Goal: Transaction & Acquisition: Book appointment/travel/reservation

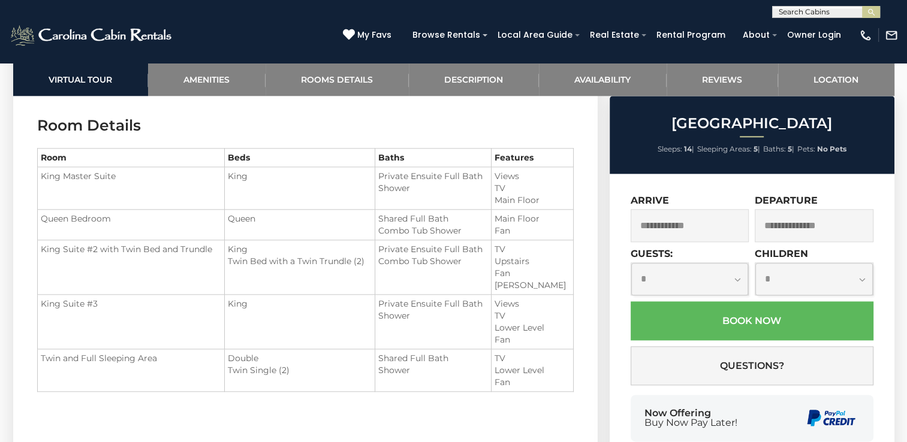
scroll to position [1423, 0]
click at [464, 352] on li "Shared Full Bath" at bounding box center [433, 358] width 110 height 12
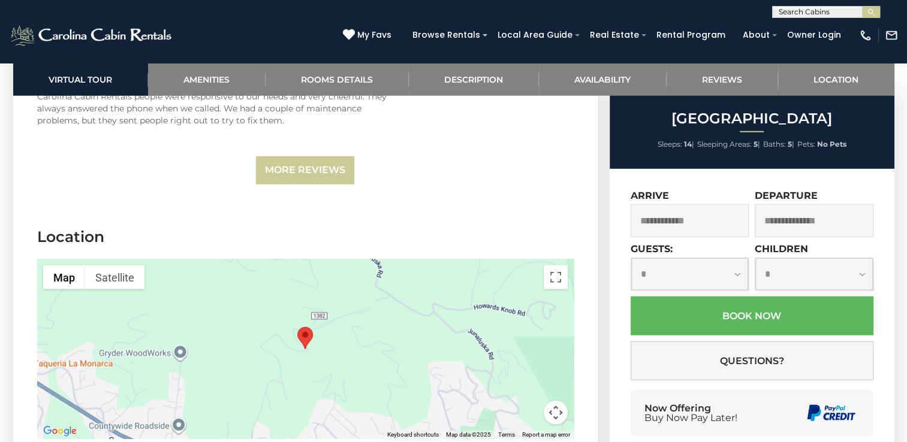
scroll to position [3303, 0]
click at [549, 400] on button "Map camera controls" at bounding box center [556, 412] width 24 height 24
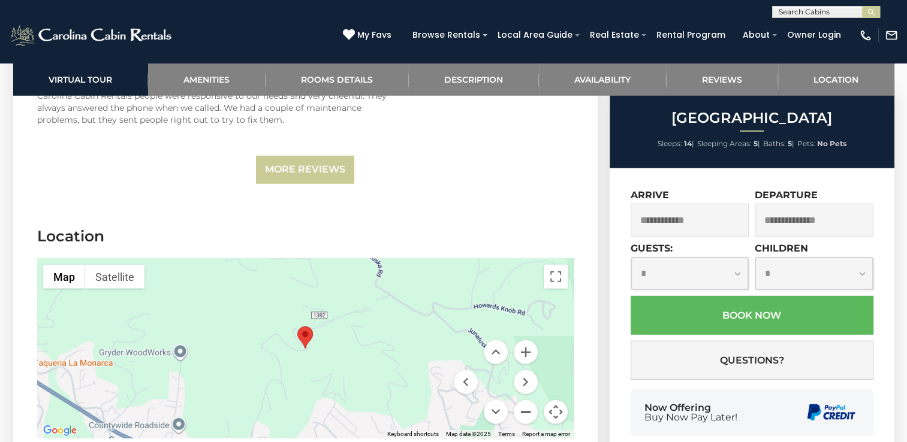
click at [515, 400] on button "Zoom out" at bounding box center [526, 412] width 24 height 24
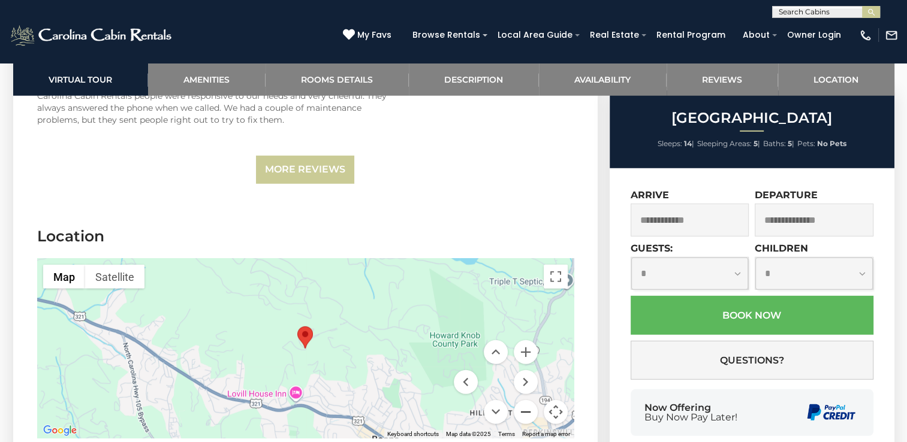
click at [515, 400] on button "Zoom out" at bounding box center [526, 412] width 24 height 24
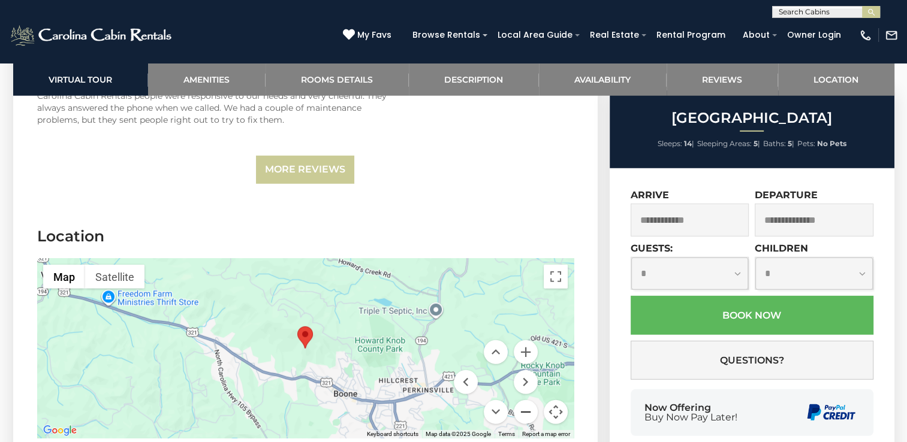
click at [524, 400] on button "Zoom out" at bounding box center [526, 412] width 24 height 24
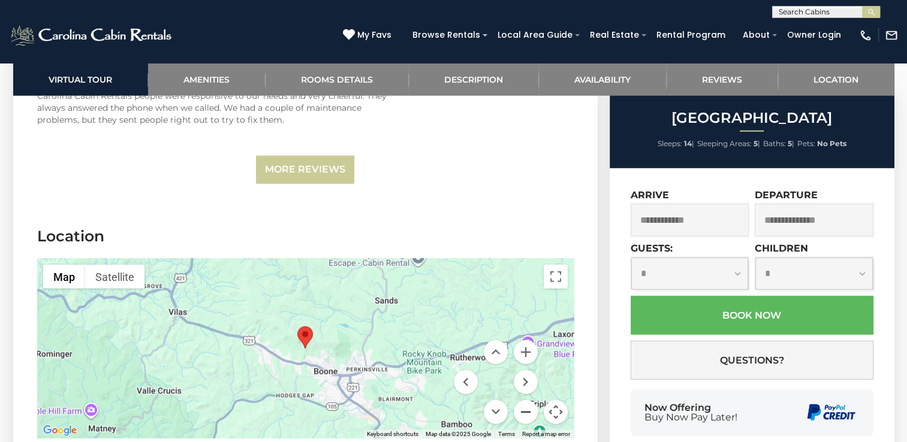
click at [524, 400] on button "Zoom out" at bounding box center [526, 412] width 24 height 24
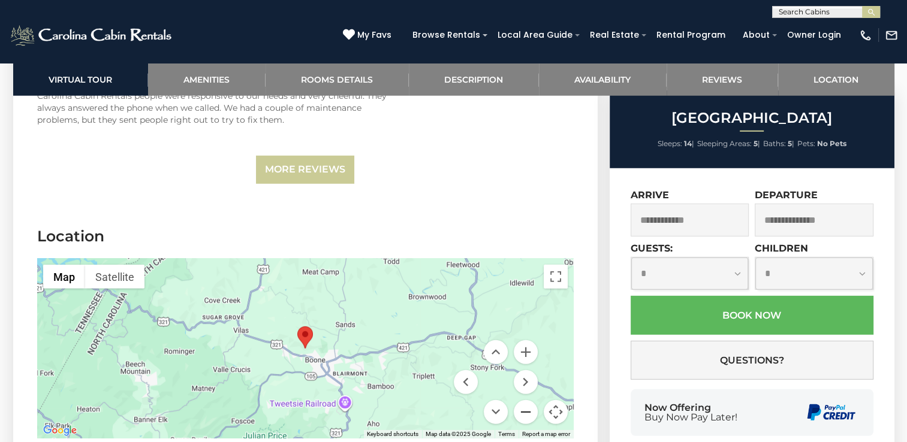
click at [525, 400] on button "Zoom out" at bounding box center [526, 412] width 24 height 24
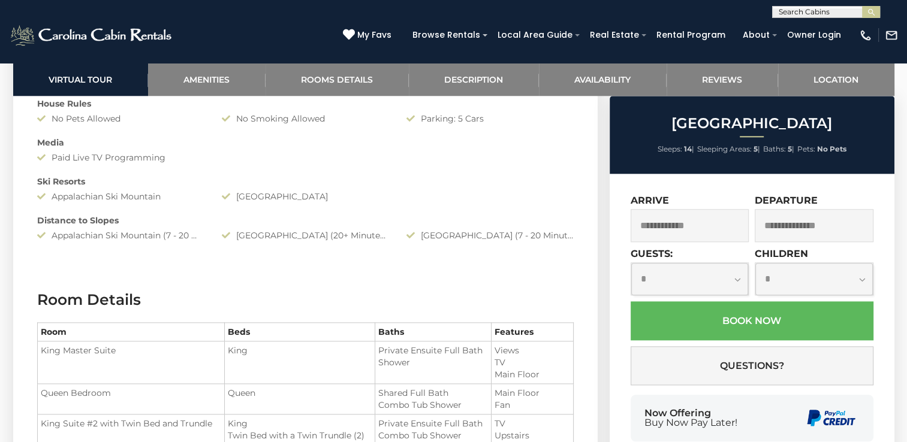
scroll to position [1211, 0]
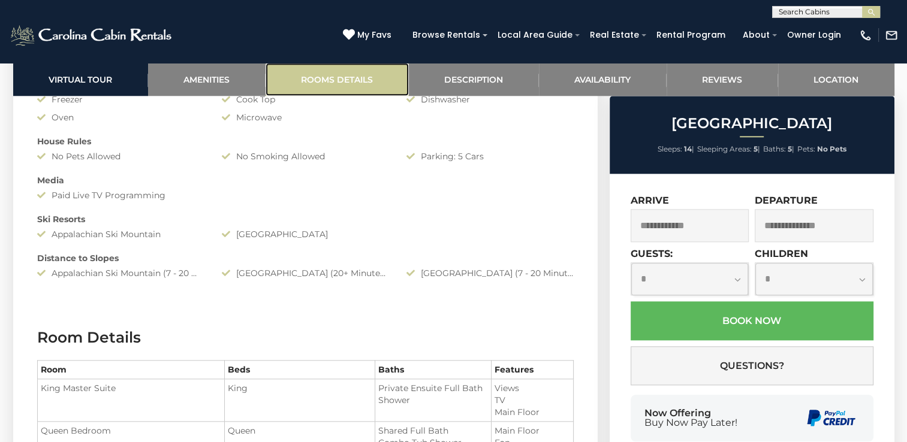
click at [329, 85] on link "Rooms Details" at bounding box center [336, 79] width 143 height 33
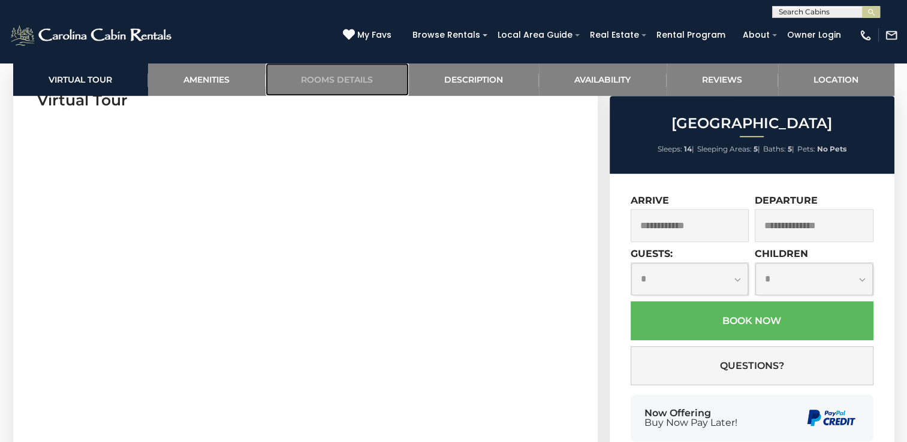
scroll to position [605, 0]
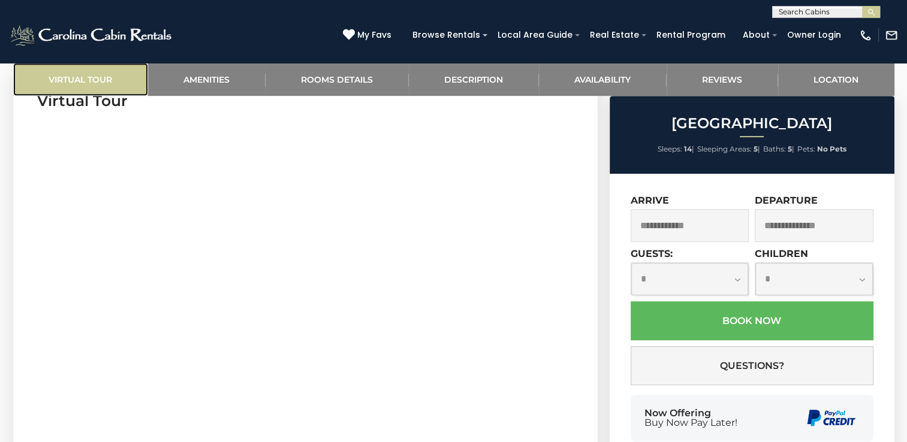
click at [92, 84] on link "Virtual Tour" at bounding box center [80, 79] width 135 height 33
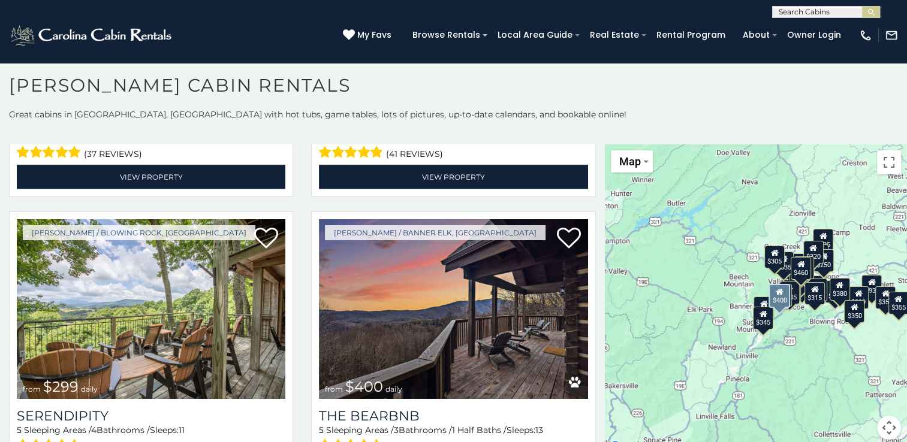
scroll to position [3181, 0]
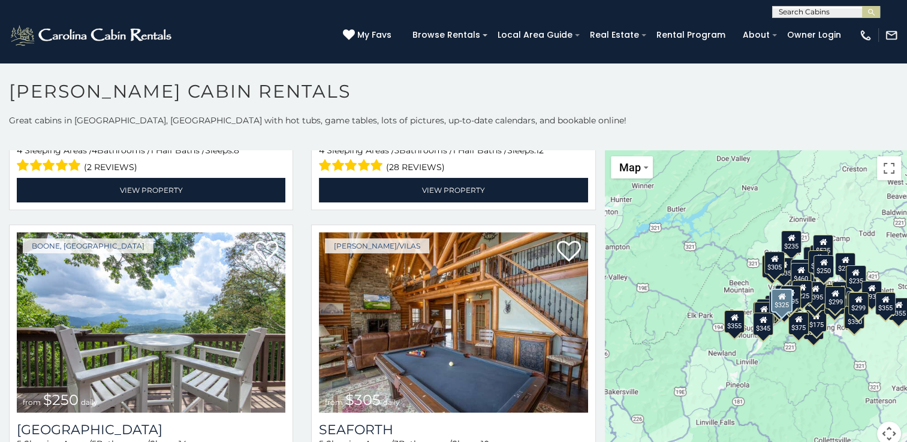
scroll to position [2887, 0]
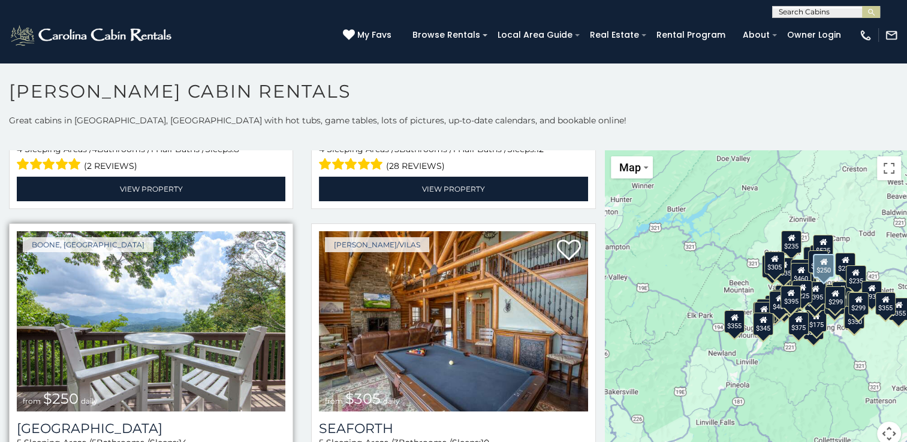
click at [141, 277] on img at bounding box center [151, 321] width 268 height 180
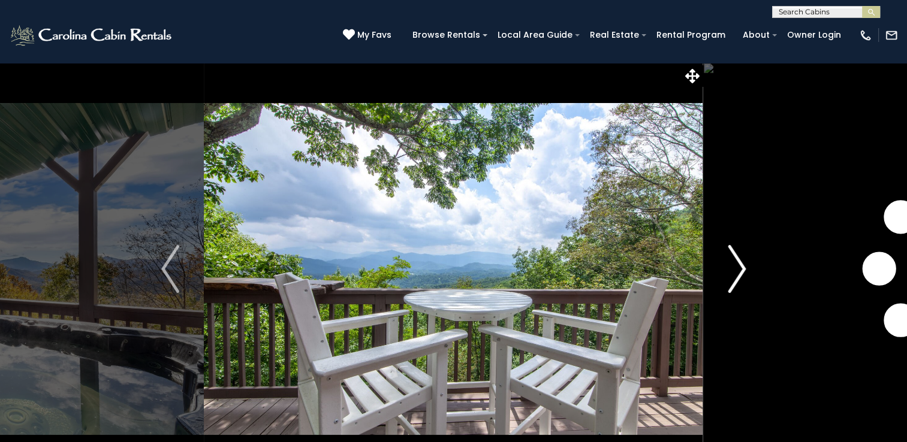
click at [736, 265] on img "Next" at bounding box center [737, 269] width 18 height 48
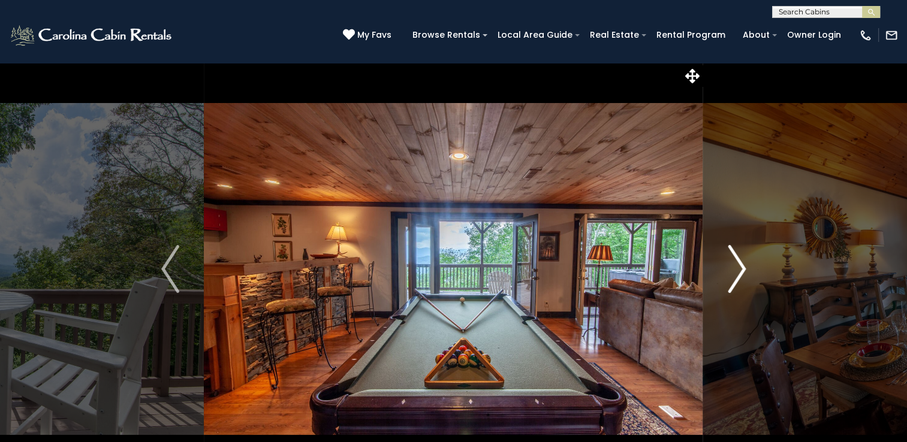
click at [736, 265] on img "Next" at bounding box center [737, 269] width 18 height 48
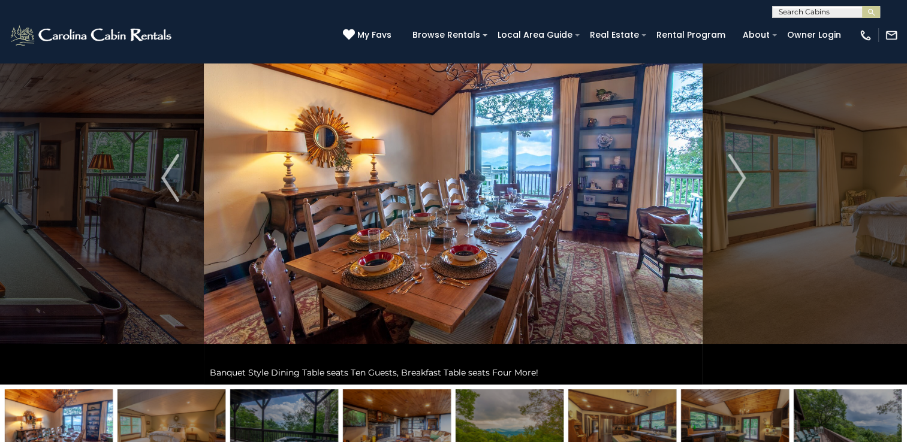
scroll to position [86, 0]
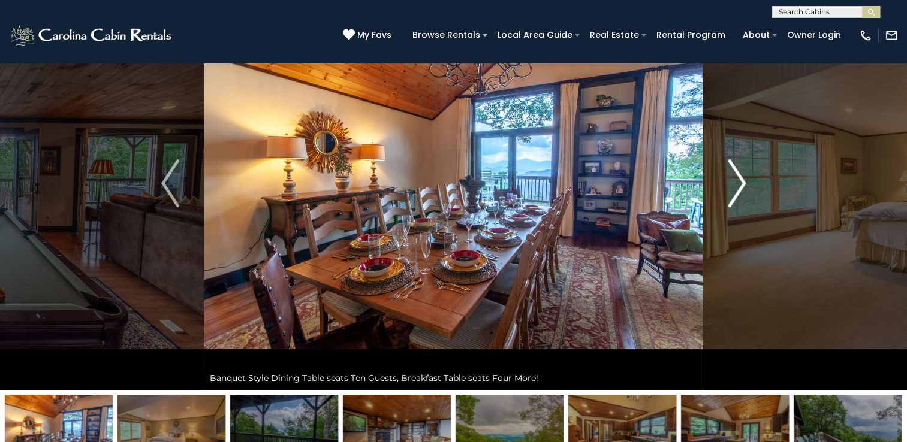
click at [741, 182] on img "Next" at bounding box center [737, 183] width 18 height 48
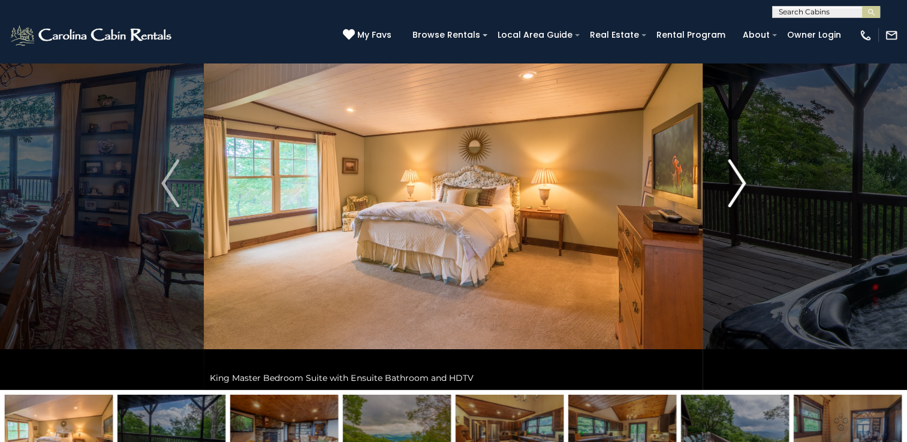
click at [741, 182] on img "Next" at bounding box center [737, 183] width 18 height 48
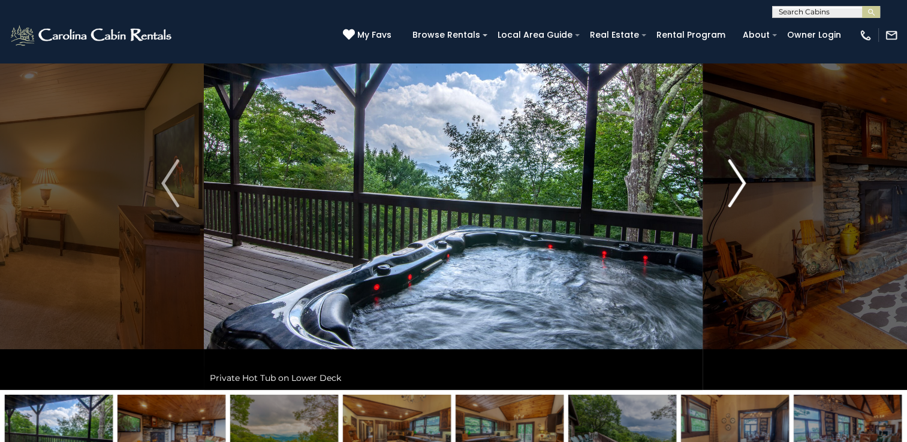
click at [741, 182] on img "Next" at bounding box center [737, 183] width 18 height 48
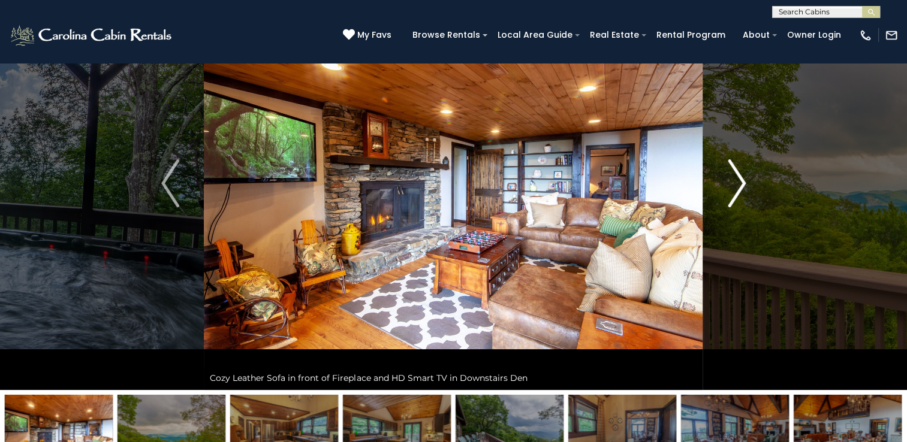
click at [741, 182] on img "Next" at bounding box center [737, 183] width 18 height 48
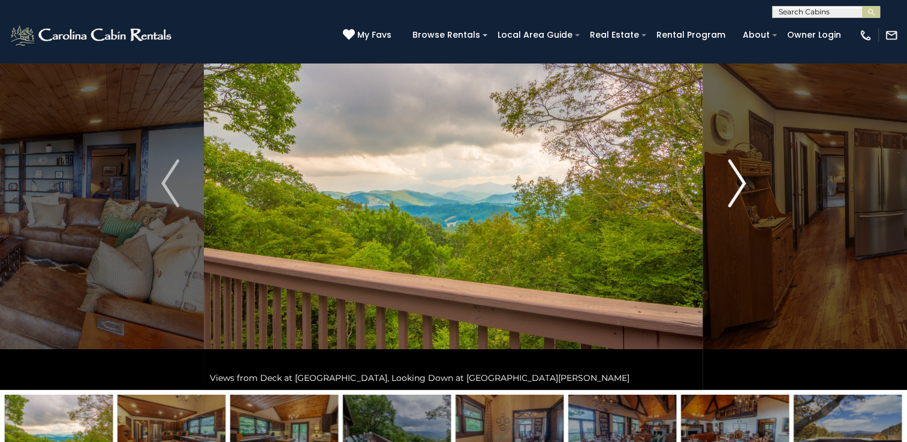
click at [741, 182] on img "Next" at bounding box center [737, 183] width 18 height 48
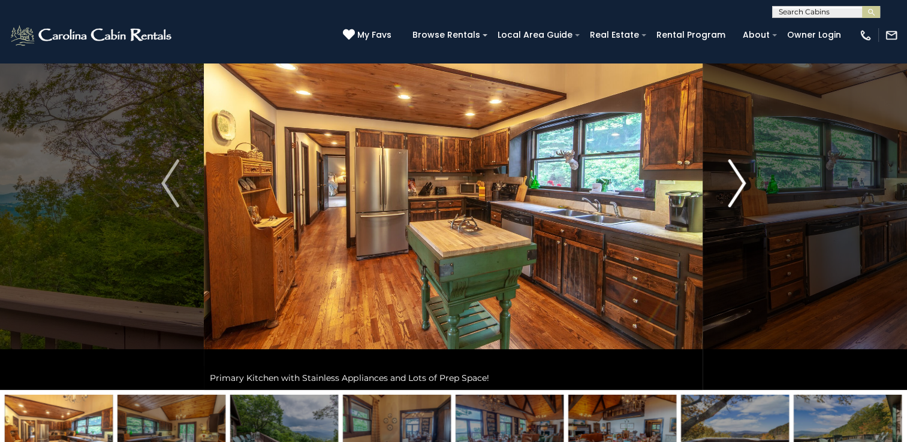
click at [741, 182] on img "Next" at bounding box center [737, 183] width 18 height 48
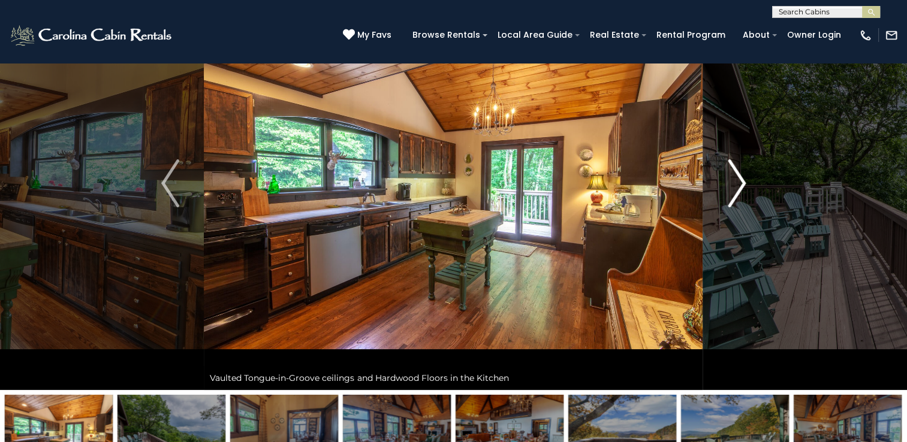
click at [741, 182] on img "Next" at bounding box center [737, 183] width 18 height 48
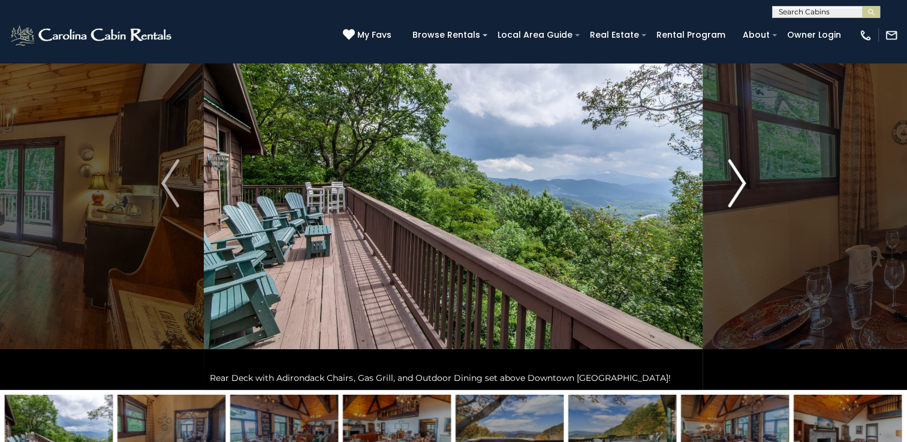
click at [741, 182] on img "Next" at bounding box center [737, 183] width 18 height 48
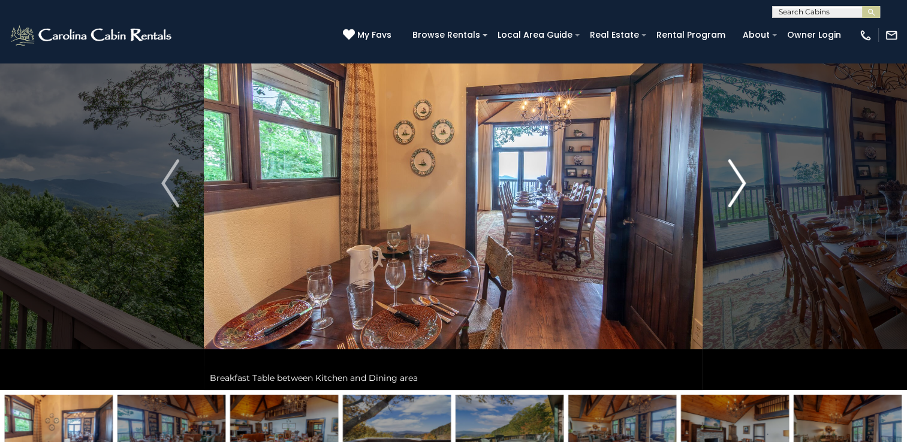
click at [741, 182] on img "Next" at bounding box center [737, 183] width 18 height 48
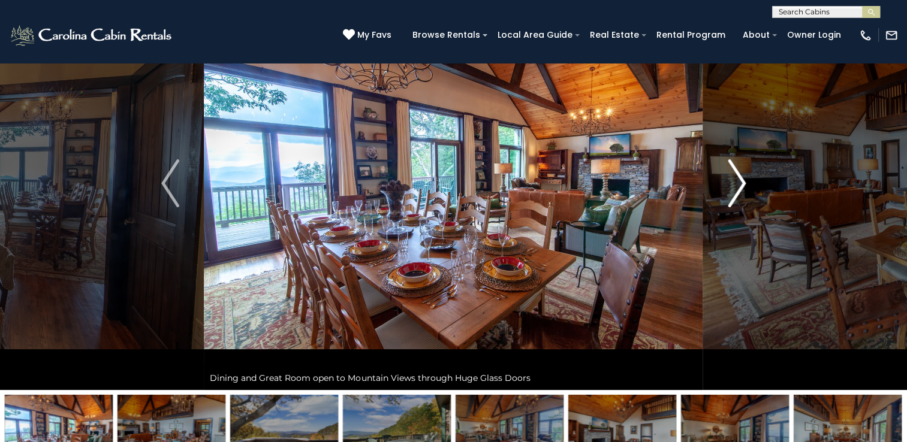
click at [741, 182] on img "Next" at bounding box center [737, 183] width 18 height 48
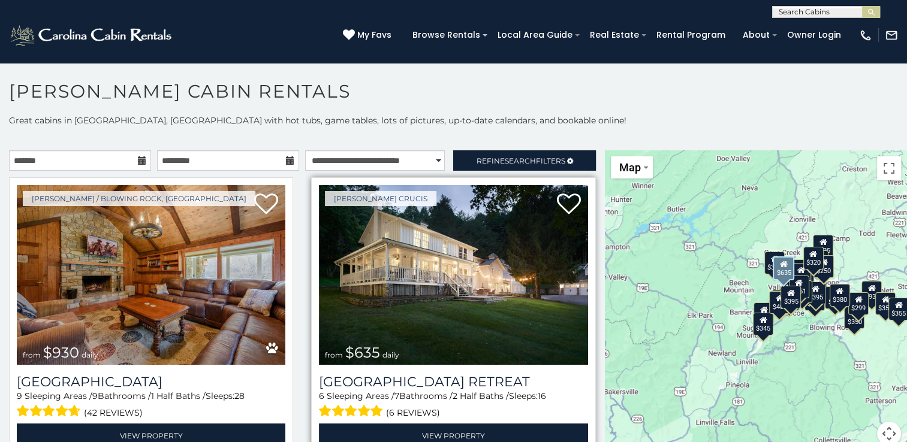
click at [427, 283] on img at bounding box center [453, 275] width 268 height 180
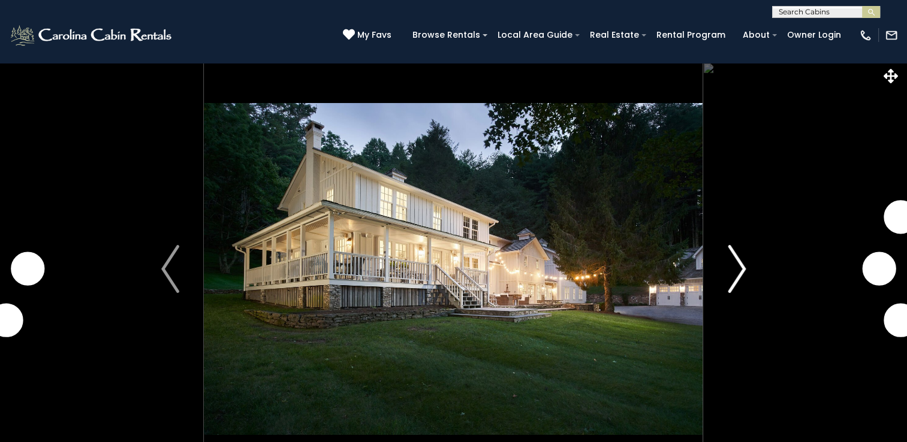
click at [750, 276] on button "Next" at bounding box center [736, 269] width 67 height 414
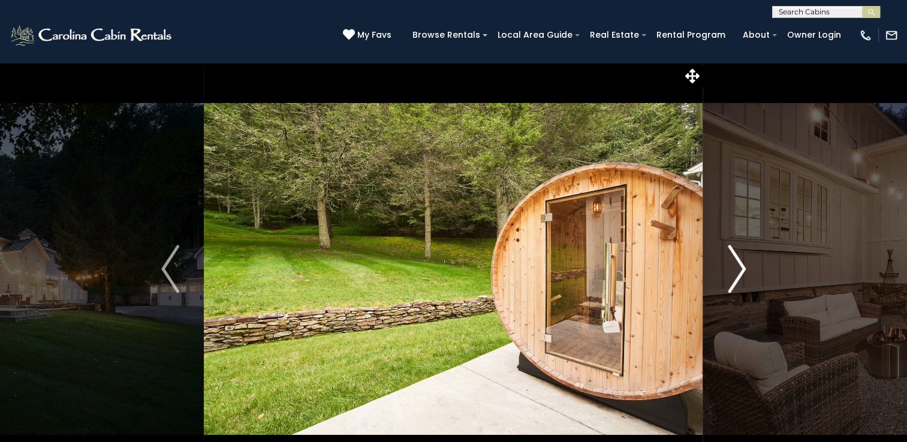
click at [736, 263] on img "Next" at bounding box center [737, 269] width 18 height 48
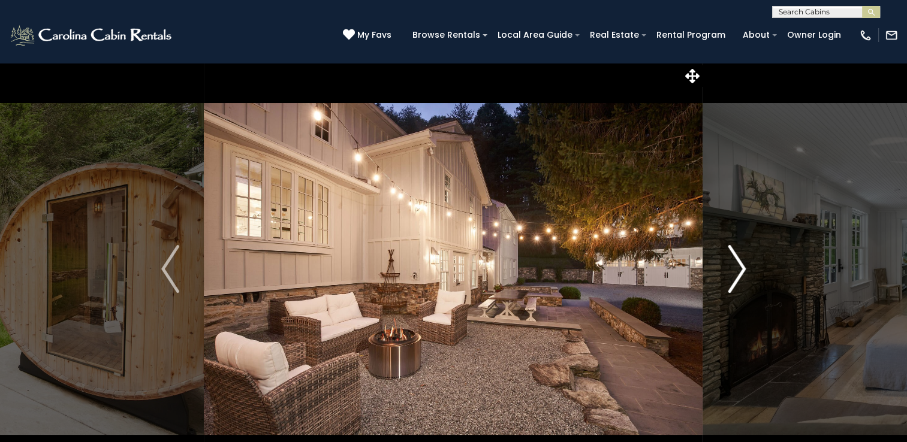
click at [736, 263] on img "Next" at bounding box center [737, 269] width 18 height 48
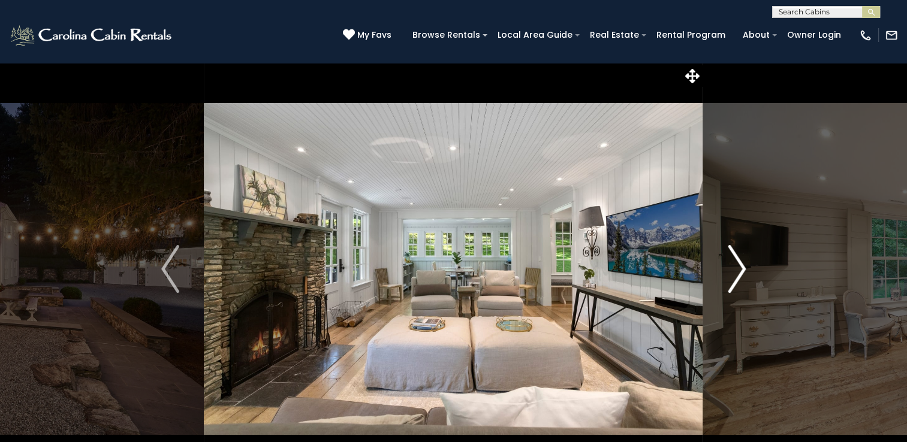
click at [736, 263] on img "Next" at bounding box center [737, 269] width 18 height 48
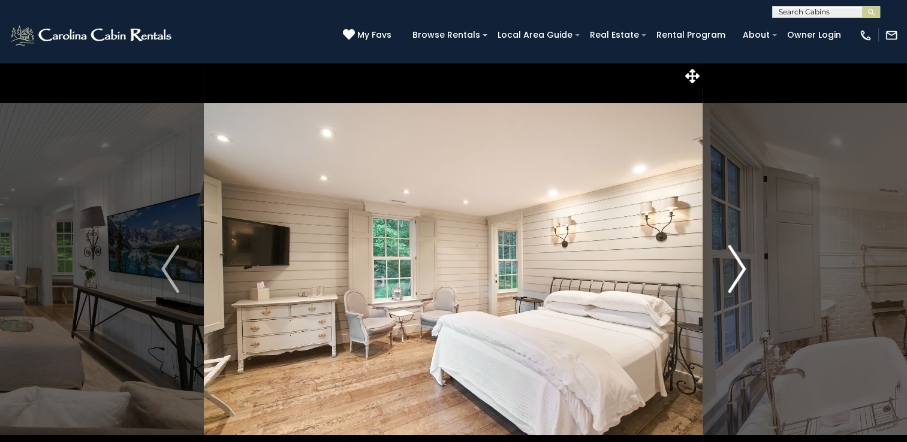
click at [736, 263] on img "Next" at bounding box center [737, 269] width 18 height 48
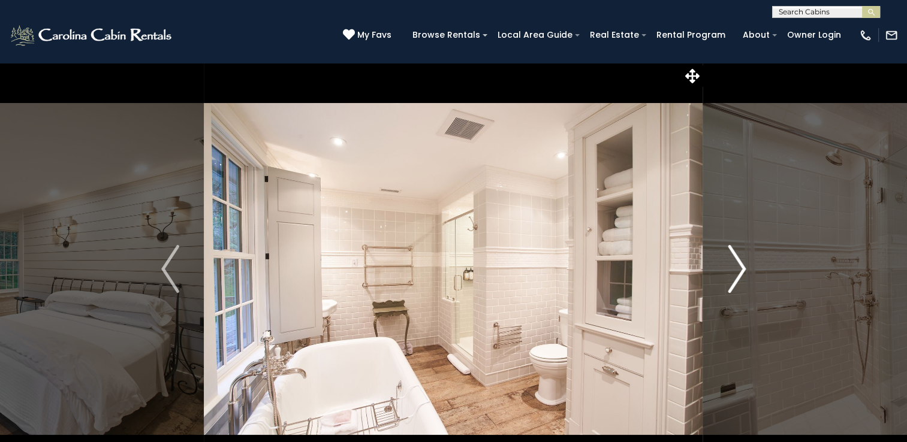
click at [736, 263] on img "Next" at bounding box center [737, 269] width 18 height 48
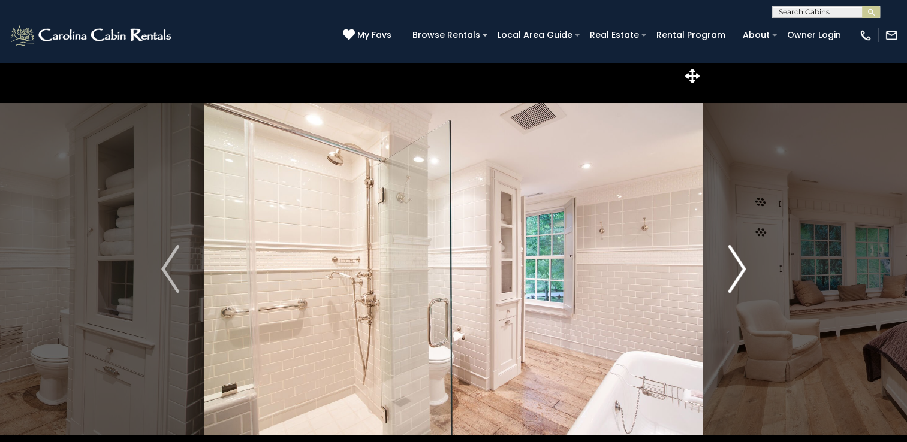
click at [736, 263] on img "Next" at bounding box center [737, 269] width 18 height 48
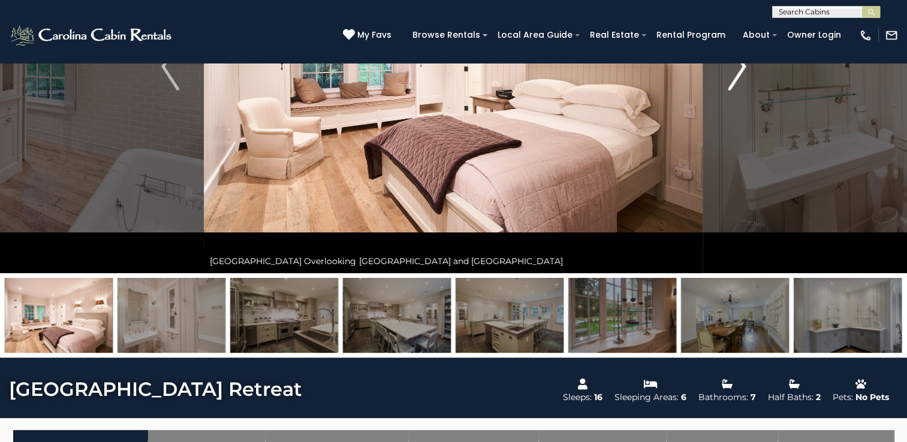
scroll to position [230, 0]
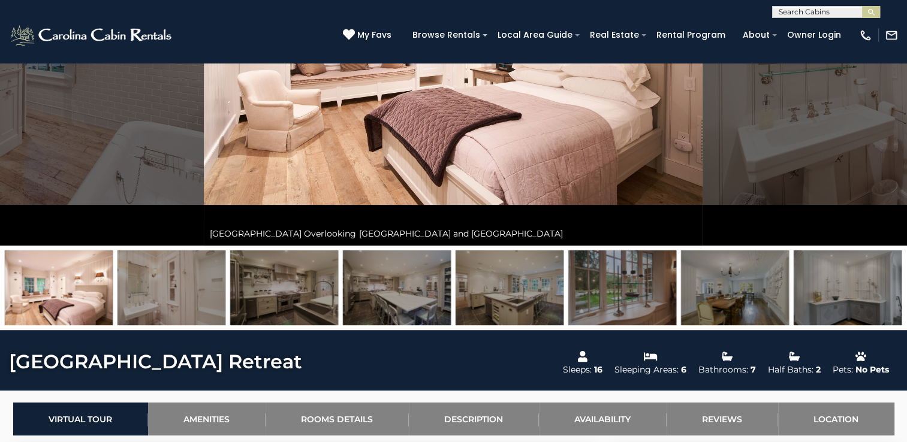
click at [640, 280] on img at bounding box center [622, 288] width 108 height 75
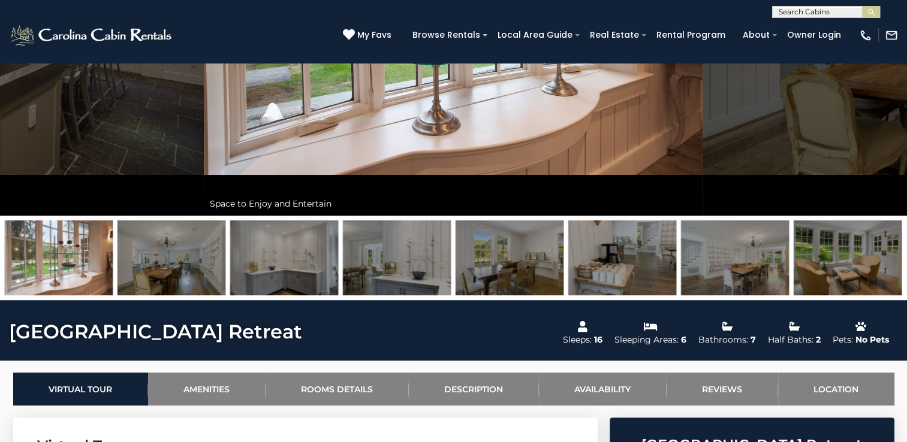
scroll to position [292, 0]
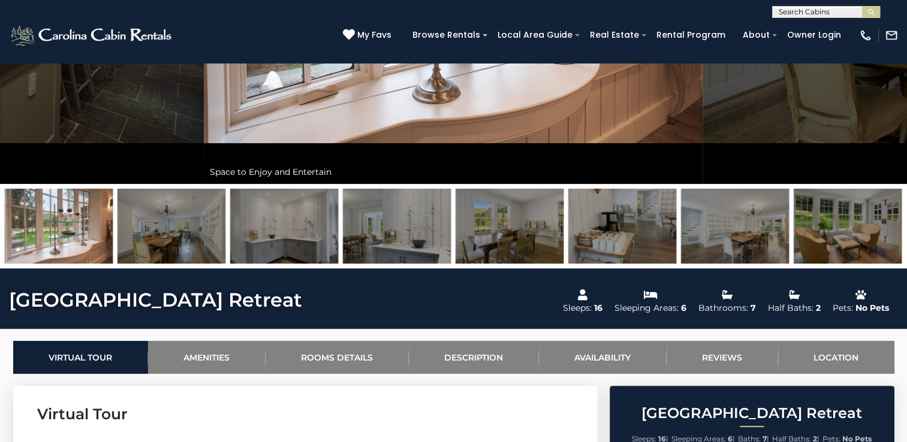
click at [858, 229] on img at bounding box center [847, 226] width 108 height 75
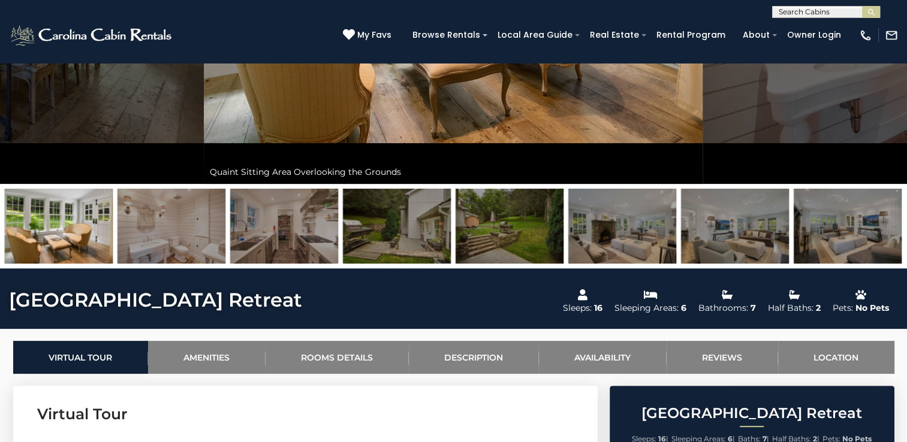
click at [498, 222] on img at bounding box center [509, 226] width 108 height 75
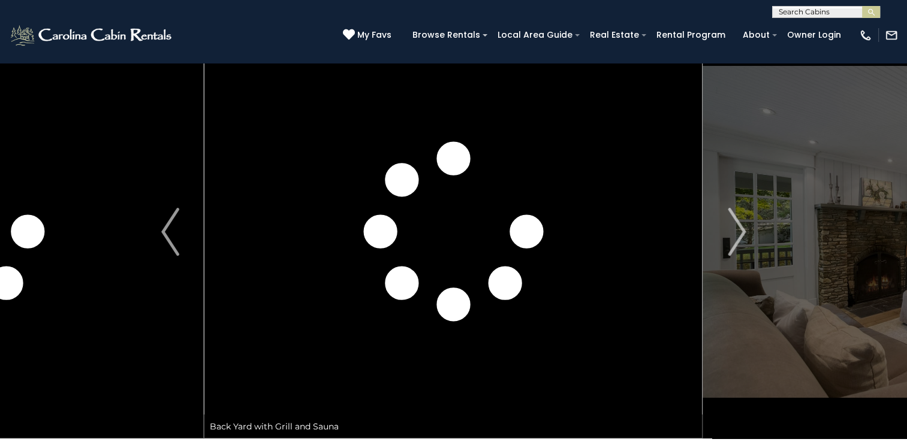
scroll to position [31, 0]
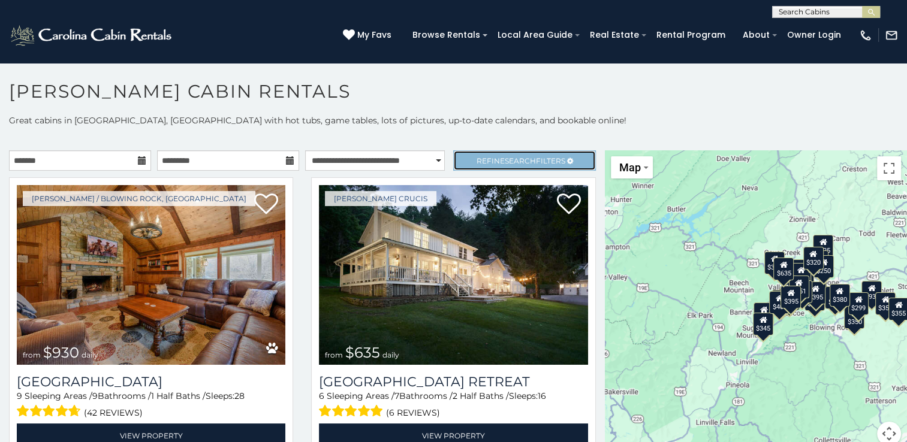
click at [489, 156] on span "Refine Search Filters" at bounding box center [520, 160] width 89 height 9
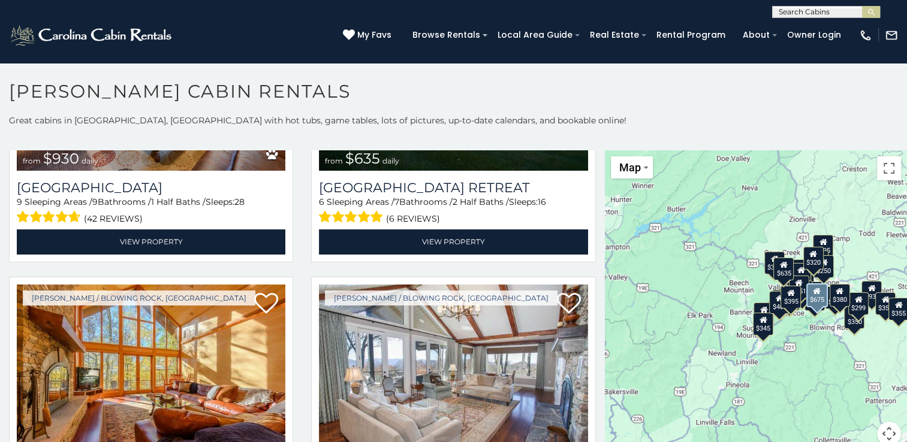
scroll to position [646, 0]
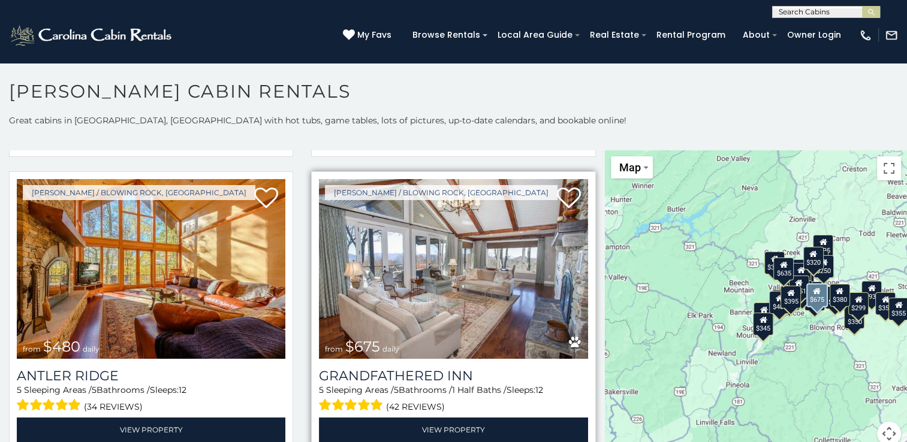
click at [438, 271] on img at bounding box center [453, 269] width 268 height 180
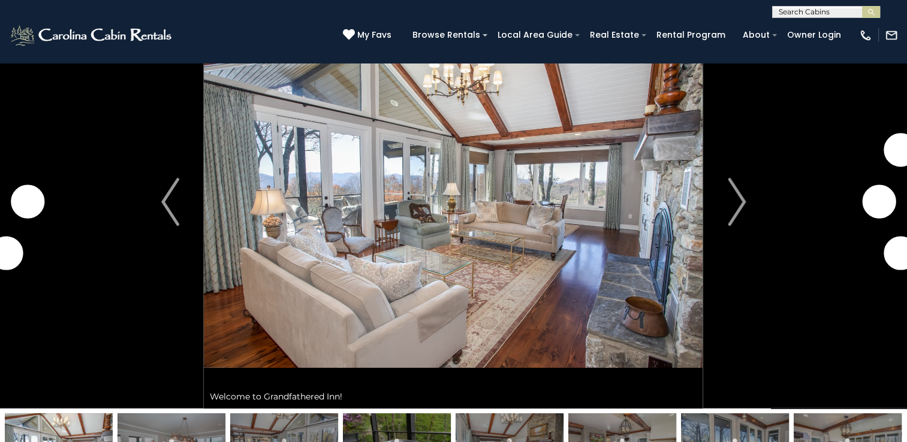
scroll to position [38, 0]
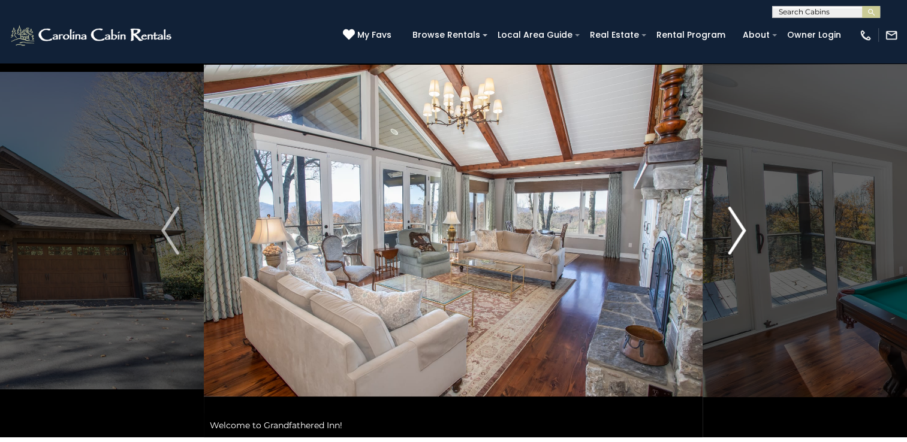
click at [729, 223] on img "Next" at bounding box center [737, 231] width 18 height 48
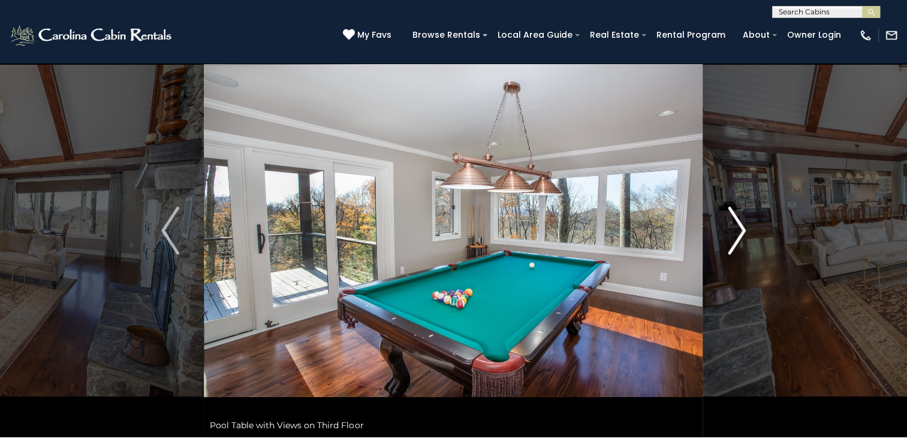
click at [729, 223] on img "Next" at bounding box center [737, 231] width 18 height 48
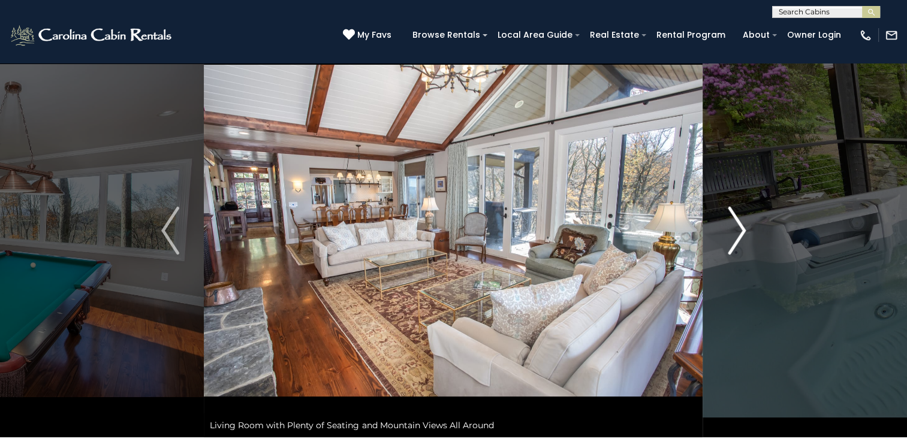
click at [729, 223] on img "Next" at bounding box center [737, 231] width 18 height 48
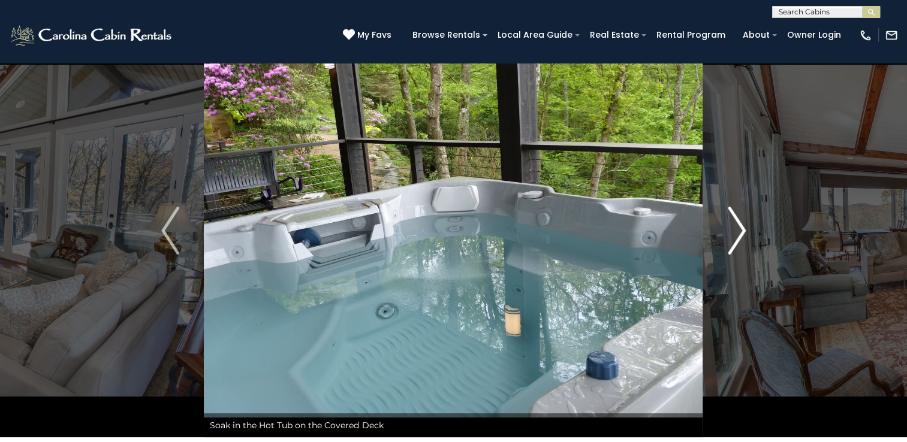
click at [729, 223] on img "Next" at bounding box center [737, 231] width 18 height 48
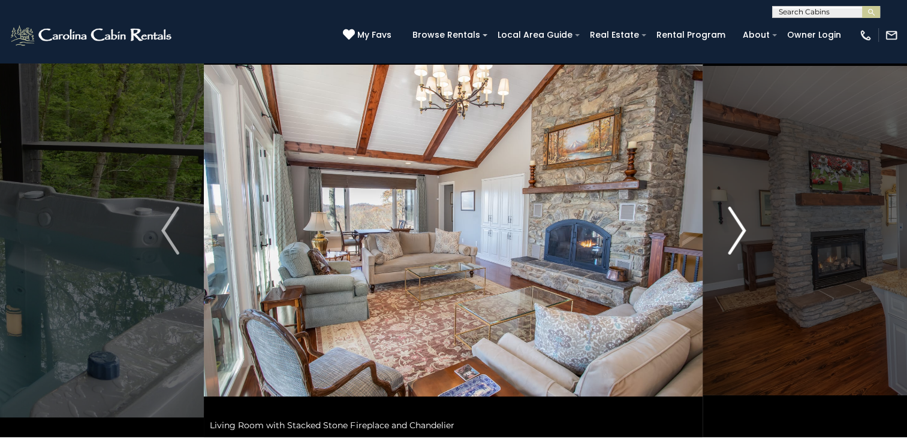
click at [729, 223] on img "Next" at bounding box center [737, 231] width 18 height 48
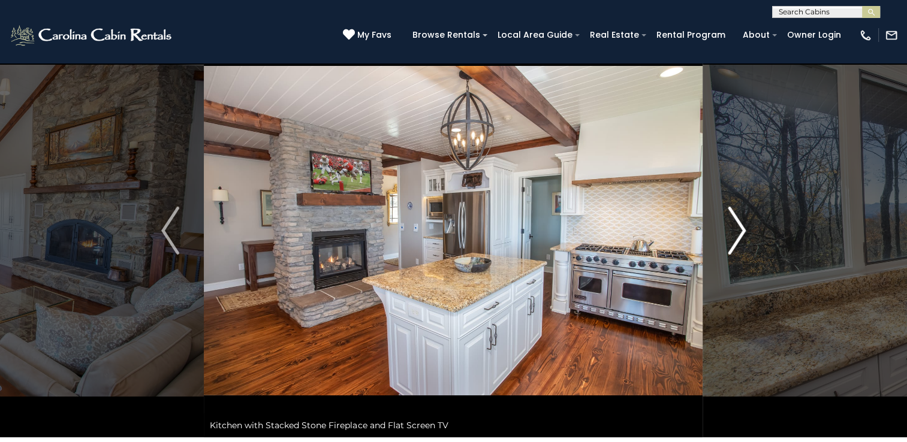
click at [729, 223] on img "Next" at bounding box center [737, 231] width 18 height 48
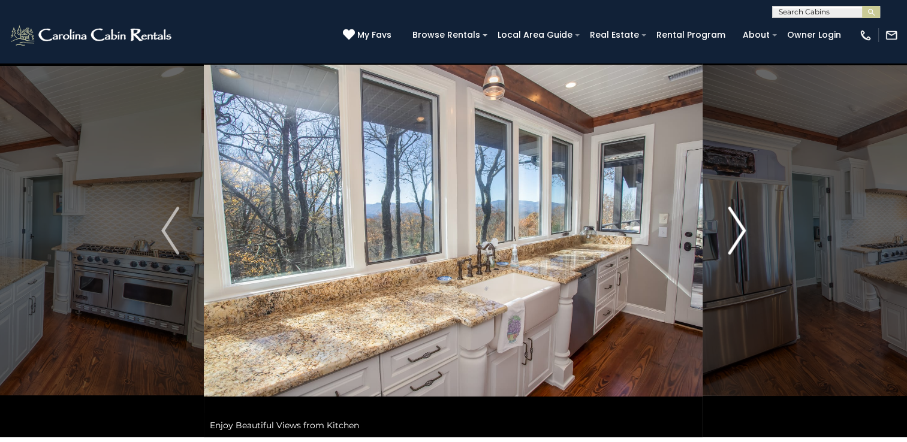
click at [729, 223] on img "Next" at bounding box center [737, 231] width 18 height 48
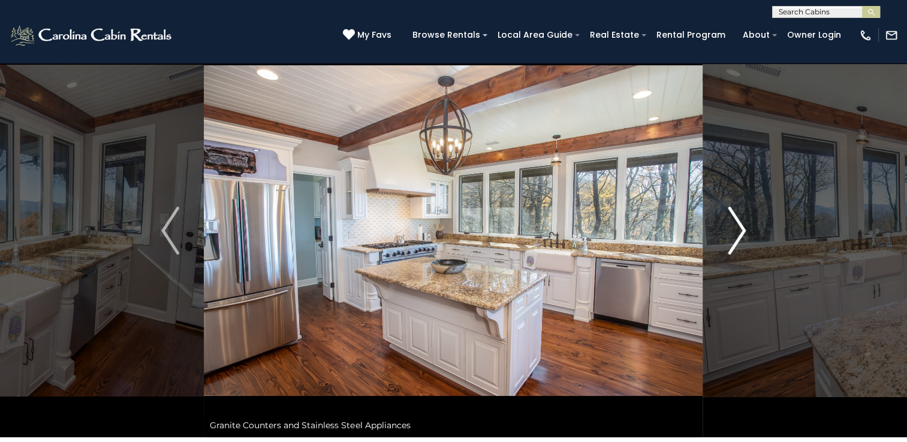
click at [729, 223] on img "Next" at bounding box center [737, 231] width 18 height 48
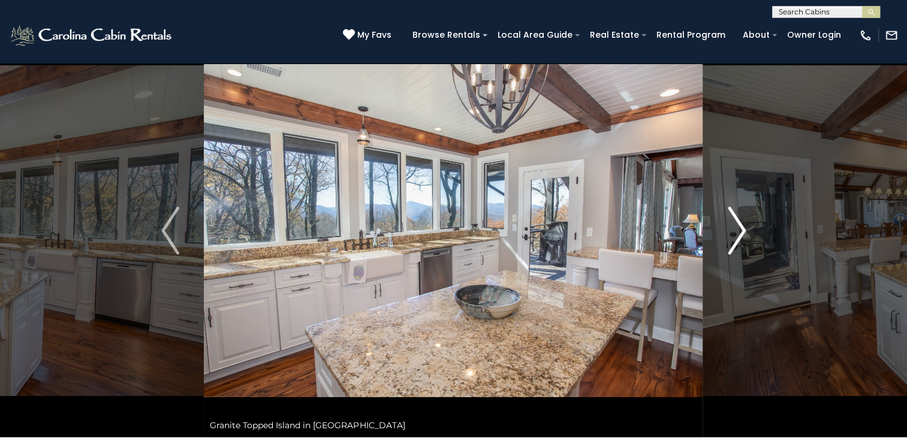
click at [729, 223] on img "Next" at bounding box center [737, 231] width 18 height 48
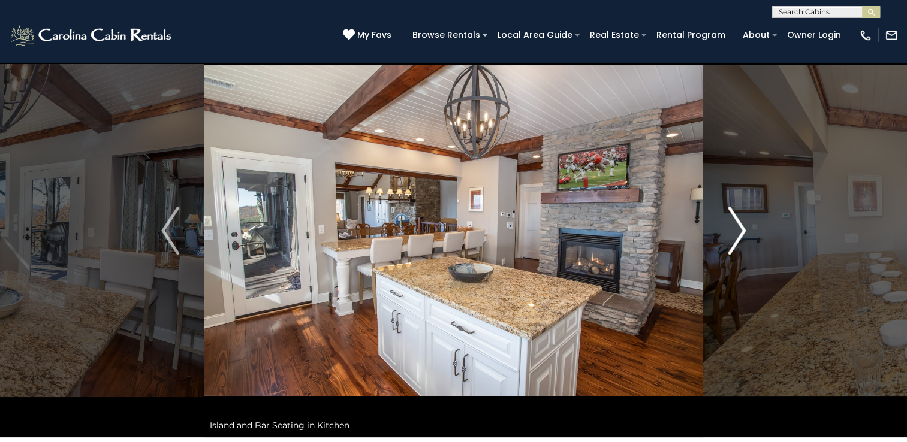
click at [729, 223] on img "Next" at bounding box center [737, 231] width 18 height 48
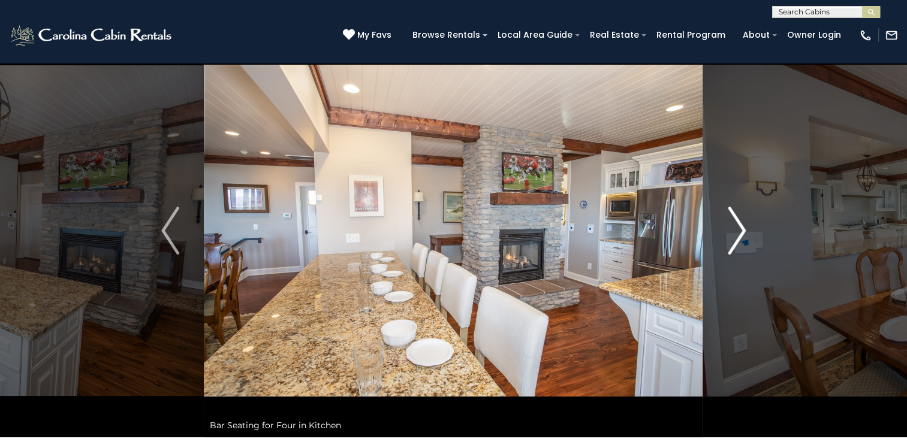
click at [729, 223] on img "Next" at bounding box center [737, 231] width 18 height 48
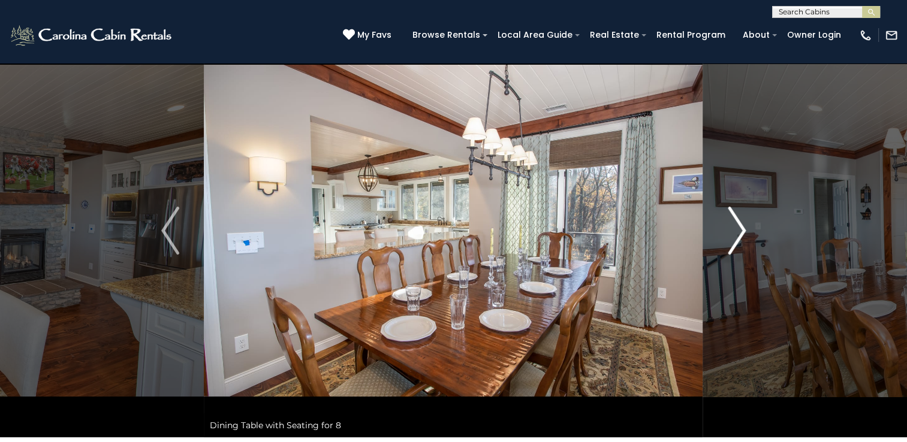
click at [729, 223] on img "Next" at bounding box center [737, 231] width 18 height 48
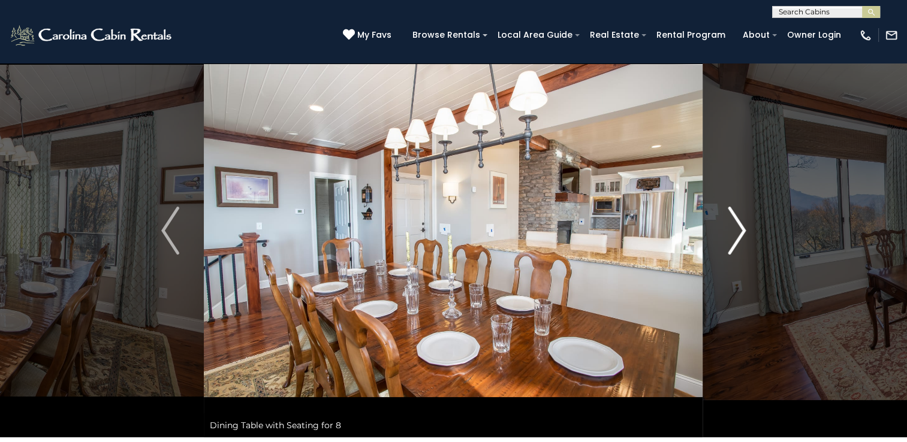
click at [729, 223] on img "Next" at bounding box center [737, 231] width 18 height 48
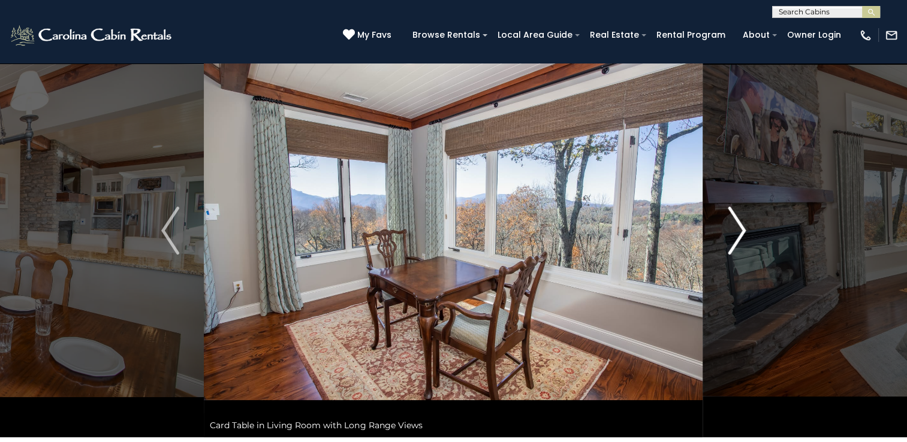
click at [729, 223] on img "Next" at bounding box center [737, 231] width 18 height 48
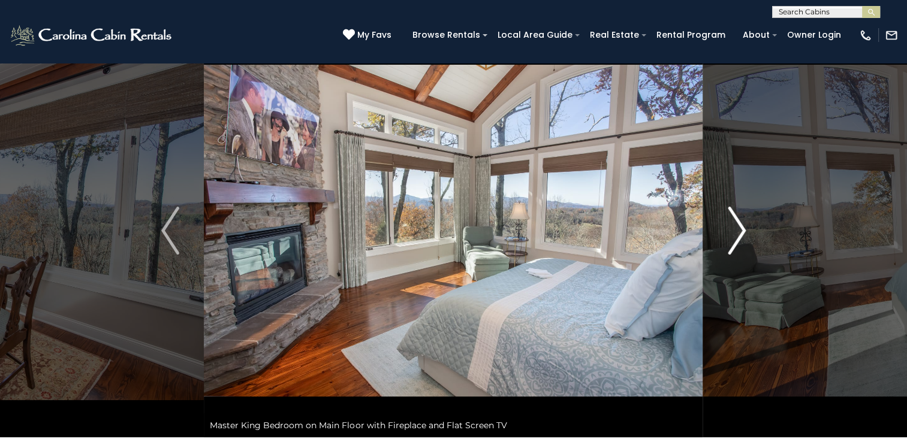
click at [729, 223] on img "Next" at bounding box center [737, 231] width 18 height 48
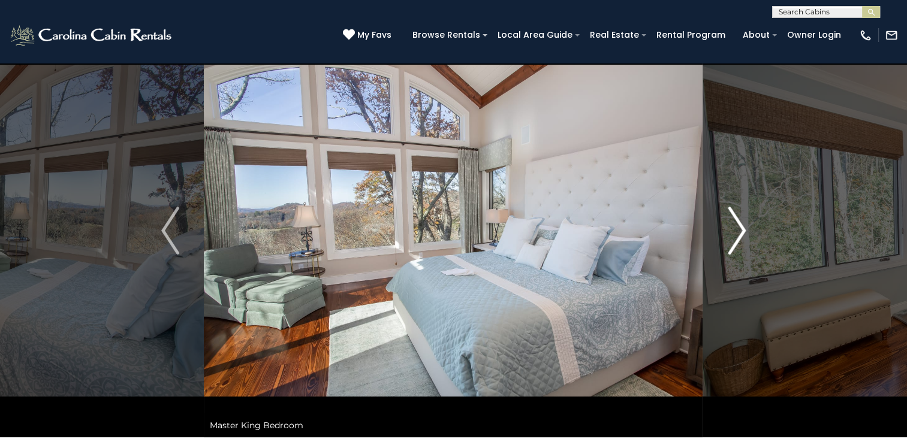
click at [729, 223] on img "Next" at bounding box center [737, 231] width 18 height 48
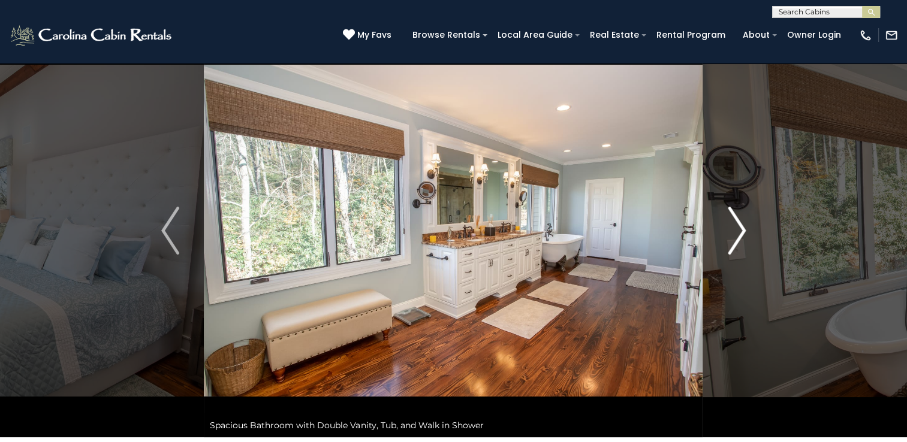
click at [729, 223] on img "Next" at bounding box center [737, 231] width 18 height 48
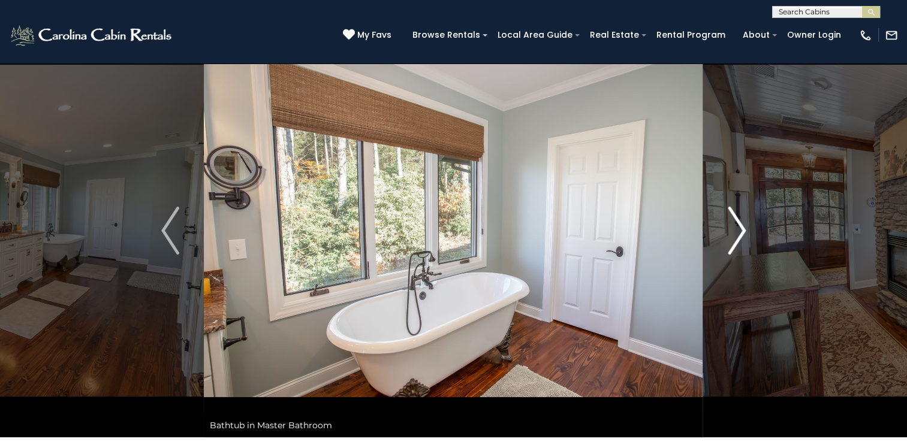
click at [729, 223] on img "Next" at bounding box center [737, 231] width 18 height 48
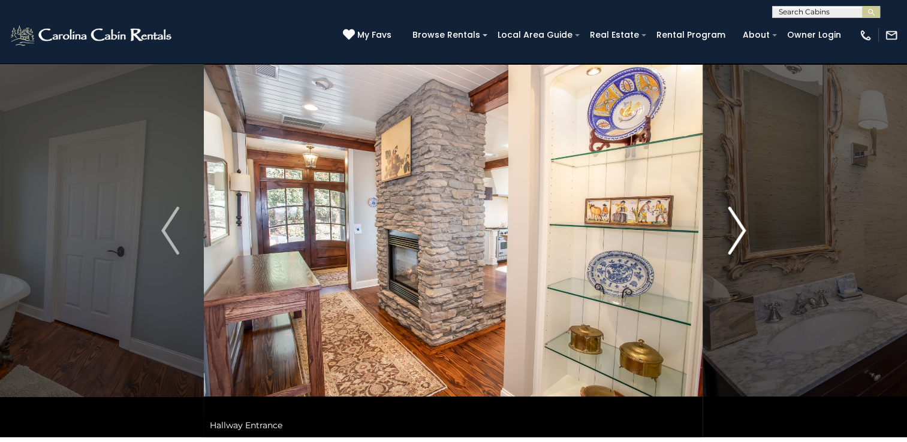
click at [729, 223] on img "Next" at bounding box center [737, 231] width 18 height 48
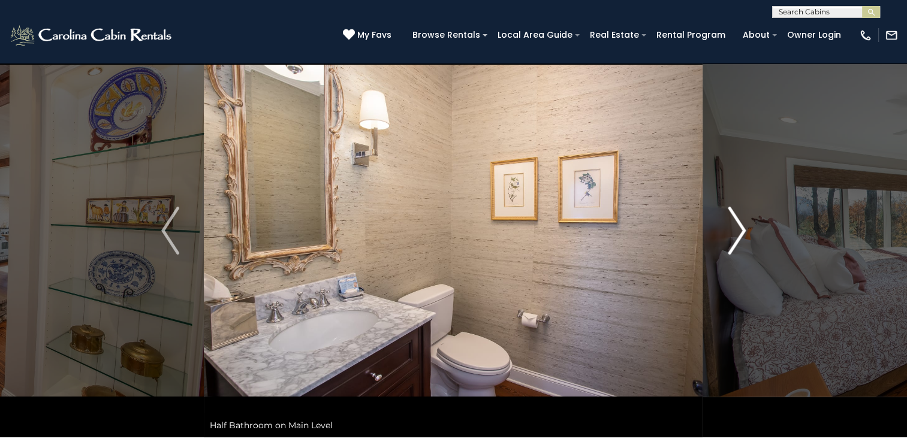
click at [729, 223] on img "Next" at bounding box center [737, 231] width 18 height 48
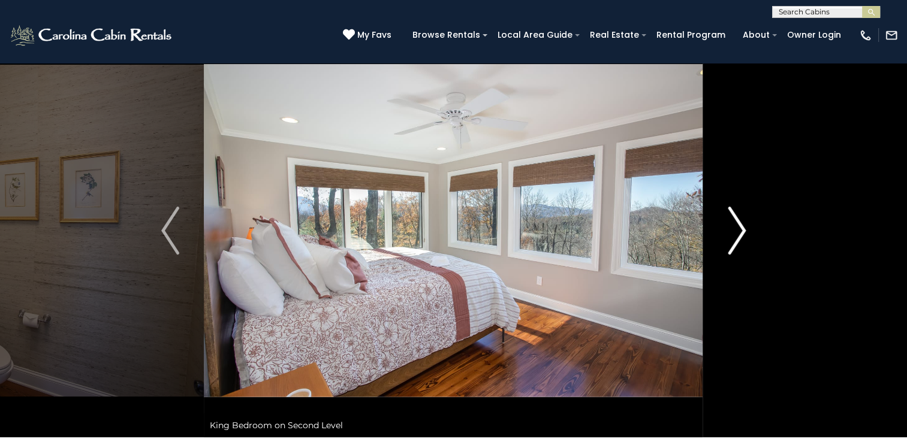
click at [729, 223] on img "Next" at bounding box center [737, 231] width 18 height 48
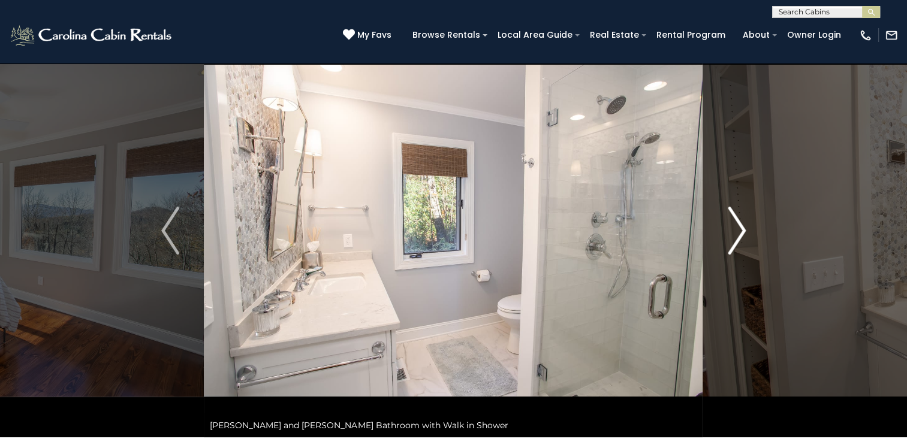
click at [729, 223] on img "Next" at bounding box center [737, 231] width 18 height 48
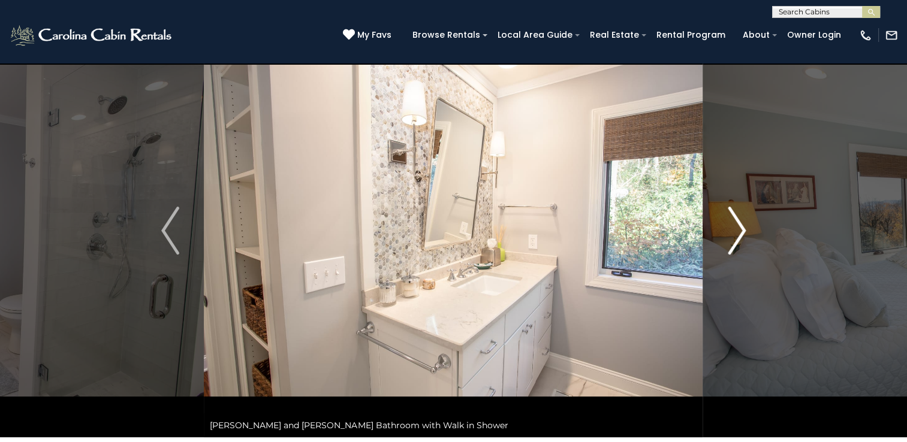
click at [729, 223] on img "Next" at bounding box center [737, 231] width 18 height 48
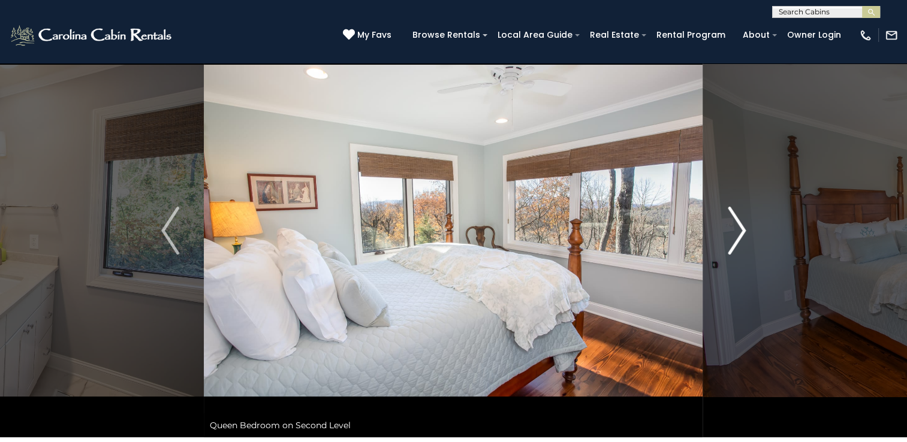
click at [736, 230] on img "Next" at bounding box center [737, 231] width 18 height 48
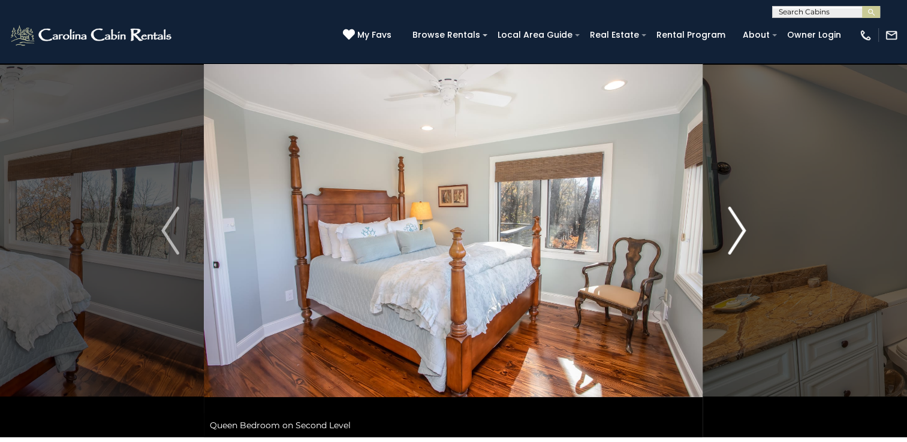
click at [736, 230] on img "Next" at bounding box center [737, 231] width 18 height 48
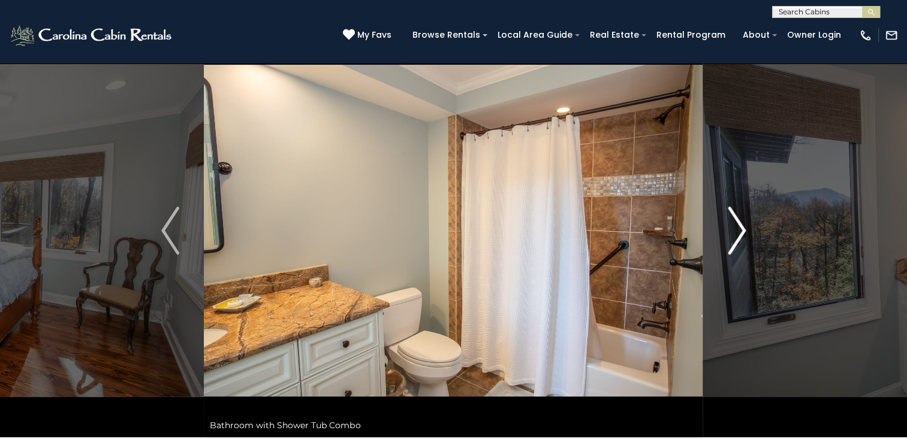
click at [736, 230] on img "Next" at bounding box center [737, 231] width 18 height 48
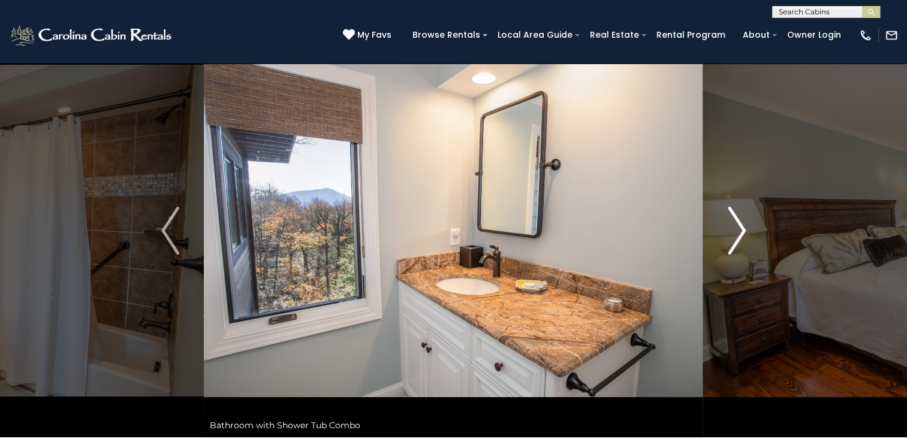
click at [736, 230] on img "Next" at bounding box center [737, 231] width 18 height 48
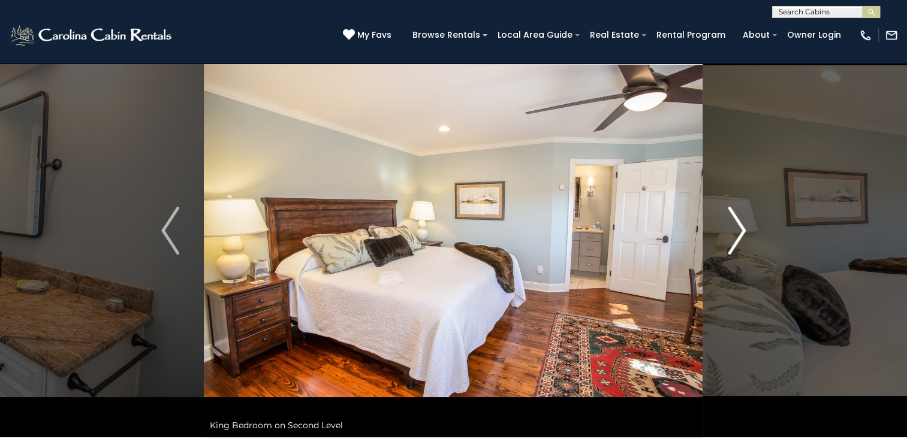
click at [736, 230] on img "Next" at bounding box center [737, 231] width 18 height 48
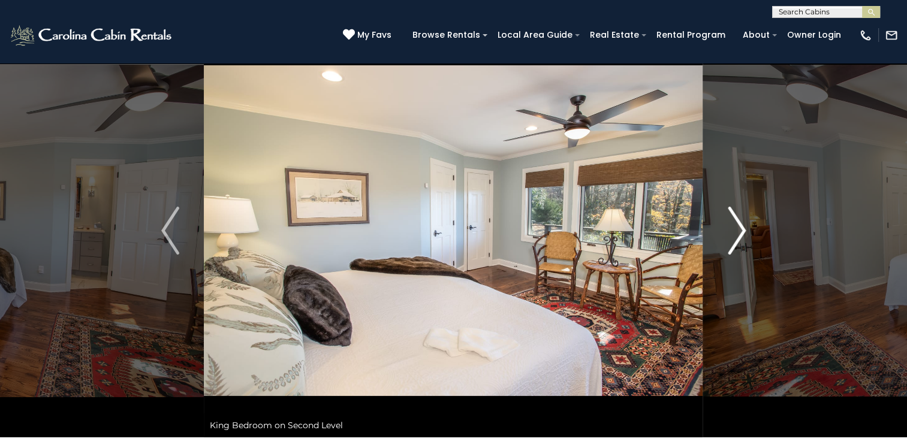
click at [736, 230] on img "Next" at bounding box center [737, 231] width 18 height 48
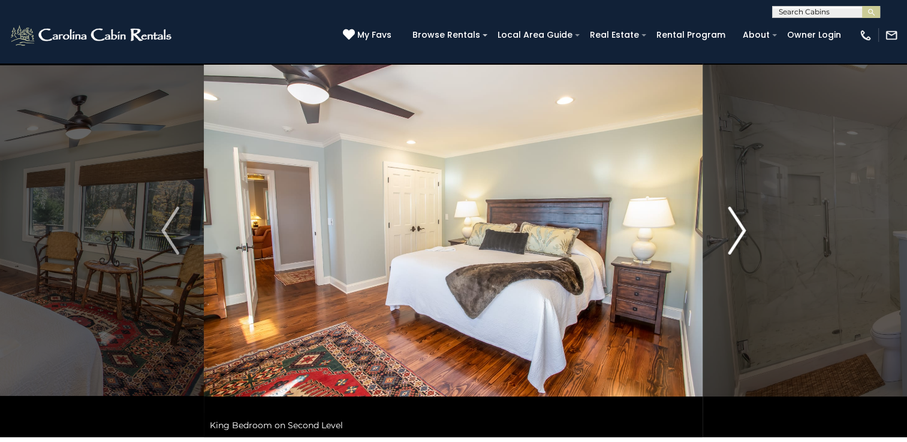
click at [736, 230] on img "Next" at bounding box center [737, 231] width 18 height 48
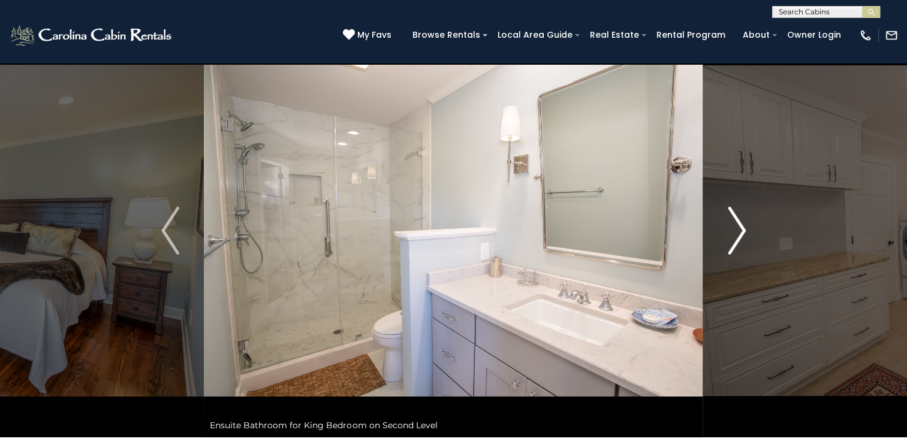
click at [736, 230] on img "Next" at bounding box center [737, 231] width 18 height 48
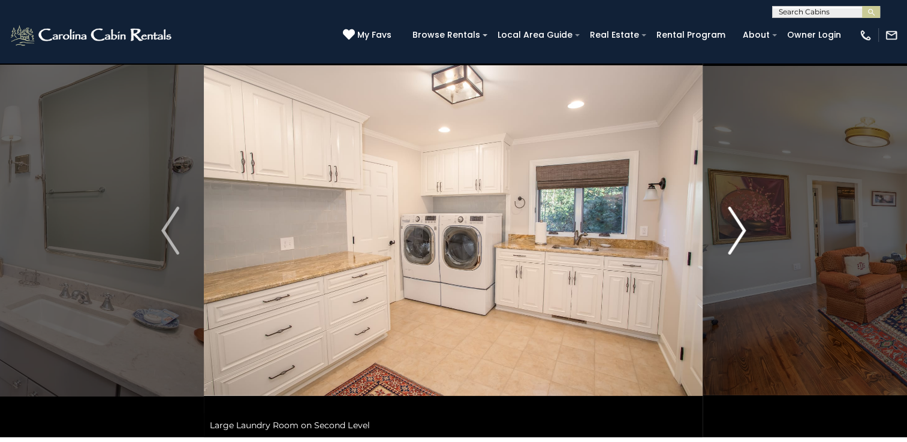
click at [736, 230] on img "Next" at bounding box center [737, 231] width 18 height 48
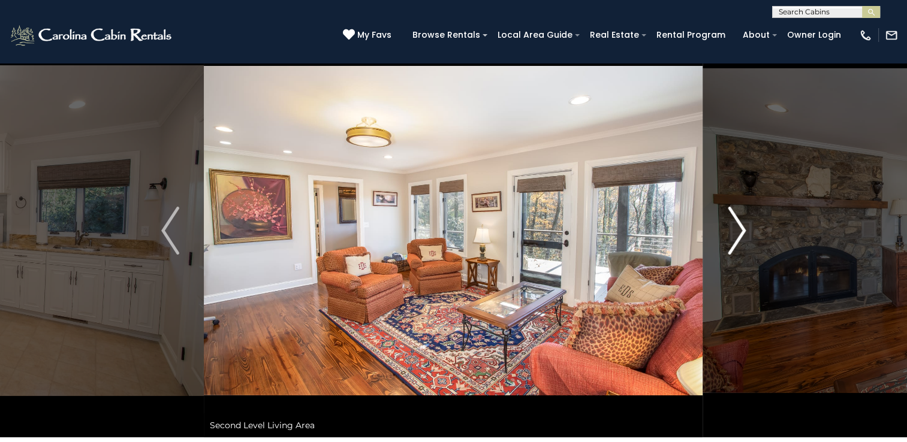
click at [736, 230] on img "Next" at bounding box center [737, 231] width 18 height 48
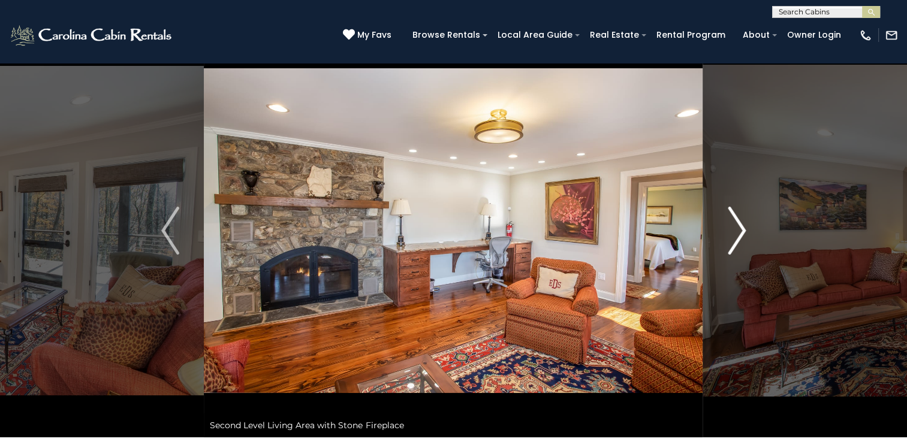
click at [736, 230] on img "Next" at bounding box center [737, 231] width 18 height 48
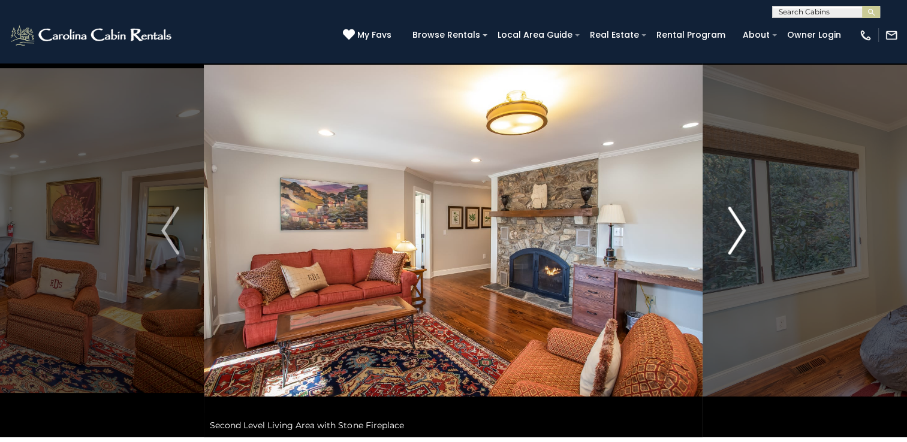
click at [736, 230] on img "Next" at bounding box center [737, 231] width 18 height 48
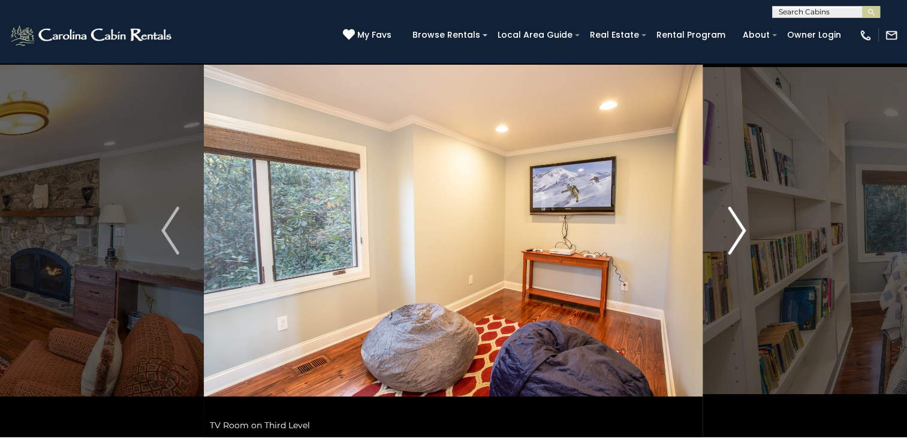
click at [736, 230] on img "Next" at bounding box center [737, 231] width 18 height 48
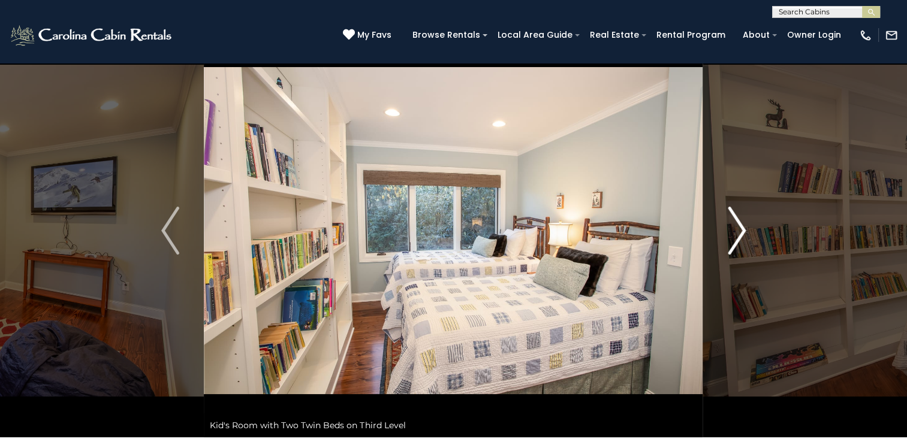
click at [736, 230] on img "Next" at bounding box center [737, 231] width 18 height 48
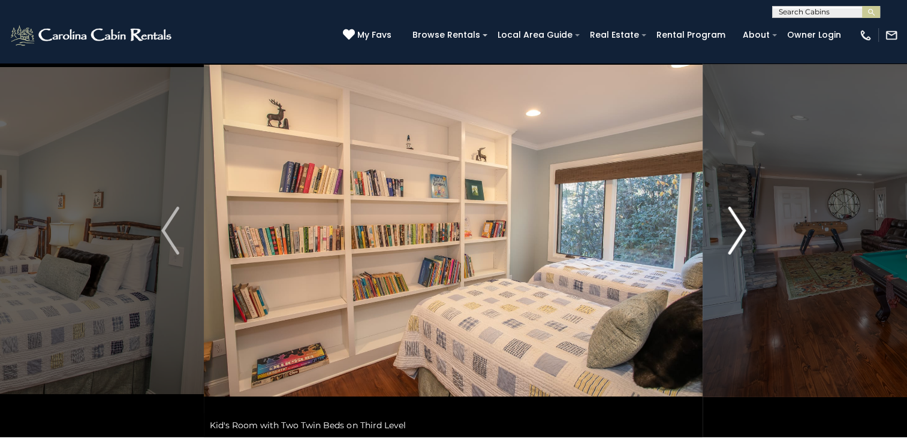
click at [736, 230] on img "Next" at bounding box center [737, 231] width 18 height 48
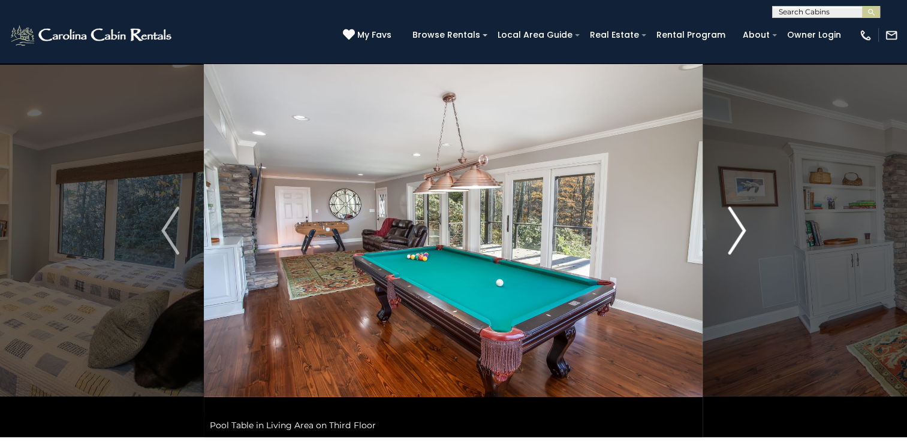
click at [736, 230] on img "Next" at bounding box center [737, 231] width 18 height 48
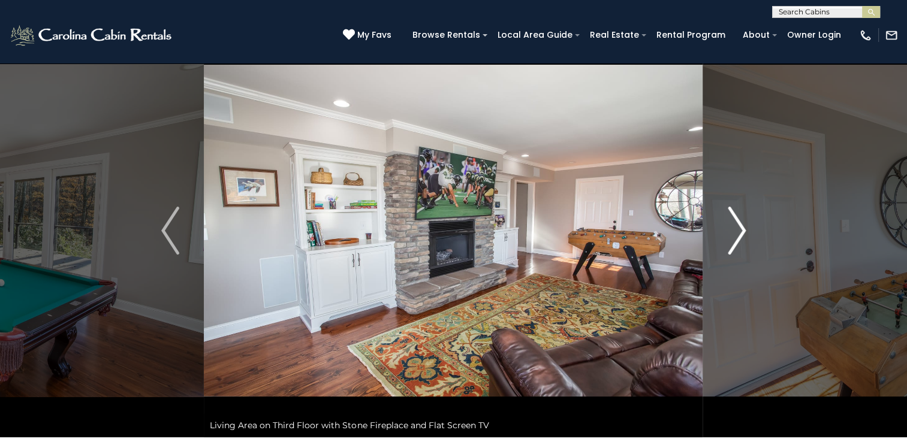
click at [736, 230] on img "Next" at bounding box center [737, 231] width 18 height 48
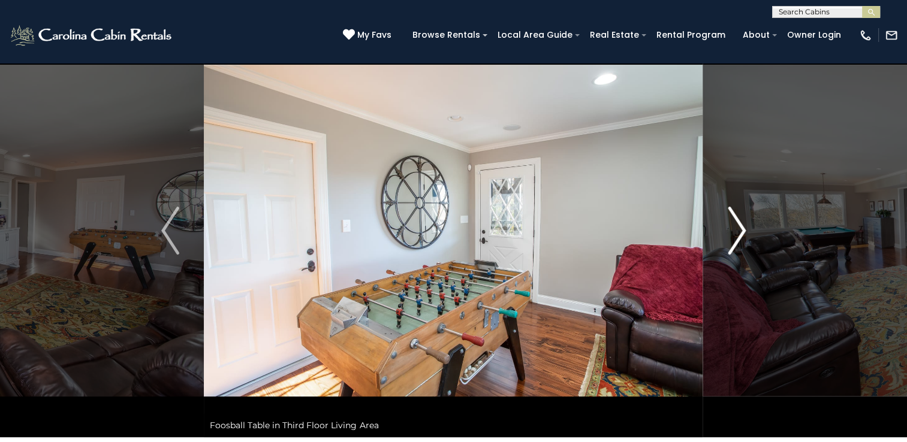
click at [736, 230] on img "Next" at bounding box center [737, 231] width 18 height 48
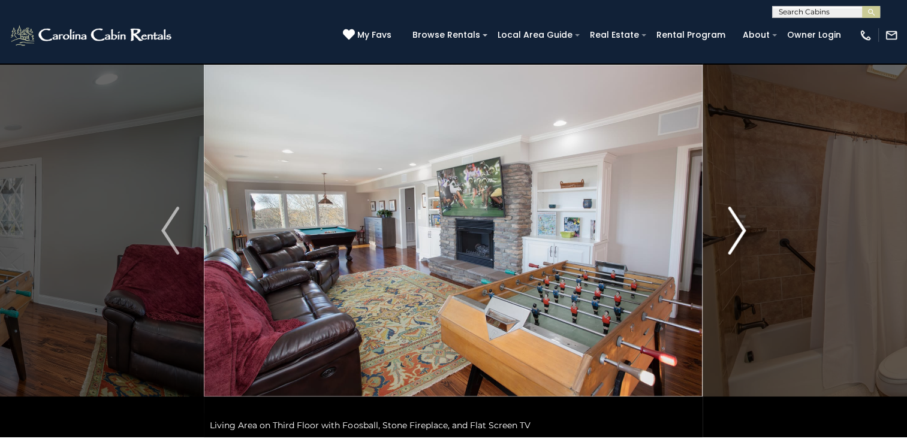
click at [736, 230] on img "Next" at bounding box center [737, 231] width 18 height 48
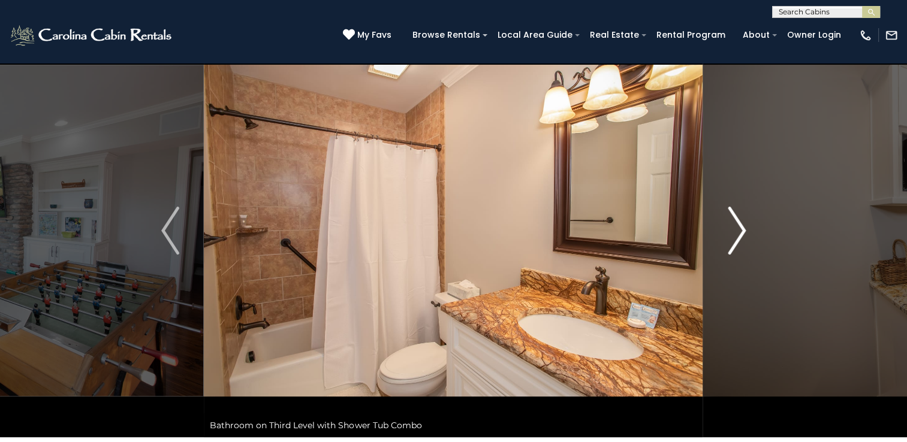
click at [736, 230] on img "Next" at bounding box center [737, 231] width 18 height 48
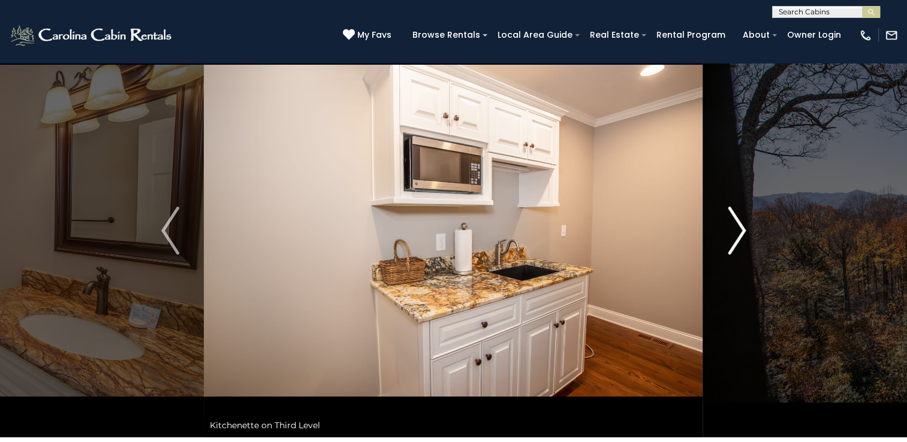
click at [736, 230] on img "Next" at bounding box center [737, 231] width 18 height 48
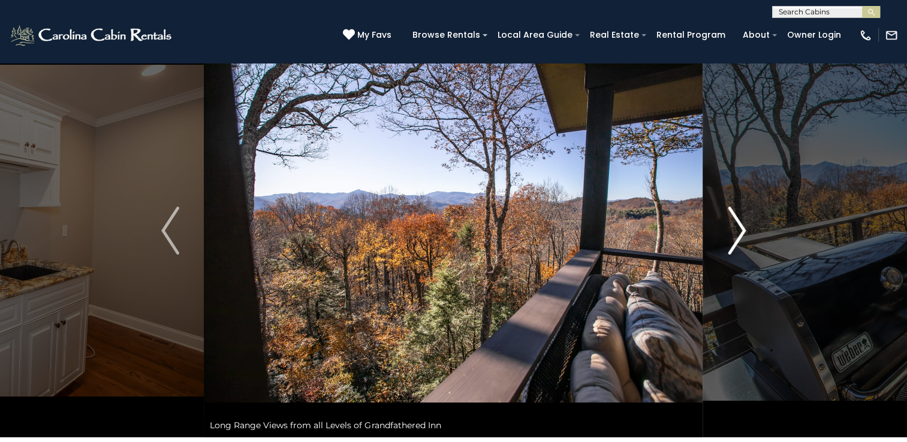
click at [736, 230] on img "Next" at bounding box center [737, 231] width 18 height 48
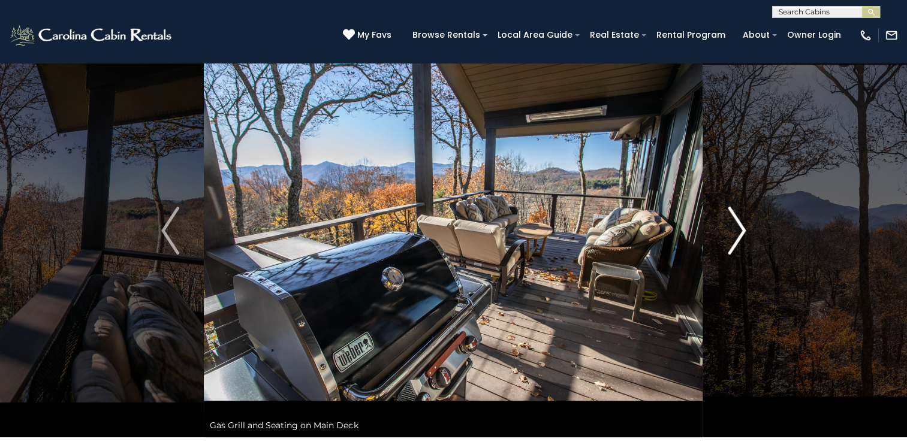
click at [736, 230] on img "Next" at bounding box center [737, 231] width 18 height 48
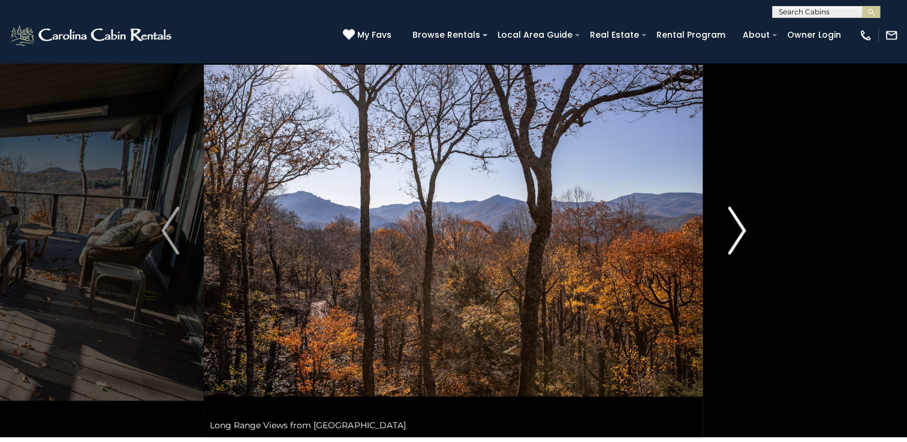
click at [736, 230] on img "Next" at bounding box center [737, 231] width 18 height 48
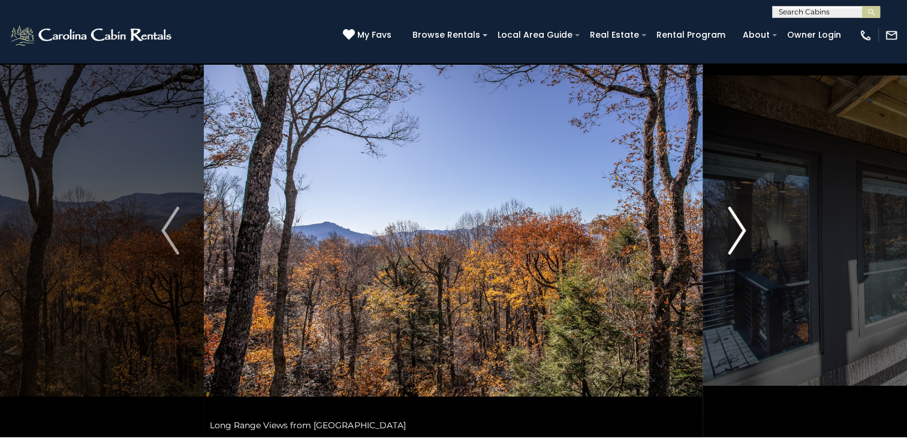
click at [736, 230] on img "Next" at bounding box center [737, 231] width 18 height 48
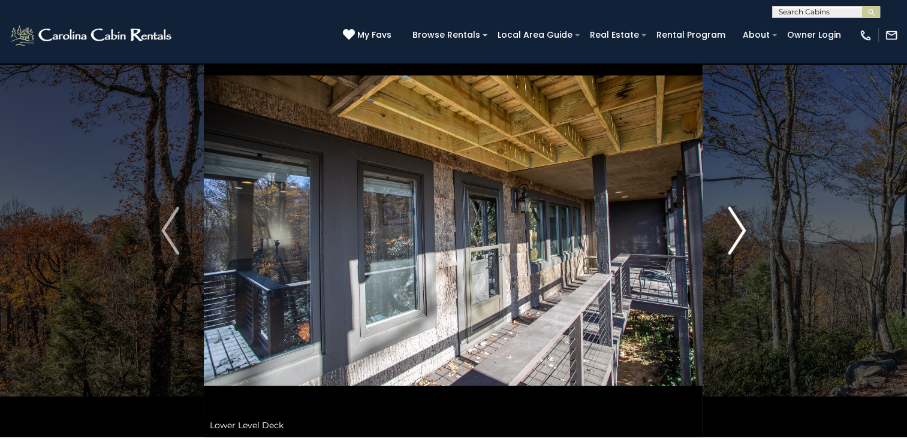
click at [736, 230] on img "Next" at bounding box center [737, 231] width 18 height 48
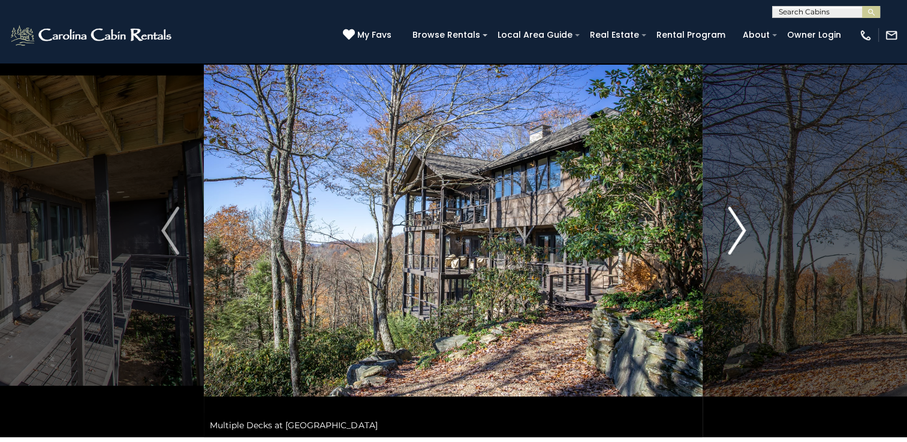
click at [736, 230] on img "Next" at bounding box center [737, 231] width 18 height 48
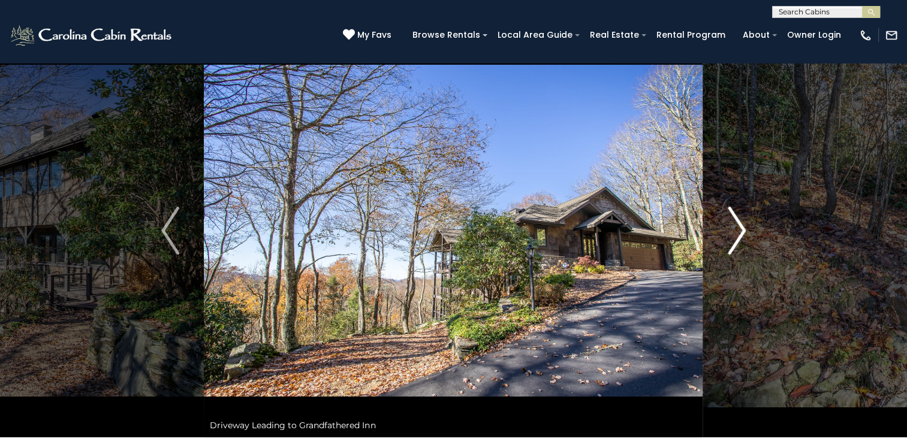
click at [736, 230] on img "Next" at bounding box center [737, 231] width 18 height 48
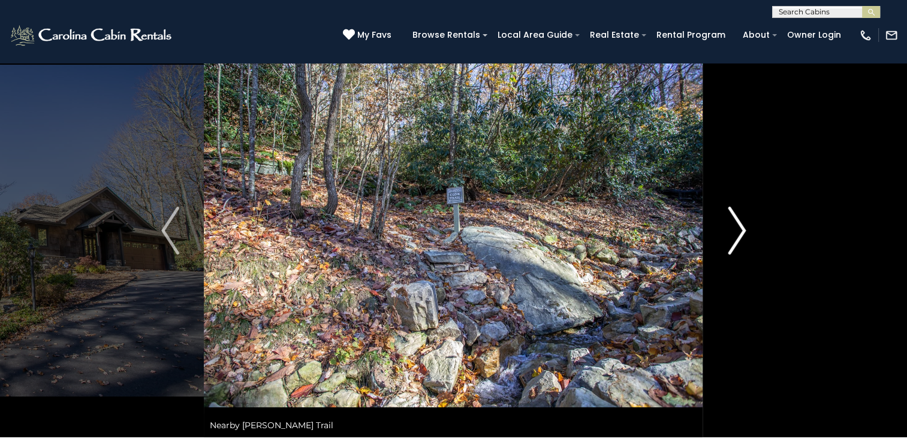
click at [736, 230] on img "Next" at bounding box center [737, 231] width 18 height 48
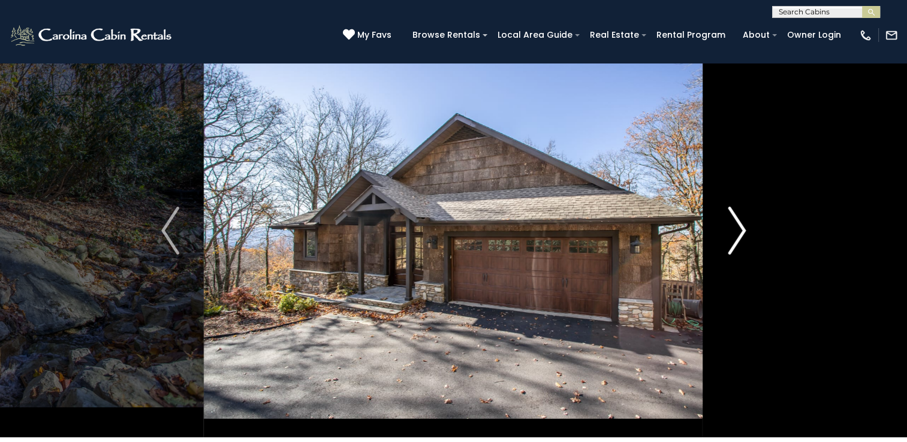
click at [736, 230] on img "Next" at bounding box center [737, 231] width 18 height 48
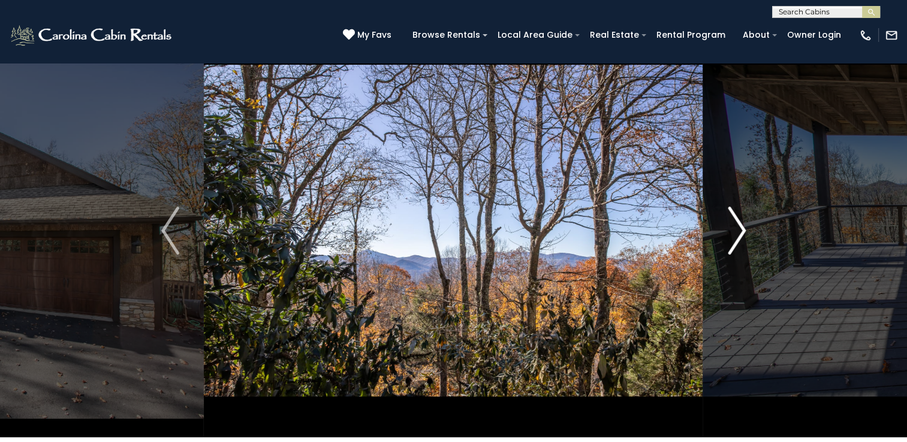
click at [736, 230] on img "Next" at bounding box center [737, 231] width 18 height 48
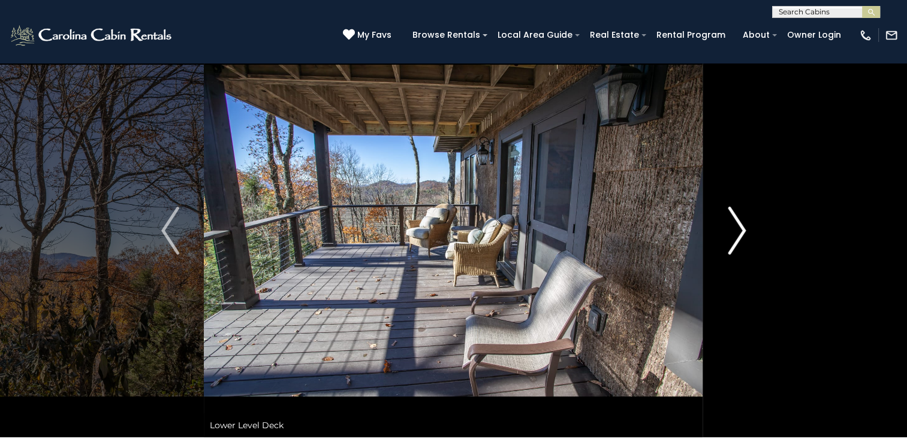
click at [736, 230] on img "Next" at bounding box center [737, 231] width 18 height 48
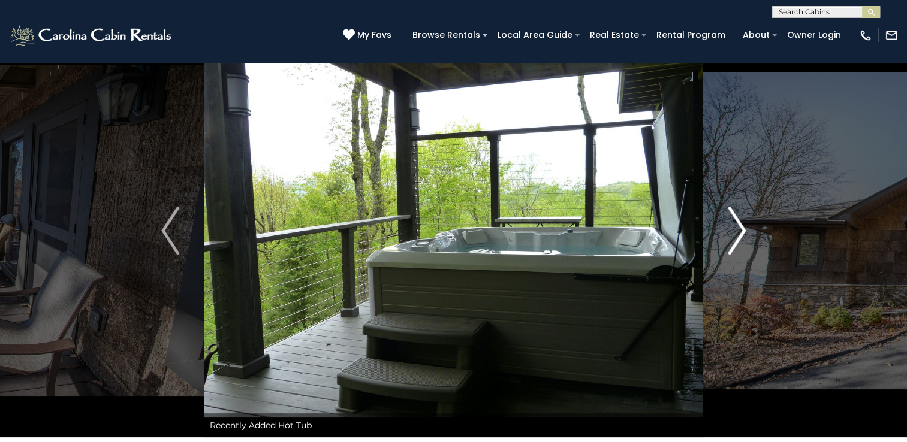
click at [736, 230] on img "Next" at bounding box center [737, 231] width 18 height 48
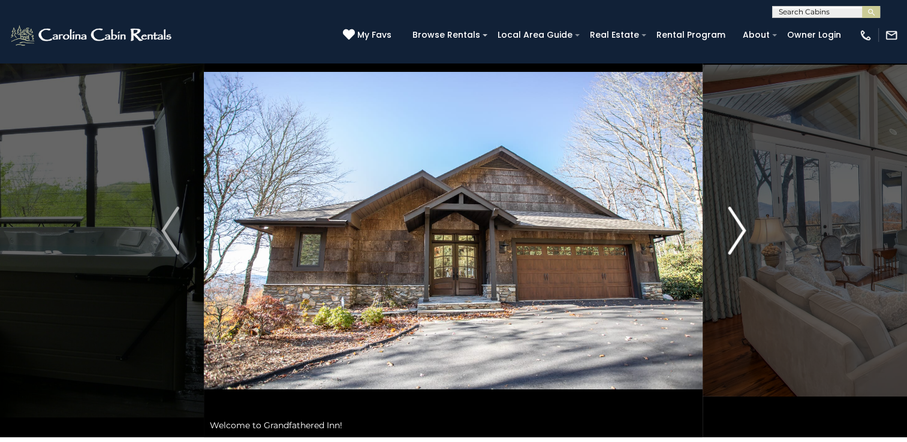
click at [736, 230] on img "Next" at bounding box center [737, 231] width 18 height 48
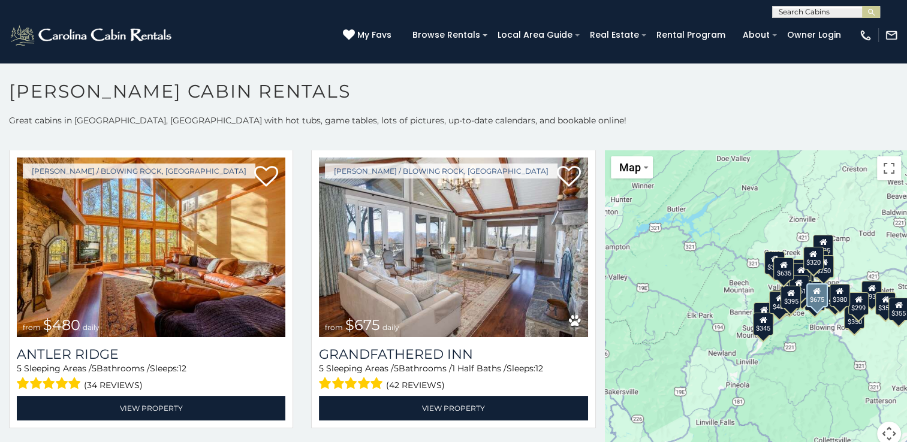
scroll to position [326, 0]
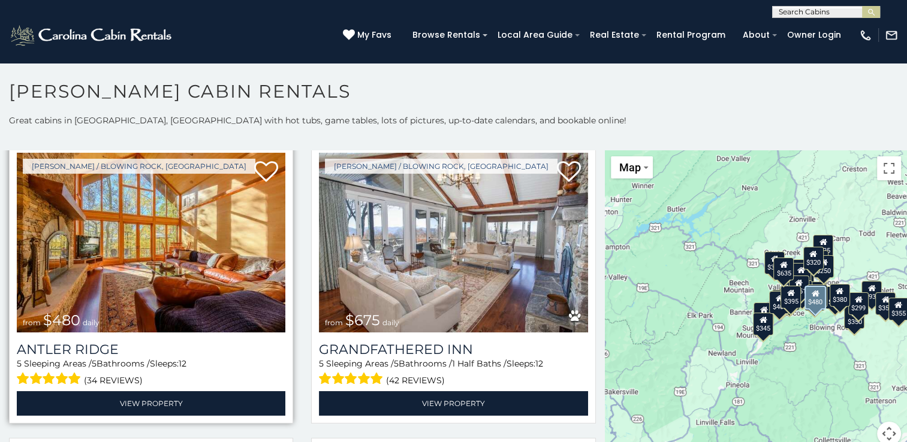
click at [126, 237] on img at bounding box center [151, 243] width 268 height 180
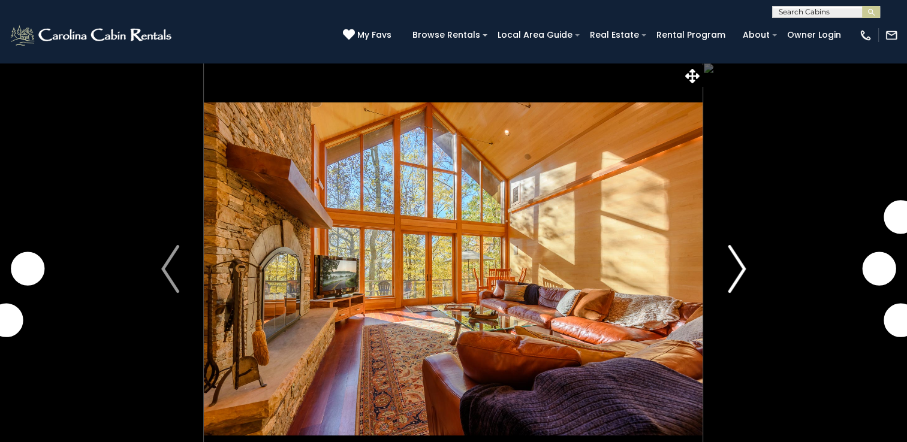
click at [737, 279] on img "Next" at bounding box center [737, 269] width 18 height 48
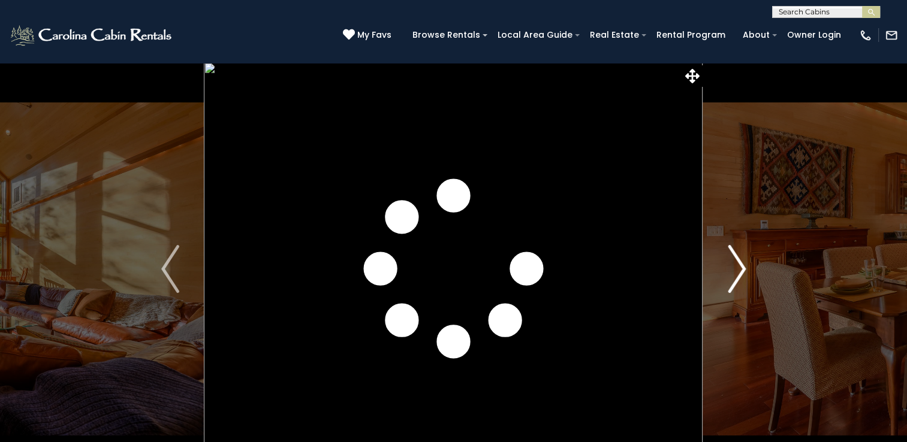
click at [737, 279] on img "Next" at bounding box center [737, 269] width 18 height 48
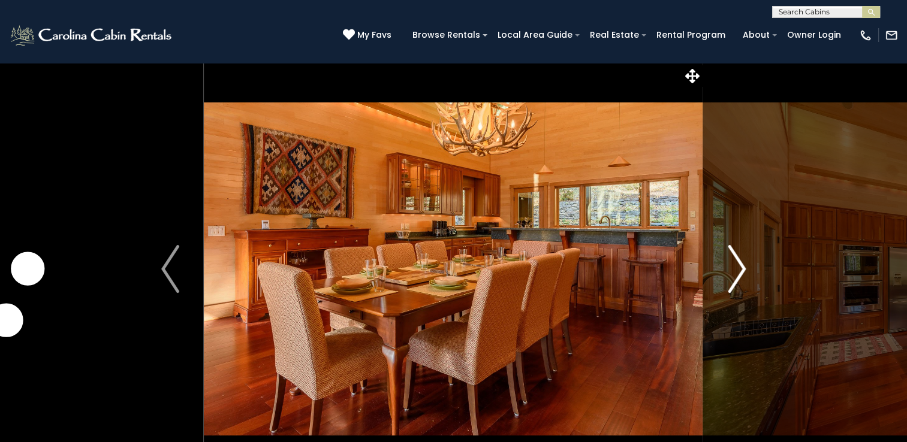
click at [737, 279] on img "Next" at bounding box center [737, 269] width 18 height 48
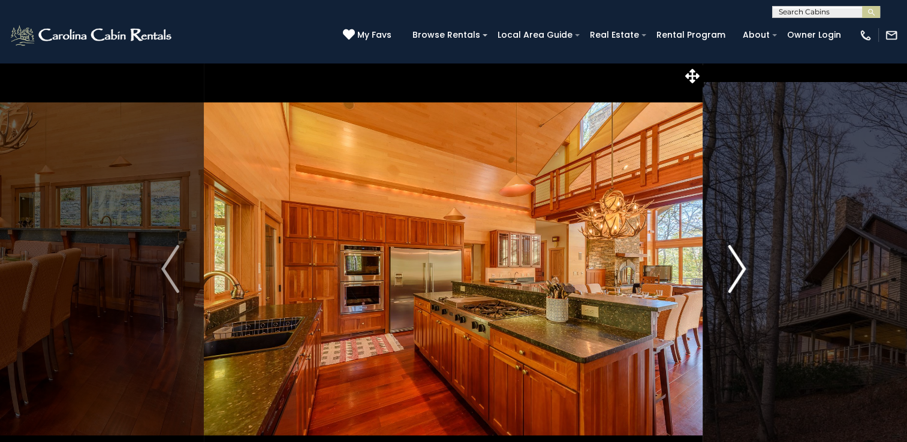
click at [737, 279] on img "Next" at bounding box center [737, 269] width 18 height 48
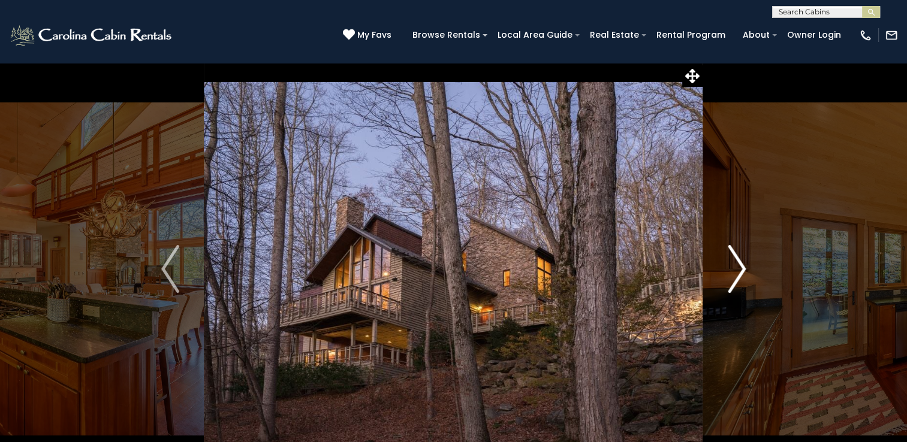
click at [737, 279] on img "Next" at bounding box center [737, 269] width 18 height 48
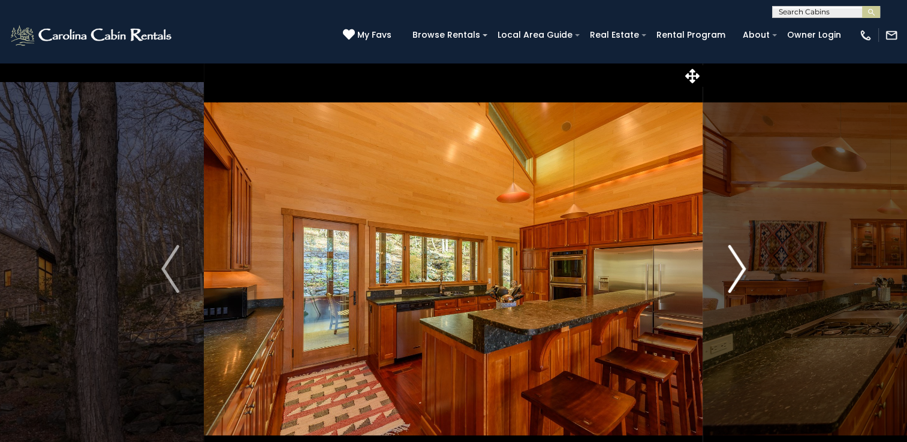
click at [737, 279] on img "Next" at bounding box center [737, 269] width 18 height 48
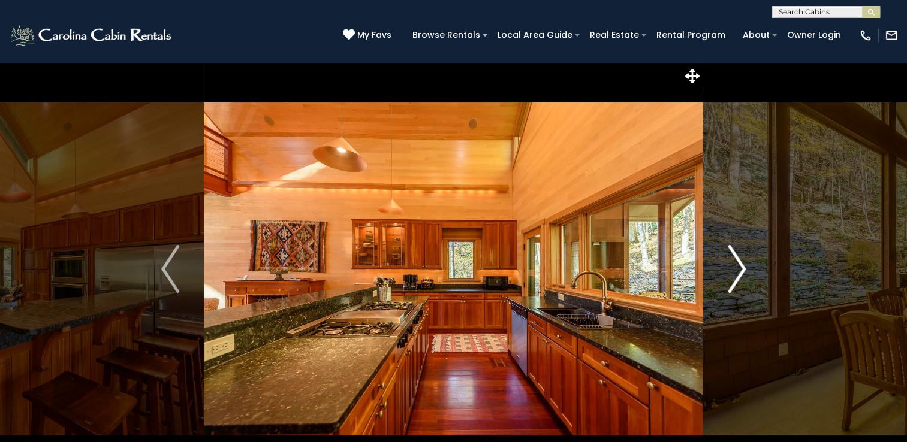
click at [737, 279] on img "Next" at bounding box center [737, 269] width 18 height 48
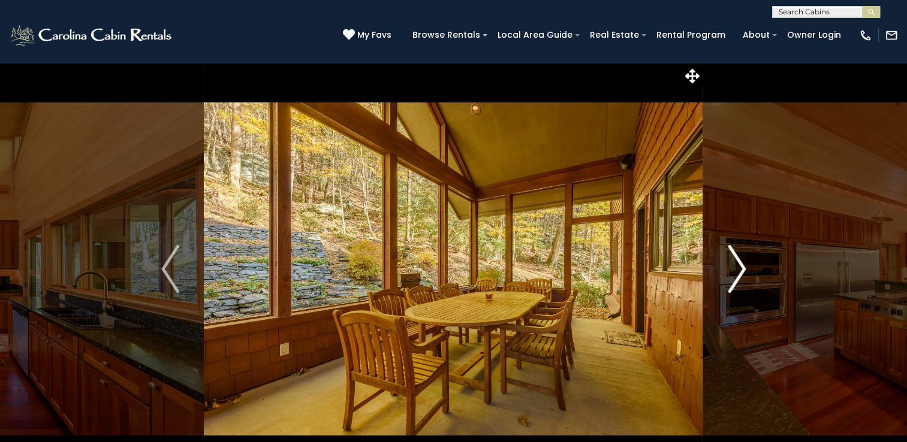
click at [737, 279] on img "Next" at bounding box center [737, 269] width 18 height 48
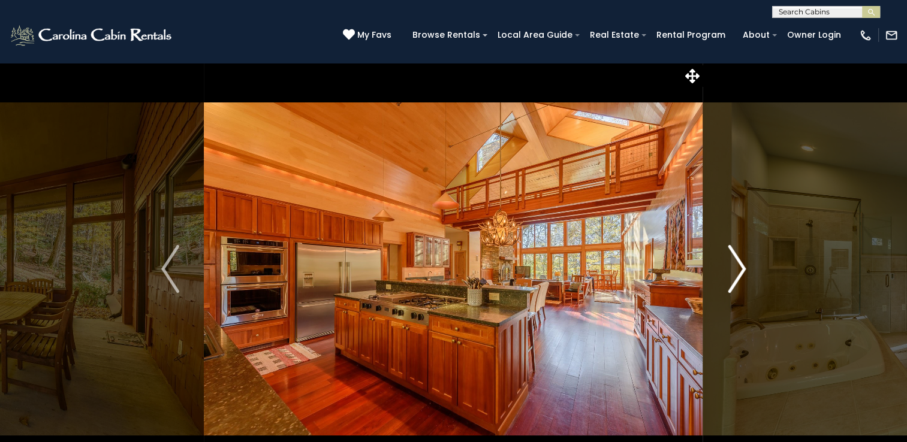
click at [737, 279] on img "Next" at bounding box center [737, 269] width 18 height 48
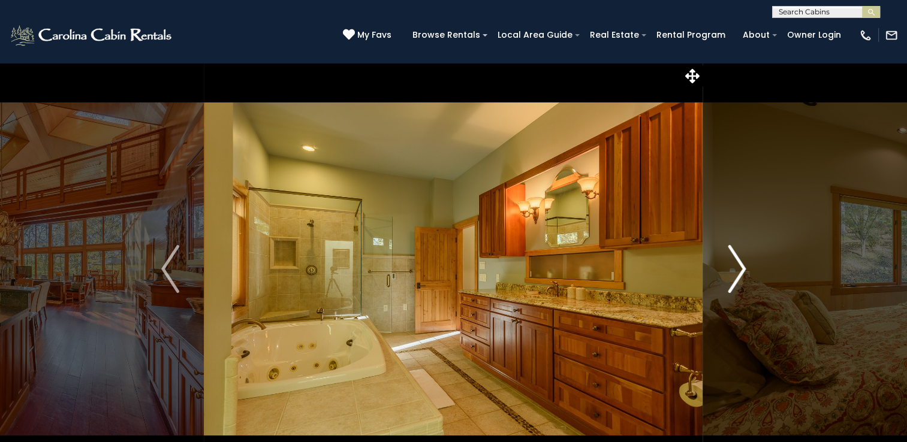
click at [737, 279] on img "Next" at bounding box center [737, 269] width 18 height 48
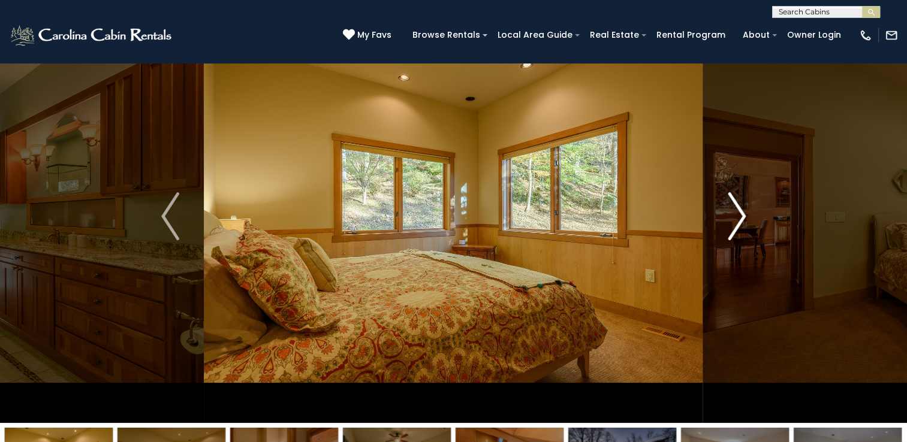
scroll to position [58, 0]
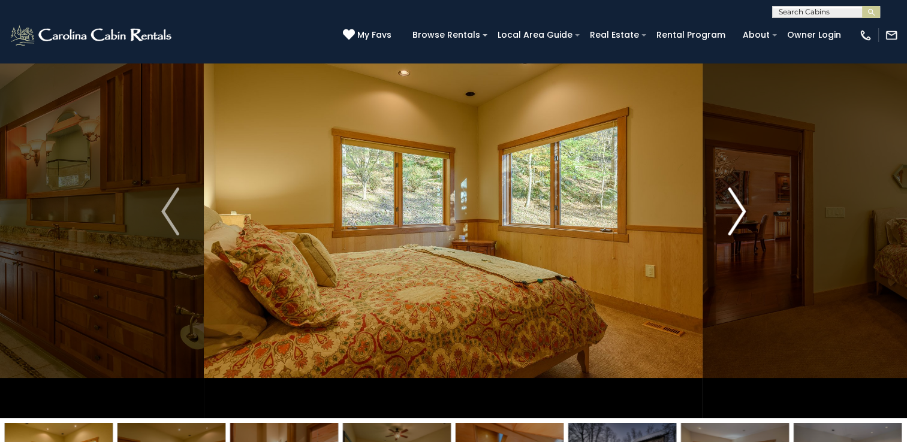
click at [735, 223] on img "Next" at bounding box center [737, 212] width 18 height 48
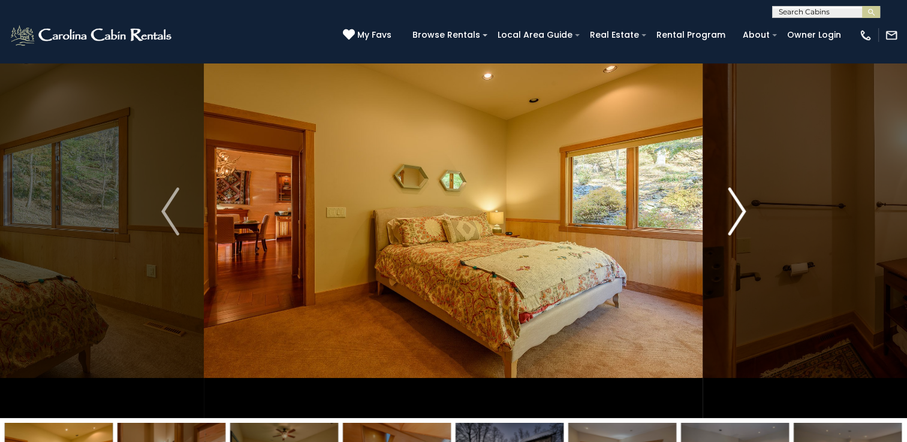
click at [735, 223] on img "Next" at bounding box center [737, 212] width 18 height 48
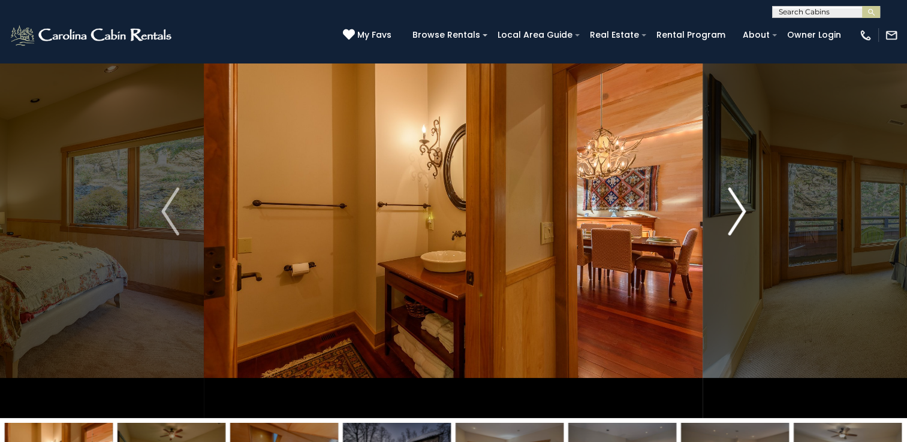
click at [735, 223] on img "Next" at bounding box center [737, 212] width 18 height 48
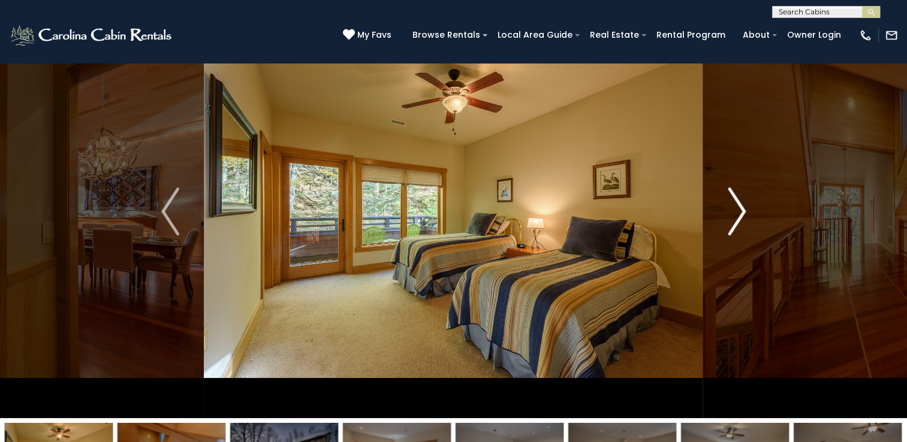
click at [735, 223] on img "Next" at bounding box center [737, 212] width 18 height 48
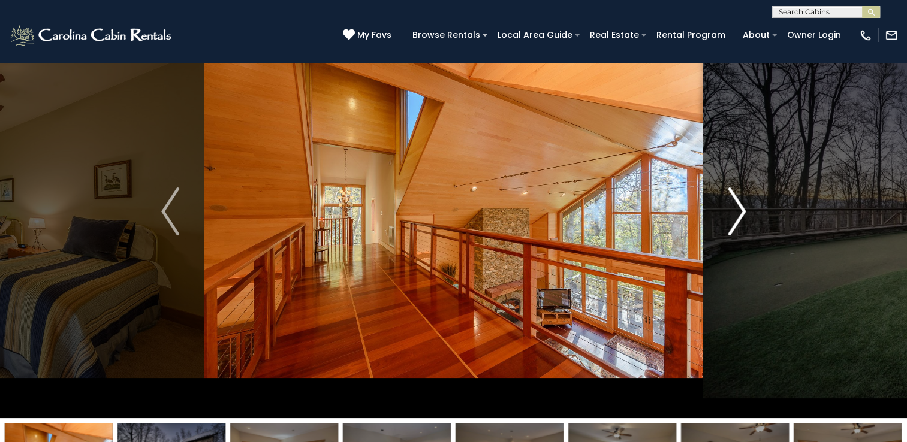
click at [735, 223] on img "Next" at bounding box center [737, 212] width 18 height 48
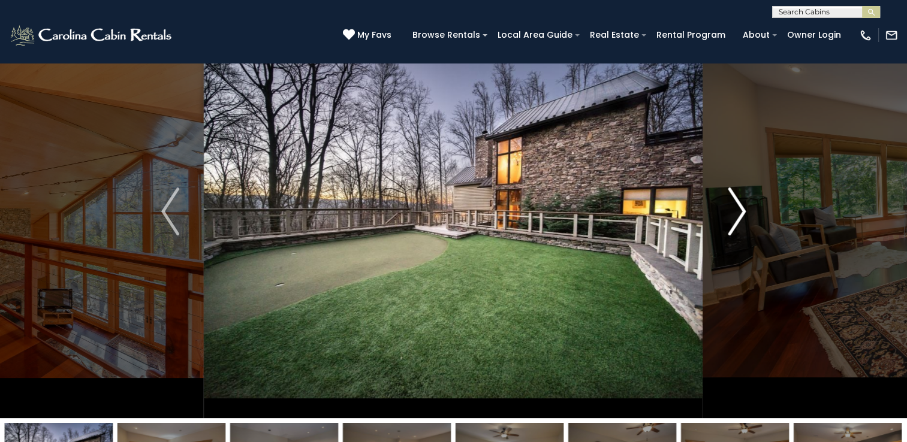
click at [734, 211] on img "Next" at bounding box center [737, 212] width 18 height 48
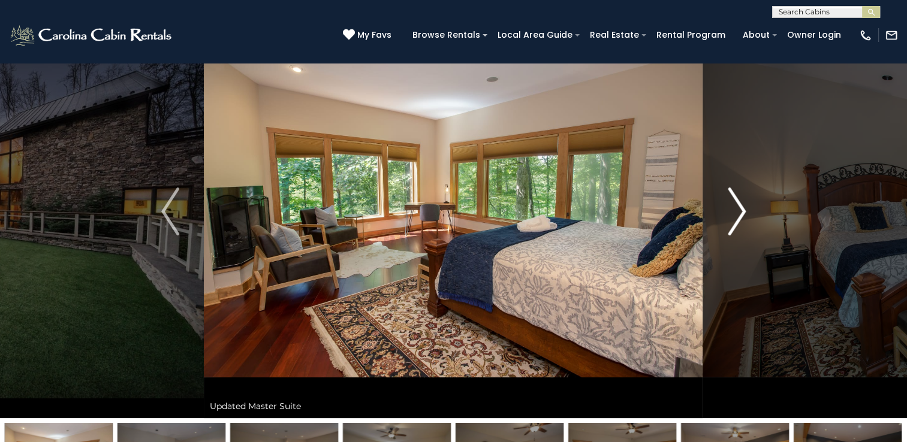
click at [734, 211] on img "Next" at bounding box center [737, 212] width 18 height 48
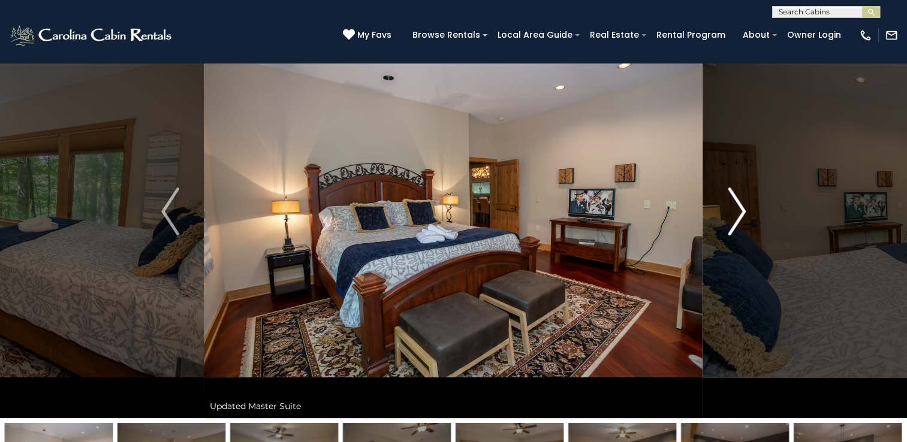
click at [734, 211] on img "Next" at bounding box center [737, 212] width 18 height 48
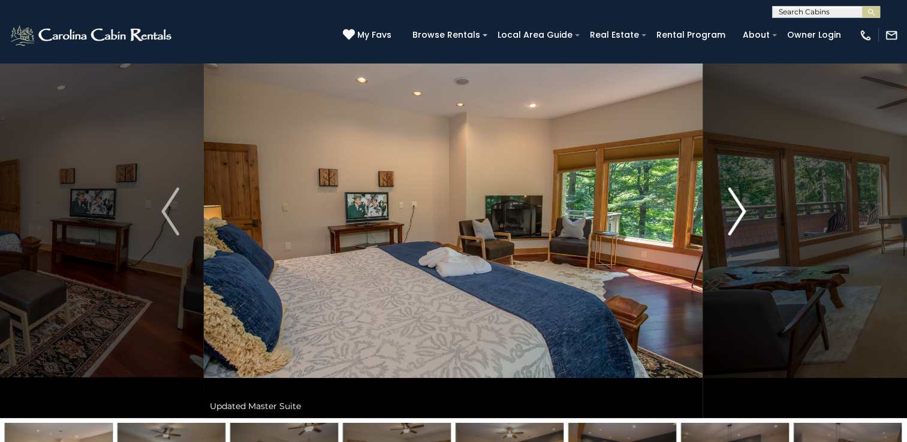
click at [734, 211] on img "Next" at bounding box center [737, 212] width 18 height 48
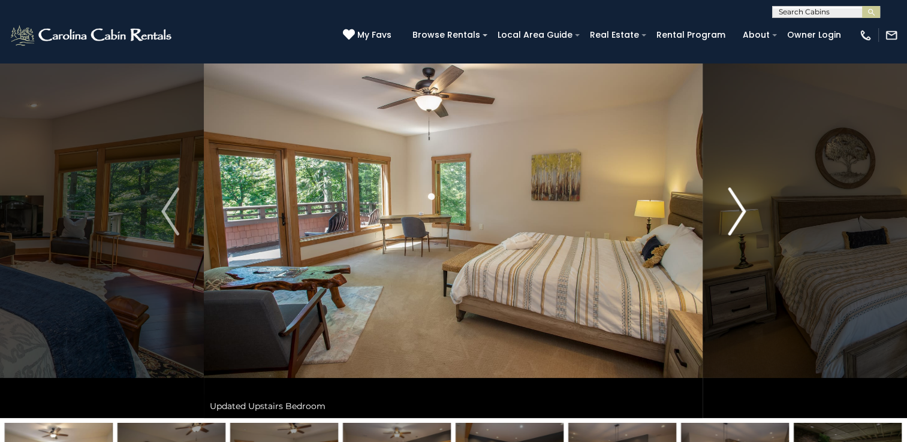
click at [734, 211] on img "Next" at bounding box center [737, 212] width 18 height 48
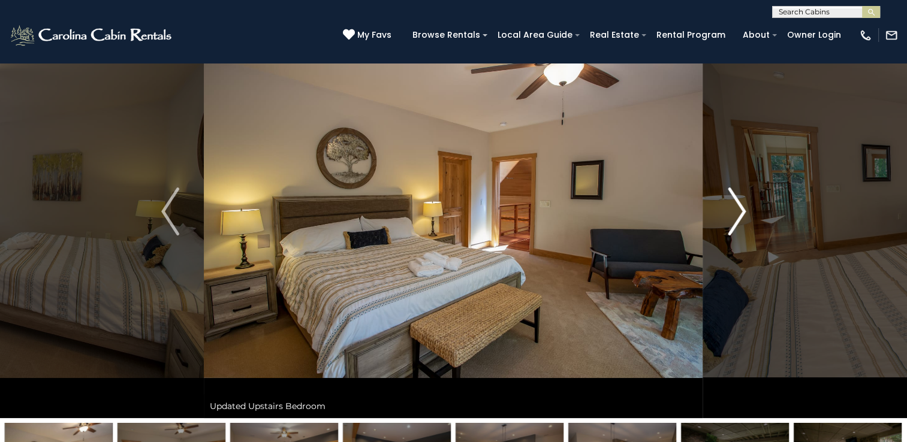
click at [734, 211] on img "Next" at bounding box center [737, 212] width 18 height 48
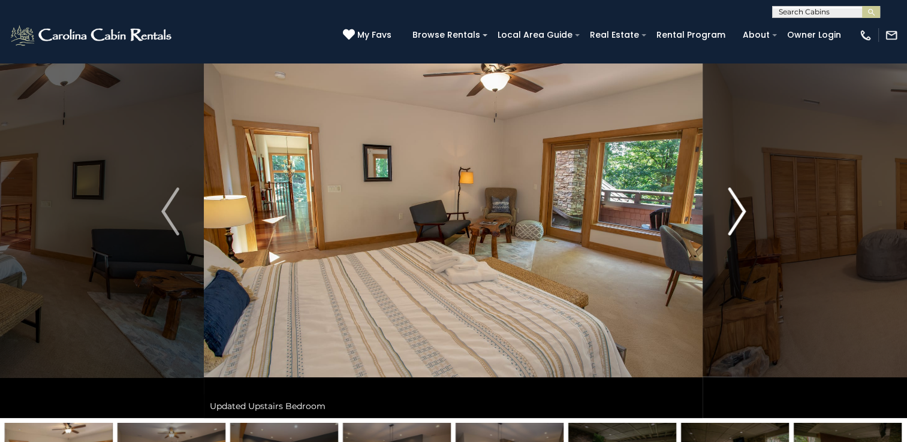
click at [734, 211] on img "Next" at bounding box center [737, 212] width 18 height 48
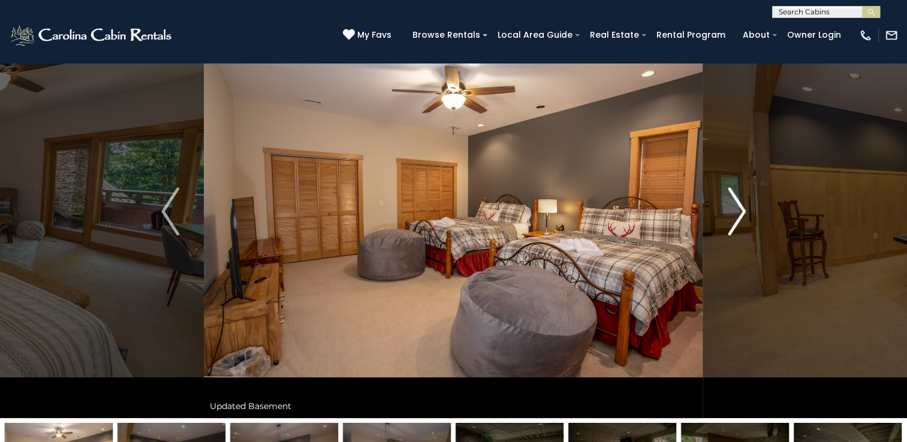
click at [734, 211] on img "Next" at bounding box center [737, 212] width 18 height 48
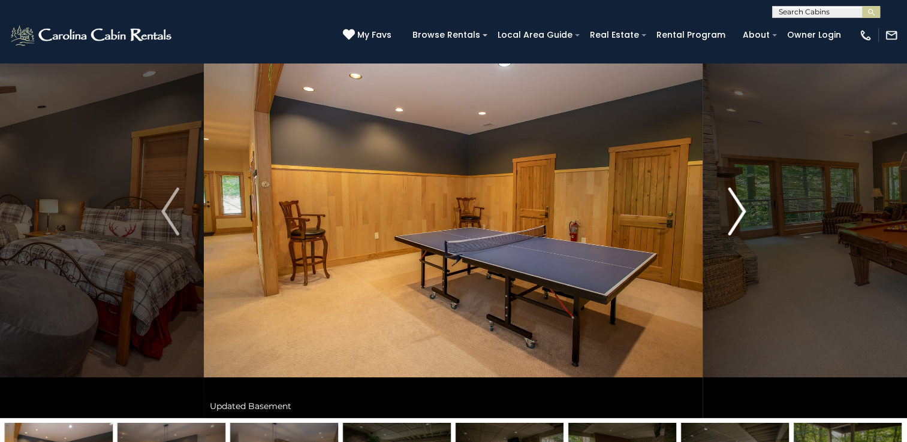
click at [734, 211] on img "Next" at bounding box center [737, 212] width 18 height 48
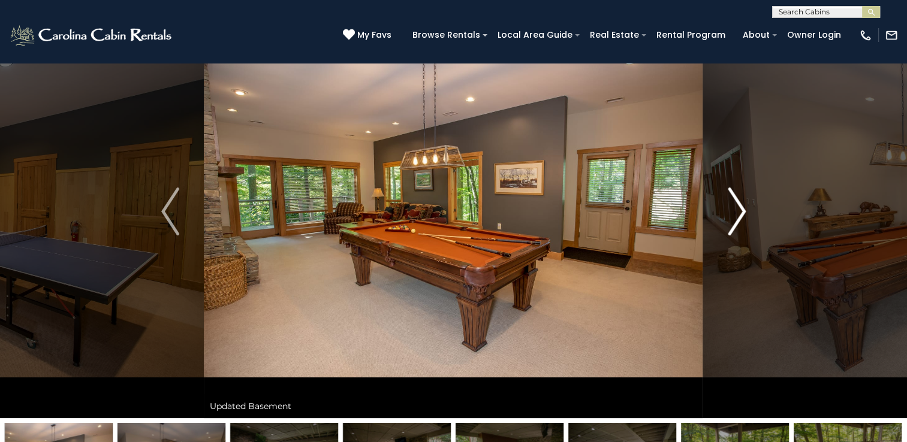
click at [734, 211] on img "Next" at bounding box center [737, 212] width 18 height 48
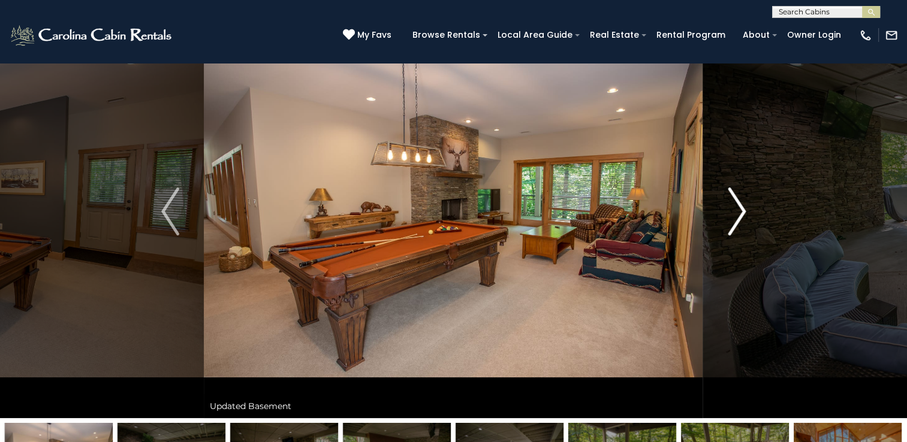
click at [734, 211] on img "Next" at bounding box center [737, 212] width 18 height 48
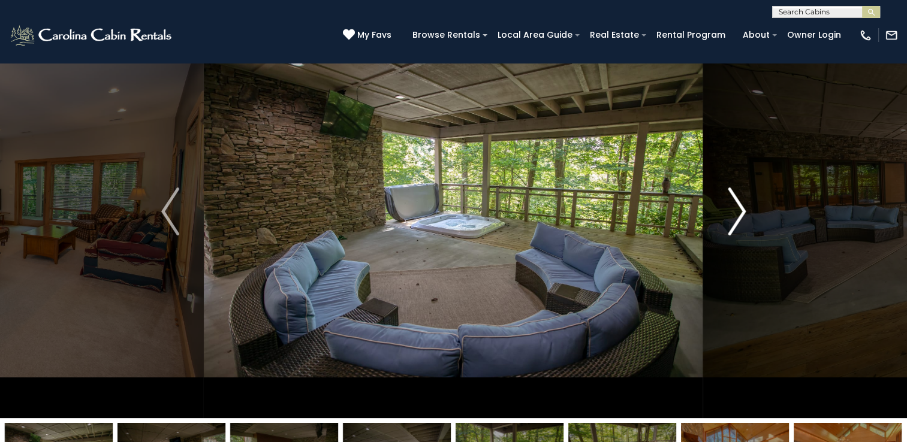
click at [734, 211] on img "Next" at bounding box center [737, 212] width 18 height 48
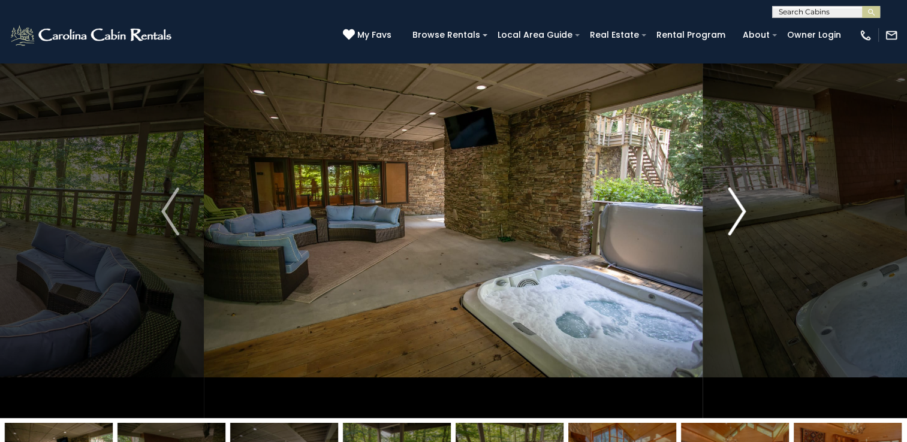
click at [734, 211] on img "Next" at bounding box center [737, 212] width 18 height 48
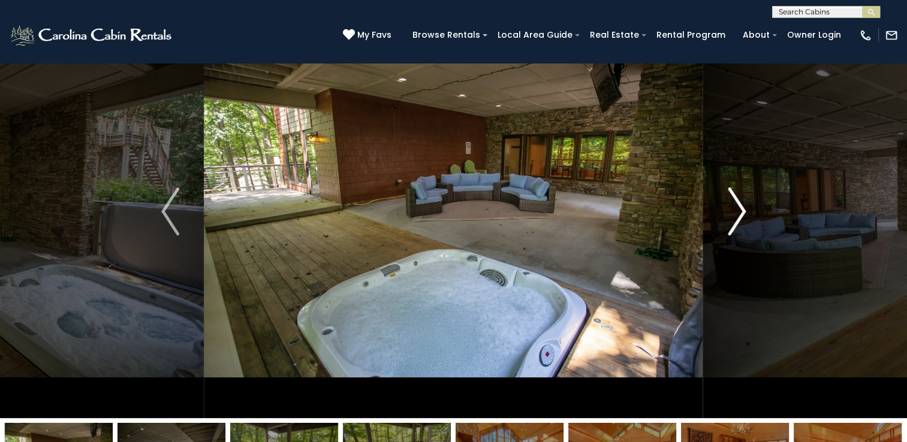
click at [734, 211] on img "Next" at bounding box center [737, 212] width 18 height 48
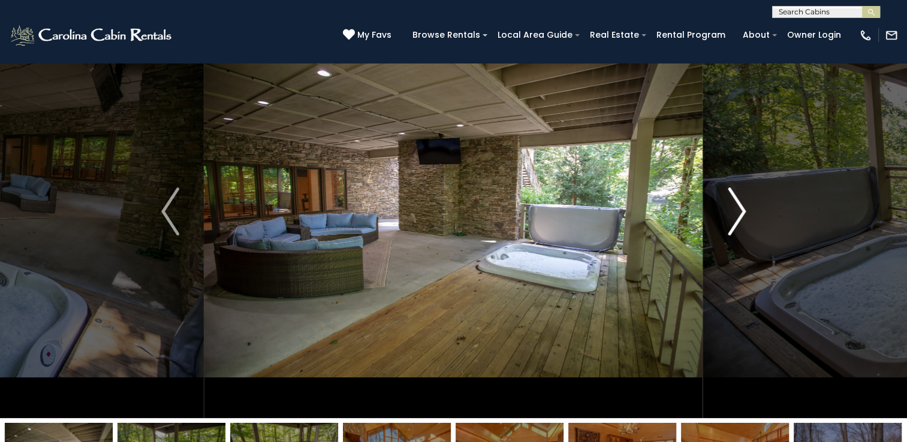
click at [734, 211] on img "Next" at bounding box center [737, 212] width 18 height 48
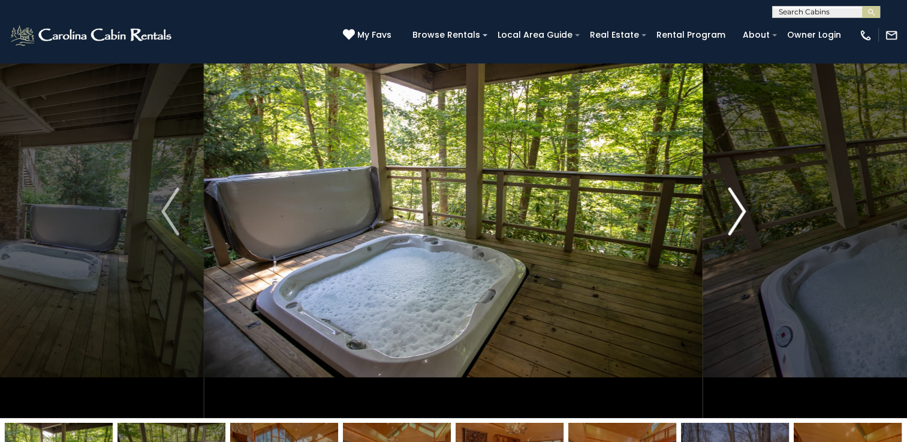
click at [734, 211] on img "Next" at bounding box center [737, 212] width 18 height 48
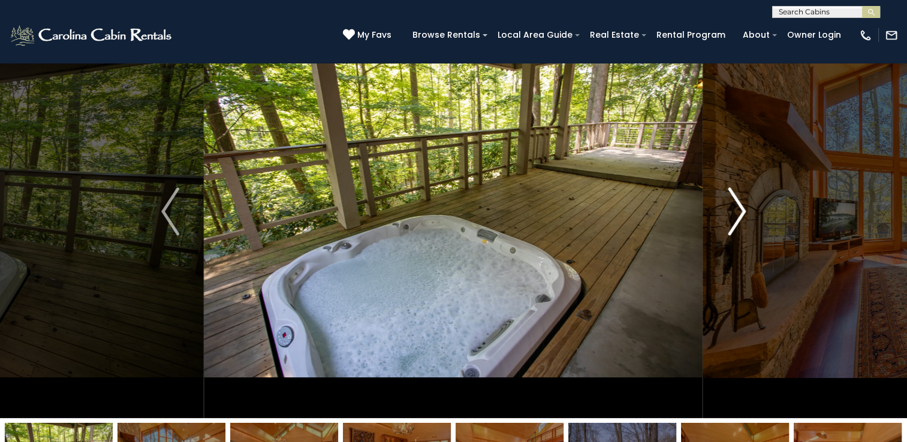
click at [734, 211] on img "Next" at bounding box center [737, 212] width 18 height 48
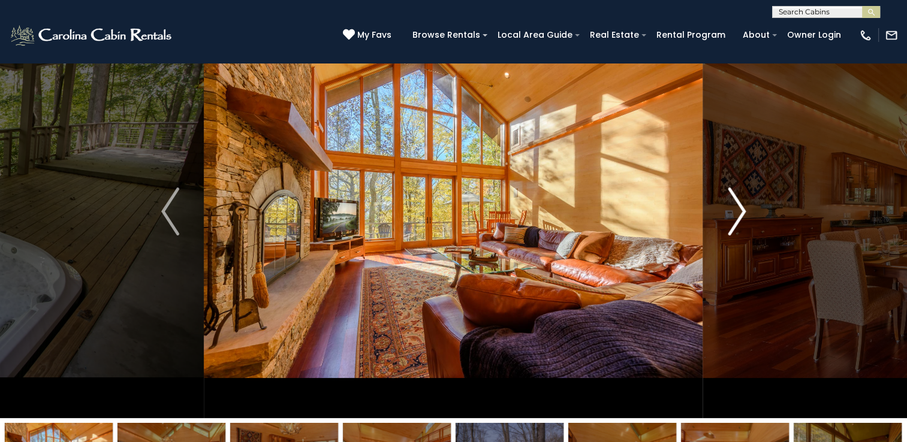
click at [734, 211] on img "Next" at bounding box center [737, 212] width 18 height 48
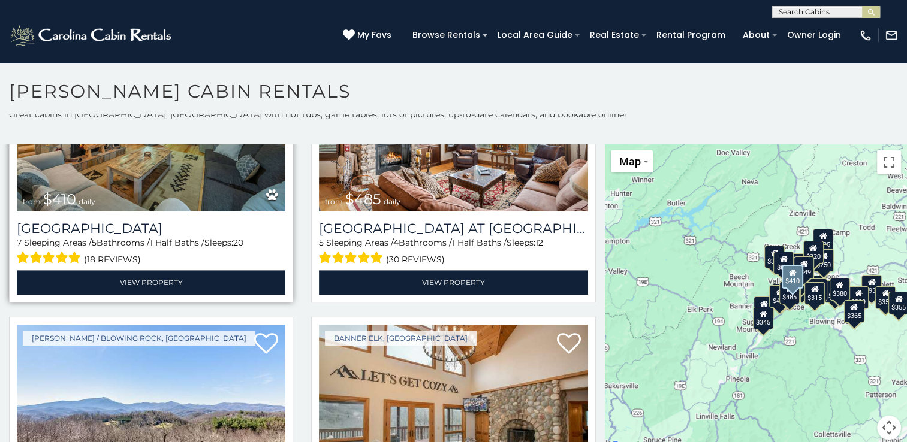
scroll to position [1718, 0]
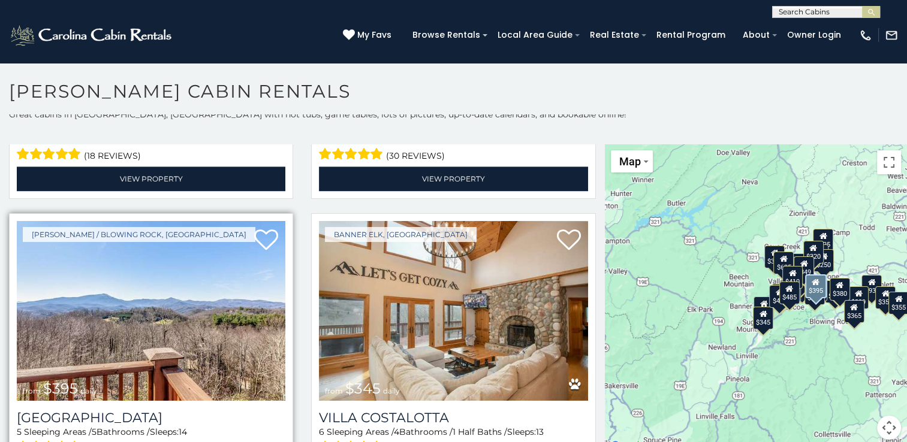
click at [111, 280] on img at bounding box center [151, 311] width 268 height 180
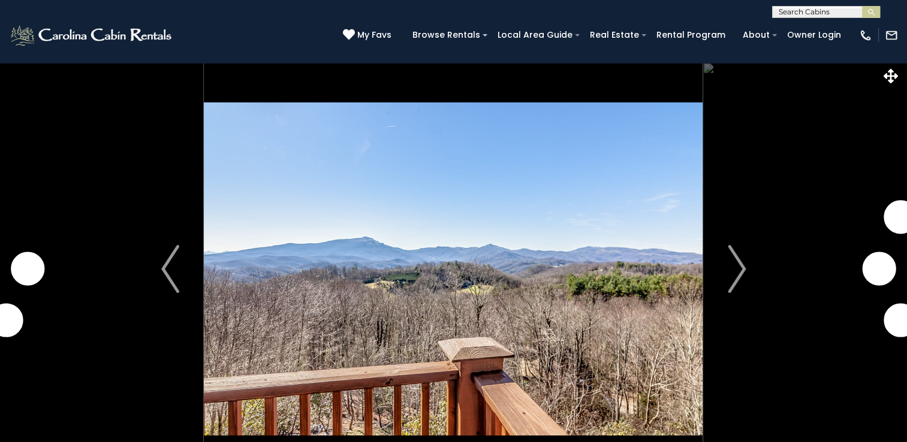
click at [726, 267] on button "Next" at bounding box center [736, 269] width 67 height 414
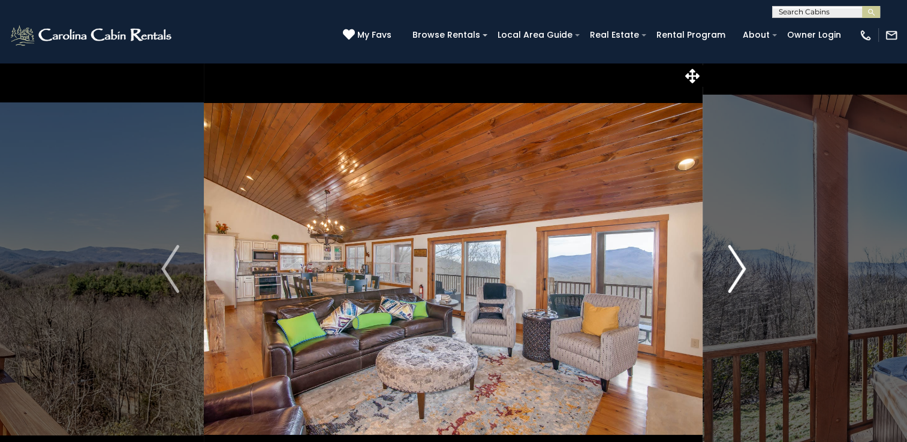
click at [738, 270] on img "Next" at bounding box center [737, 269] width 18 height 48
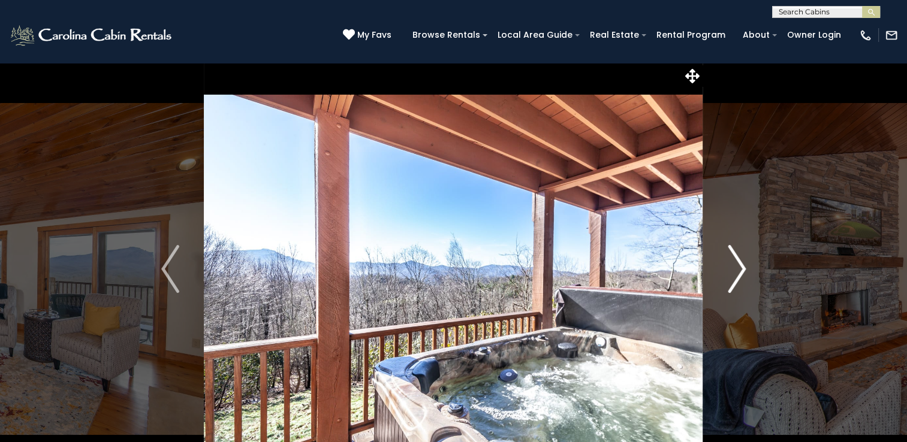
click at [738, 270] on img "Next" at bounding box center [737, 269] width 18 height 48
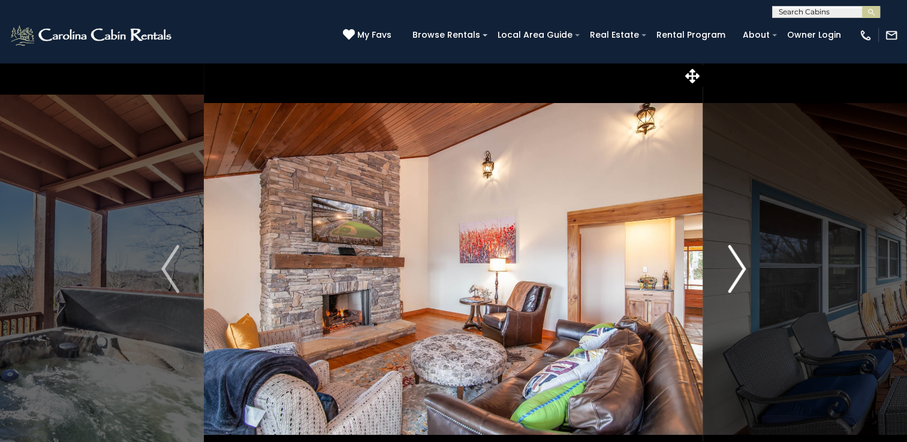
click at [738, 270] on img "Next" at bounding box center [737, 269] width 18 height 48
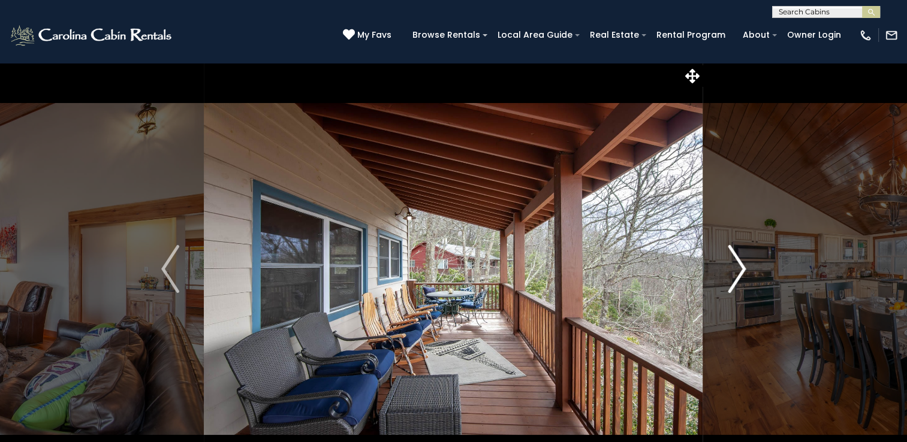
click at [738, 270] on img "Next" at bounding box center [737, 269] width 18 height 48
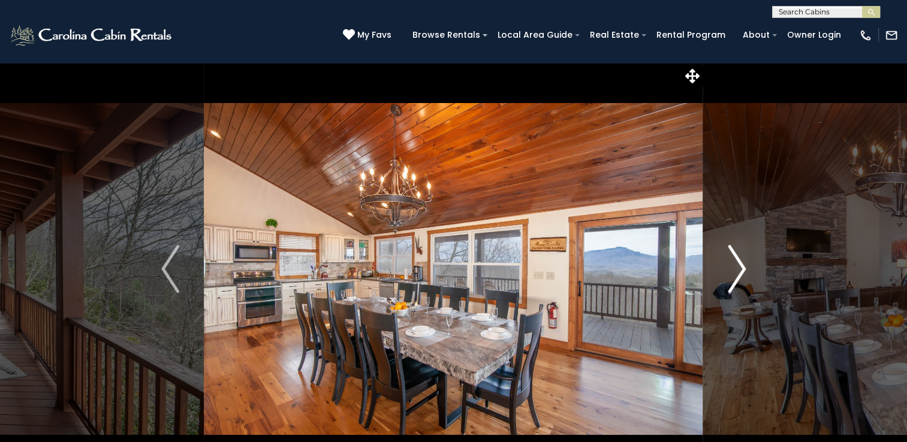
click at [738, 270] on img "Next" at bounding box center [737, 269] width 18 height 48
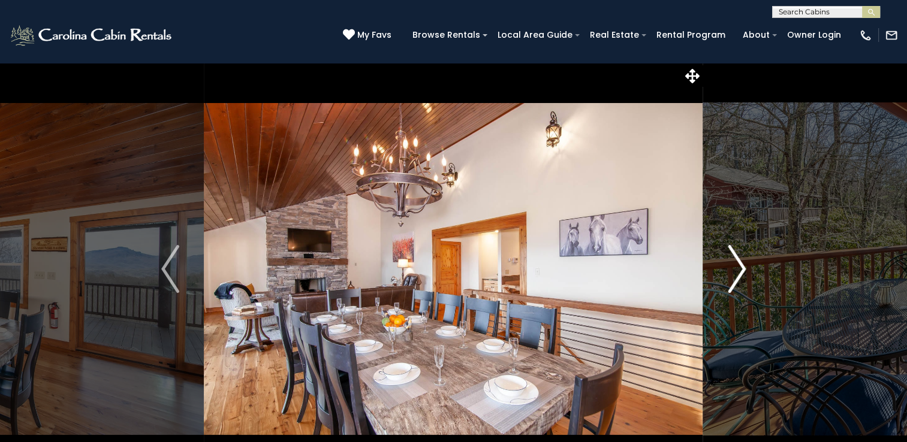
click at [738, 270] on img "Next" at bounding box center [737, 269] width 18 height 48
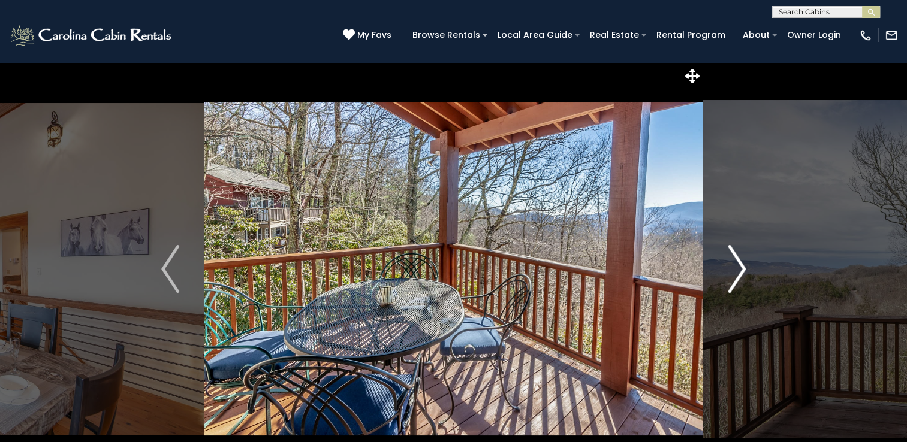
click at [738, 270] on img "Next" at bounding box center [737, 269] width 18 height 48
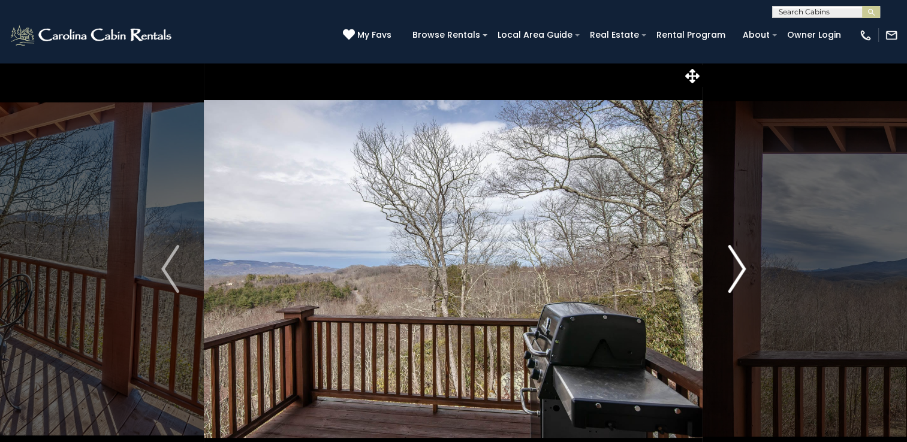
click at [738, 270] on img "Next" at bounding box center [737, 269] width 18 height 48
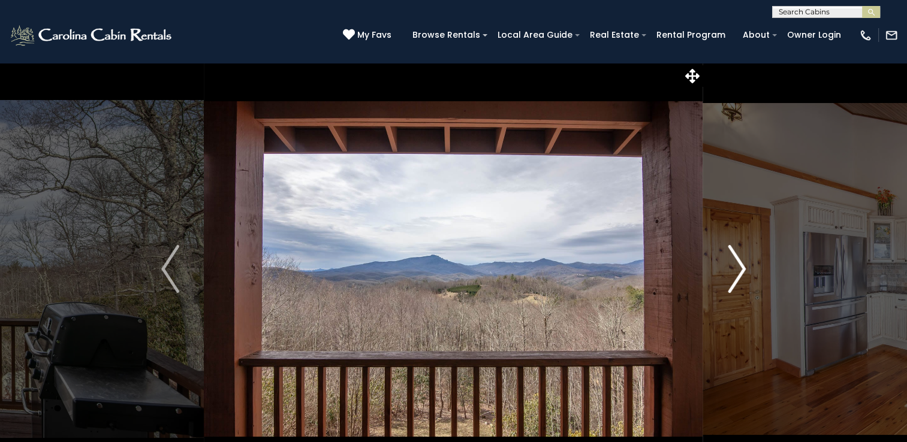
click at [738, 270] on img "Next" at bounding box center [737, 269] width 18 height 48
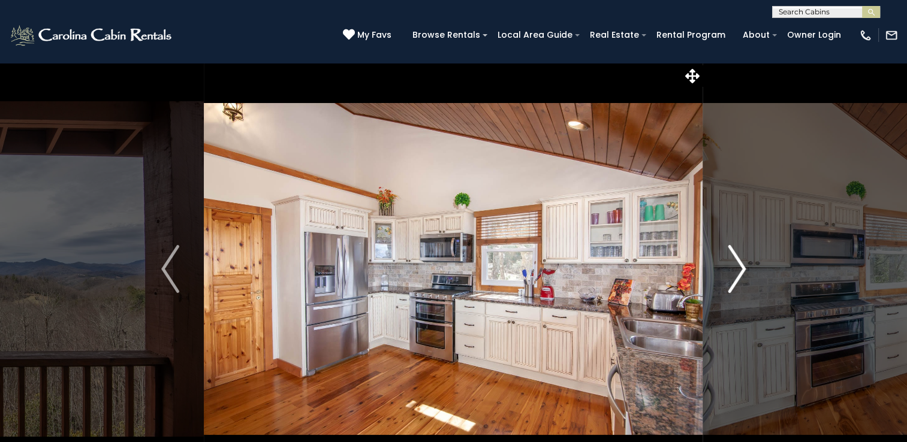
click at [738, 270] on img "Next" at bounding box center [737, 269] width 18 height 48
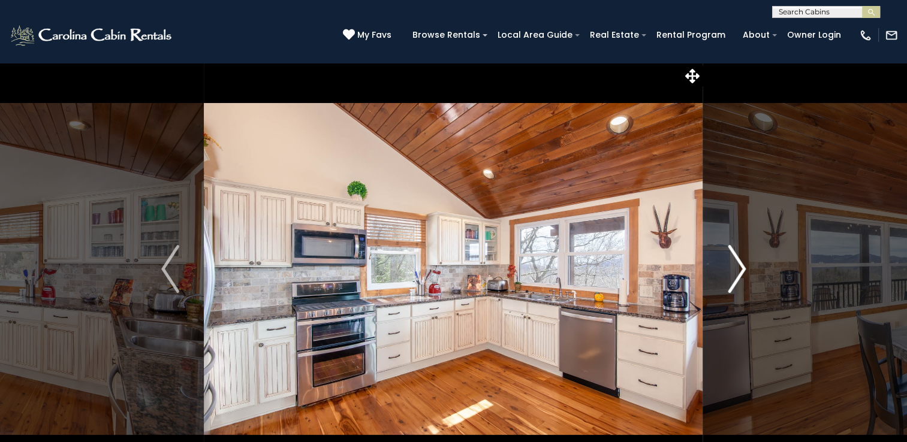
click at [738, 270] on img "Next" at bounding box center [737, 269] width 18 height 48
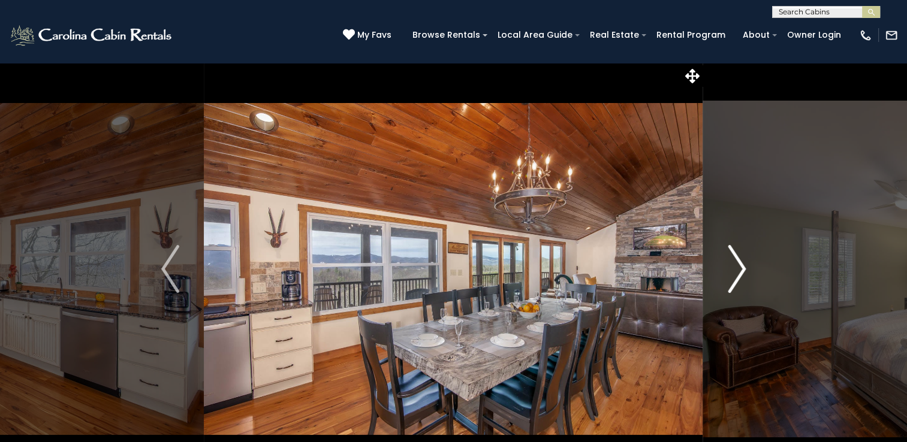
click at [738, 270] on img "Next" at bounding box center [737, 269] width 18 height 48
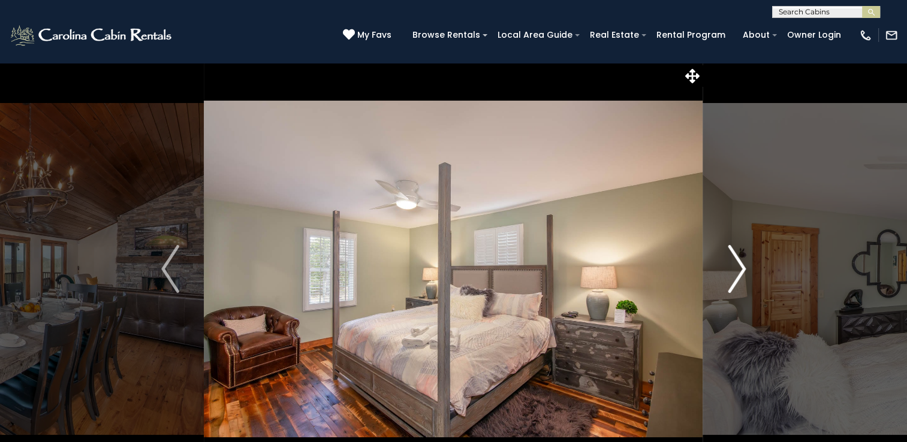
click at [738, 270] on img "Next" at bounding box center [737, 269] width 18 height 48
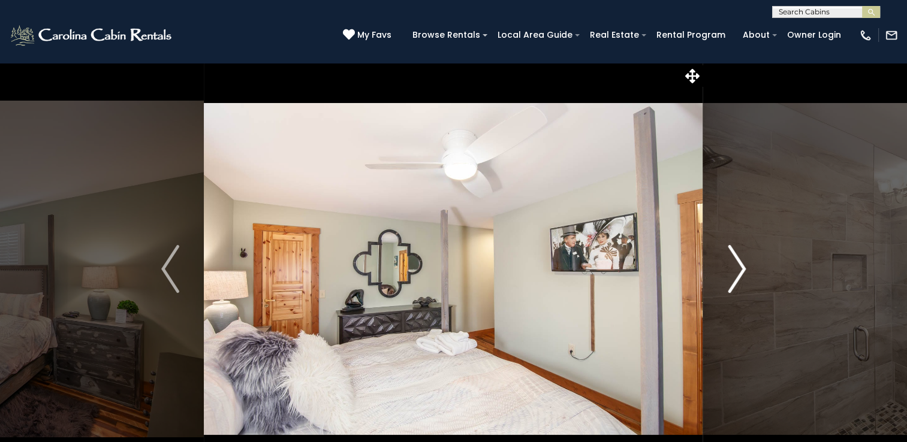
click at [738, 270] on img "Next" at bounding box center [737, 269] width 18 height 48
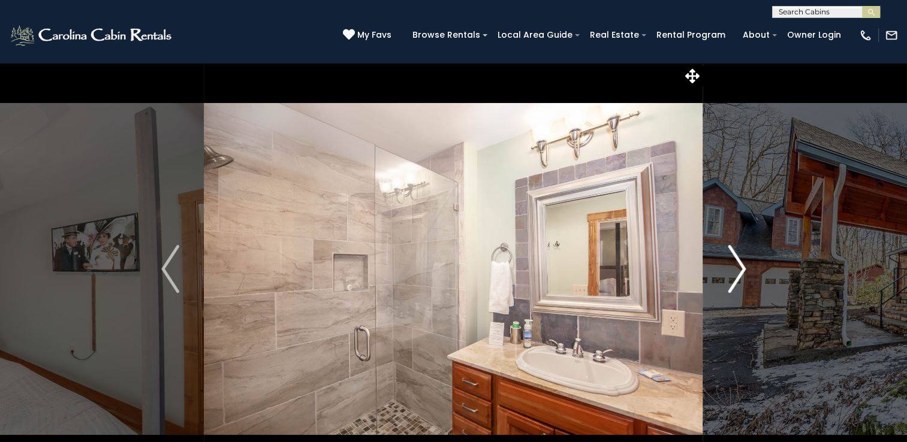
click at [738, 270] on img "Next" at bounding box center [737, 269] width 18 height 48
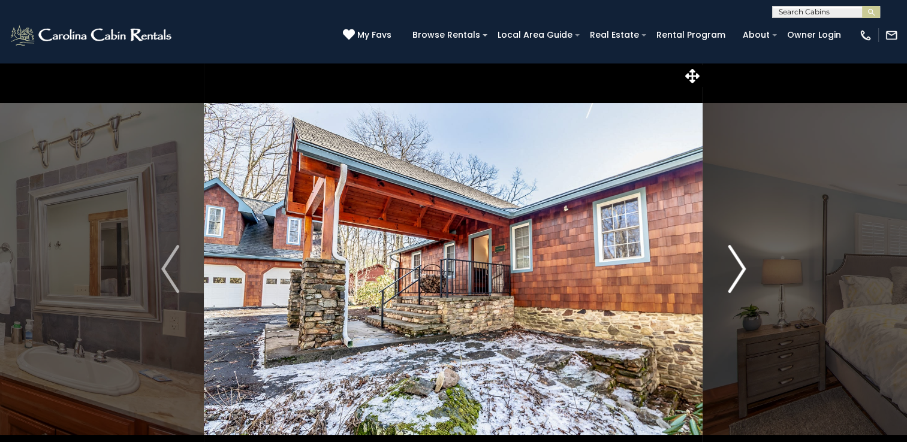
click at [738, 270] on img "Next" at bounding box center [737, 269] width 18 height 48
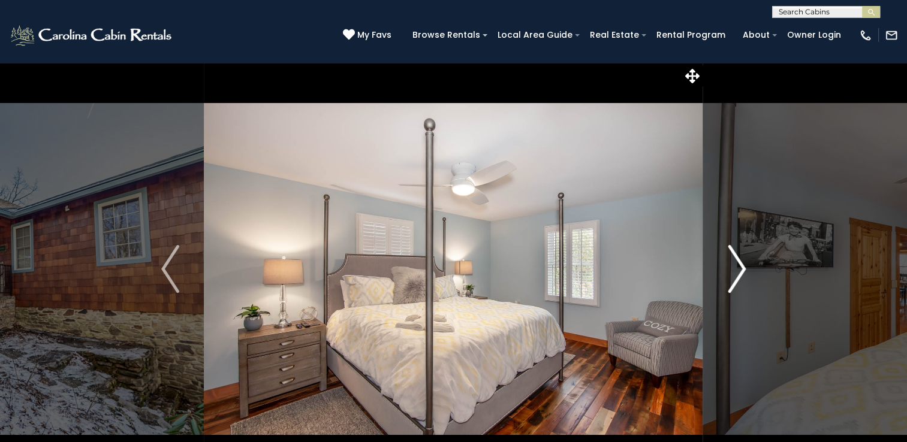
click at [738, 270] on img "Next" at bounding box center [737, 269] width 18 height 48
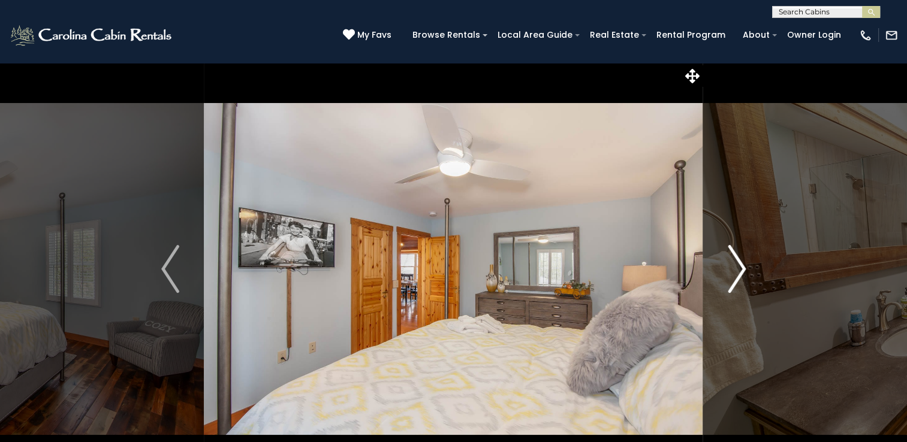
click at [738, 270] on img "Next" at bounding box center [737, 269] width 18 height 48
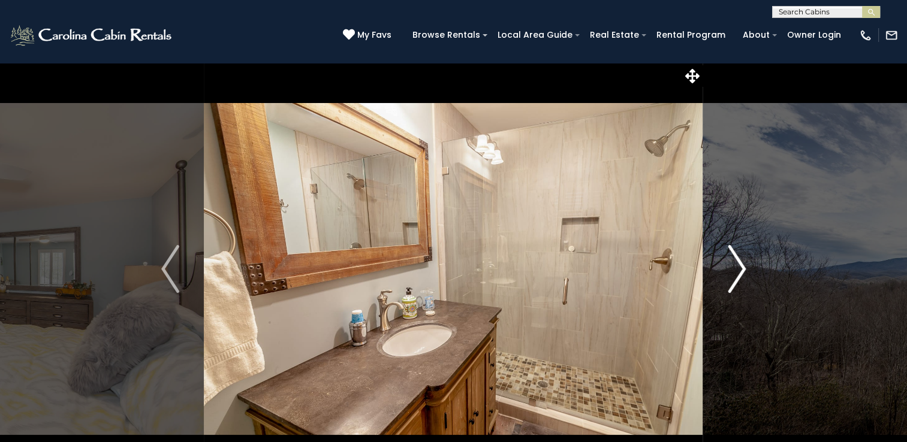
click at [738, 270] on img "Next" at bounding box center [737, 269] width 18 height 48
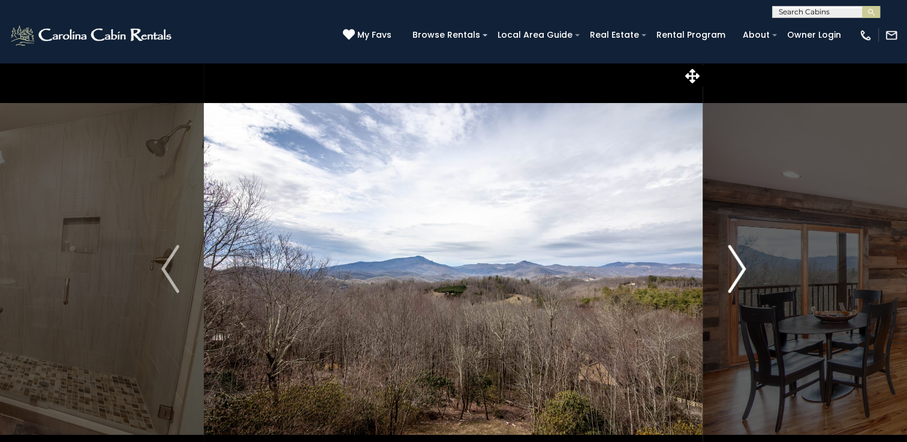
click at [738, 270] on img "Next" at bounding box center [737, 269] width 18 height 48
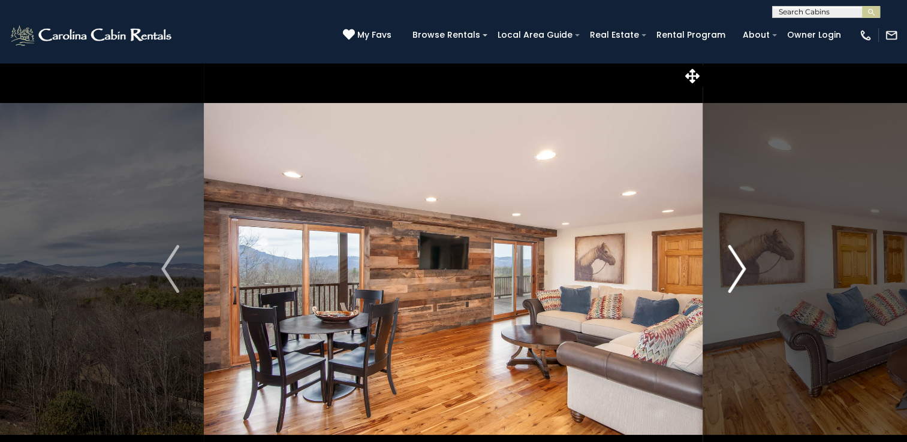
click at [738, 270] on img "Next" at bounding box center [737, 269] width 18 height 48
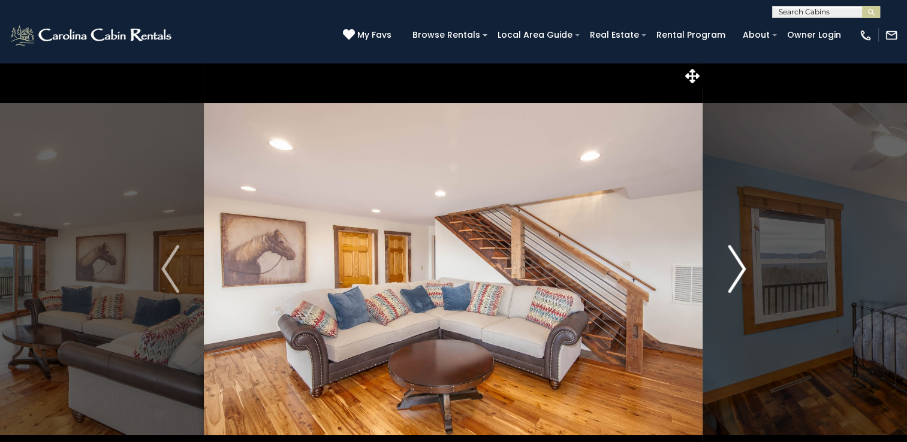
click at [738, 270] on img "Next" at bounding box center [737, 269] width 18 height 48
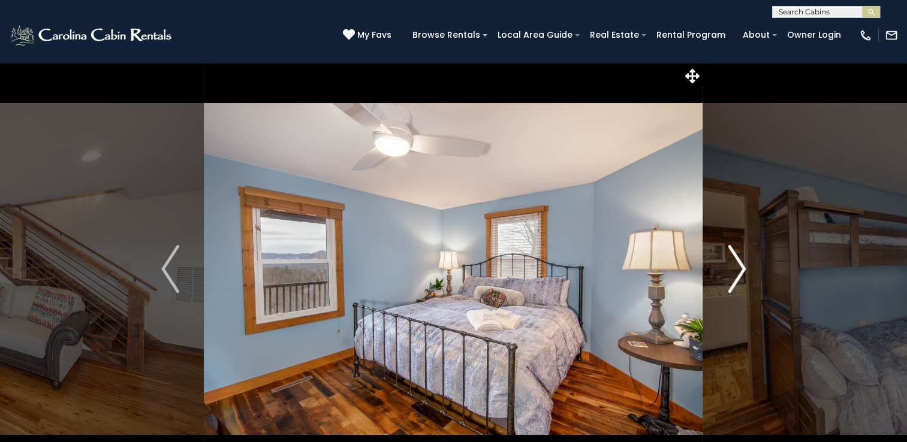
click at [738, 270] on img "Next" at bounding box center [737, 269] width 18 height 48
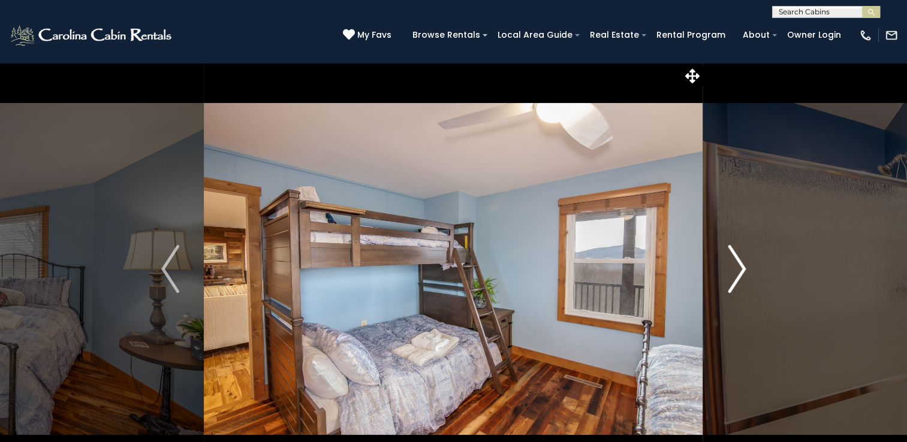
click at [738, 270] on img "Next" at bounding box center [737, 269] width 18 height 48
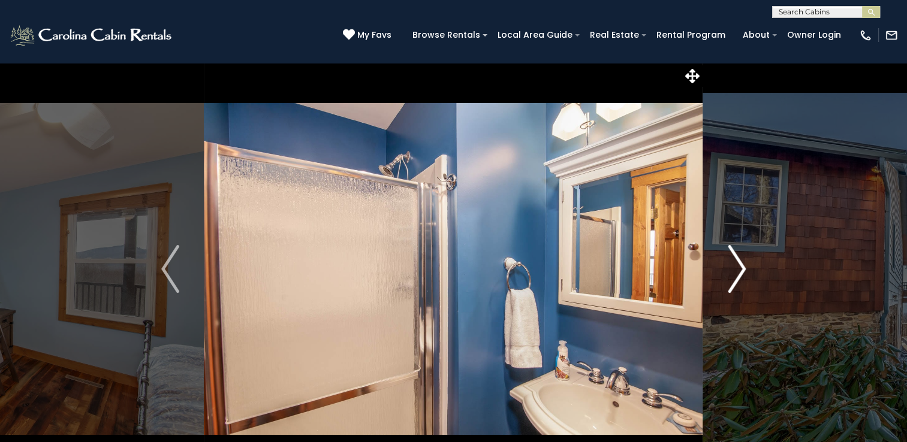
click at [738, 270] on img "Next" at bounding box center [737, 269] width 18 height 48
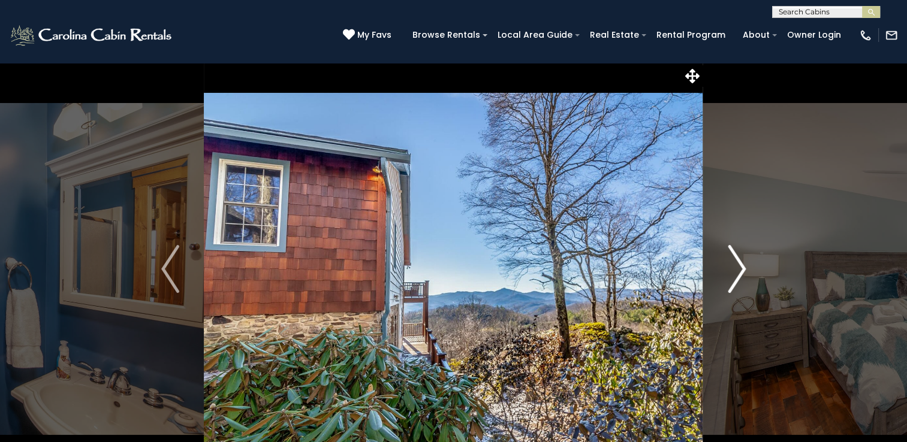
click at [738, 270] on img "Next" at bounding box center [737, 269] width 18 height 48
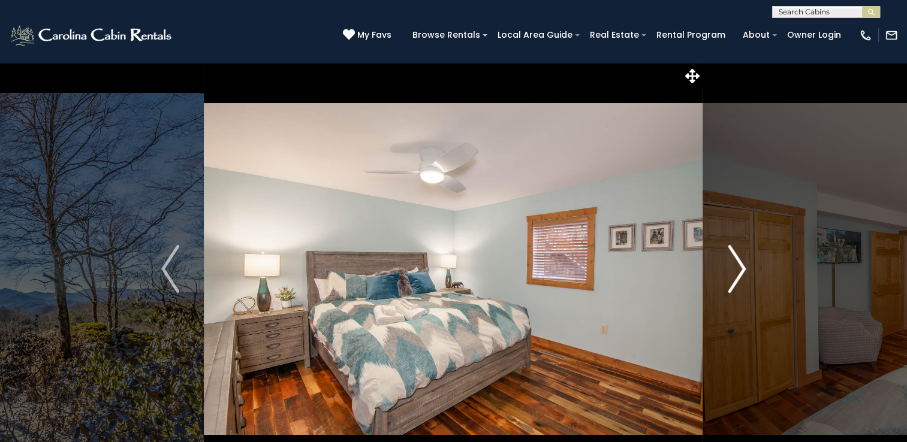
click at [738, 270] on img "Next" at bounding box center [737, 269] width 18 height 48
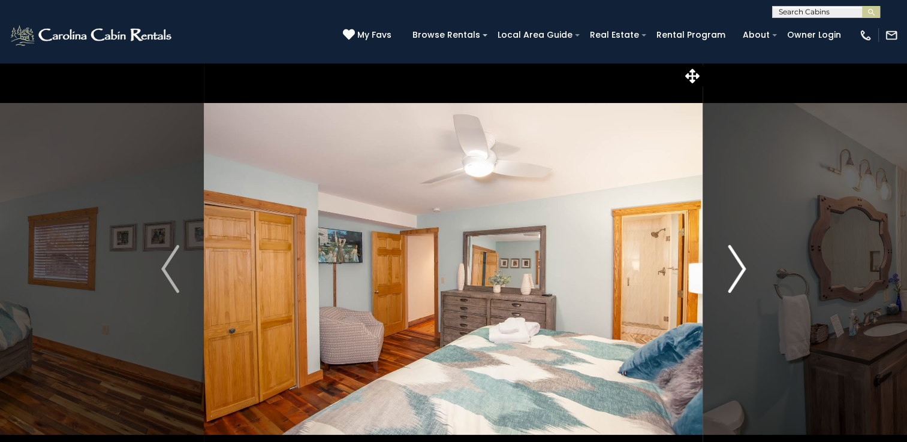
click at [738, 270] on img "Next" at bounding box center [737, 269] width 18 height 48
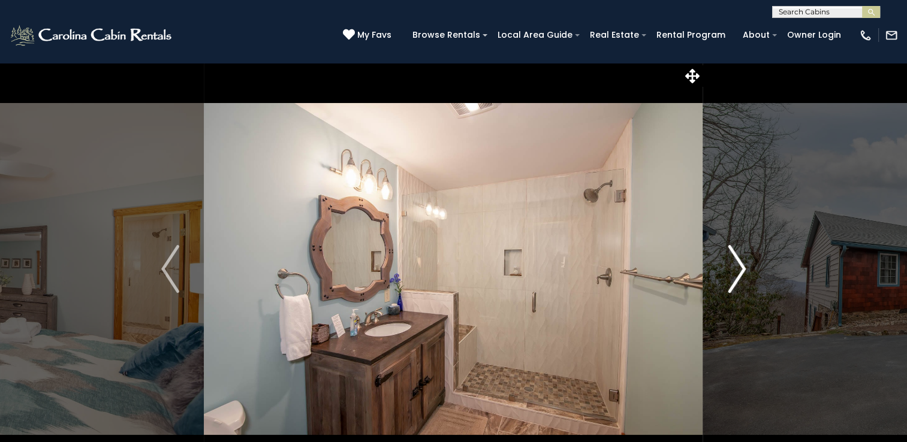
click at [738, 270] on img "Next" at bounding box center [737, 269] width 18 height 48
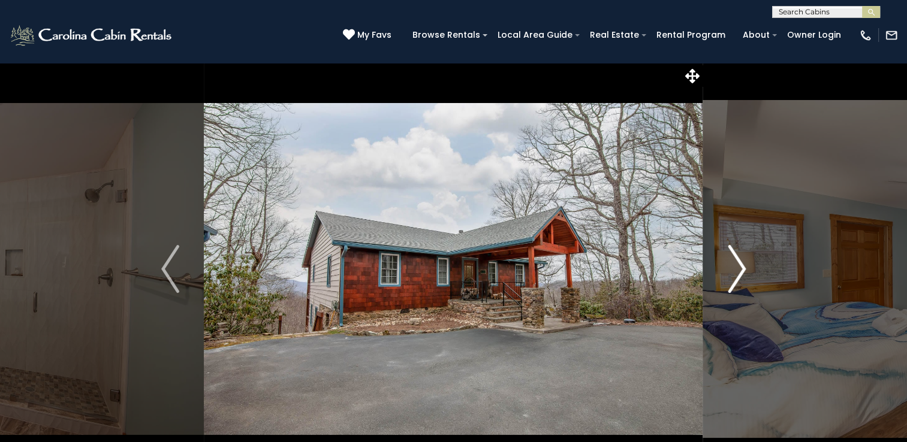
click at [738, 270] on img "Next" at bounding box center [737, 269] width 18 height 48
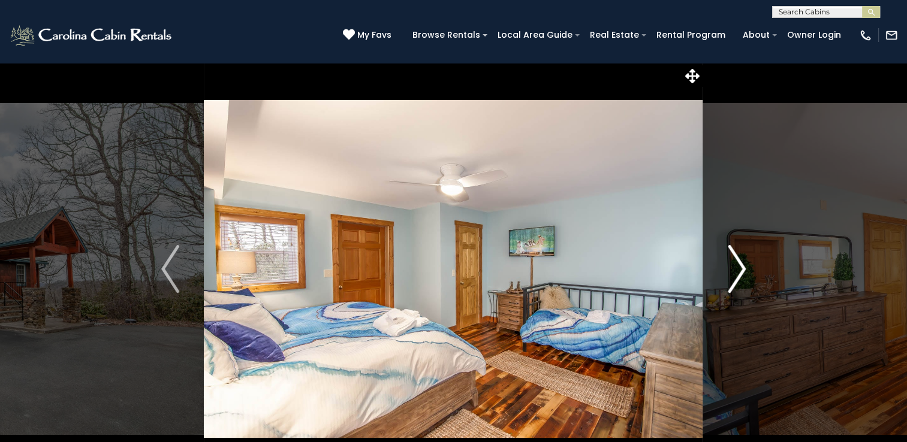
click at [738, 270] on img "Next" at bounding box center [737, 269] width 18 height 48
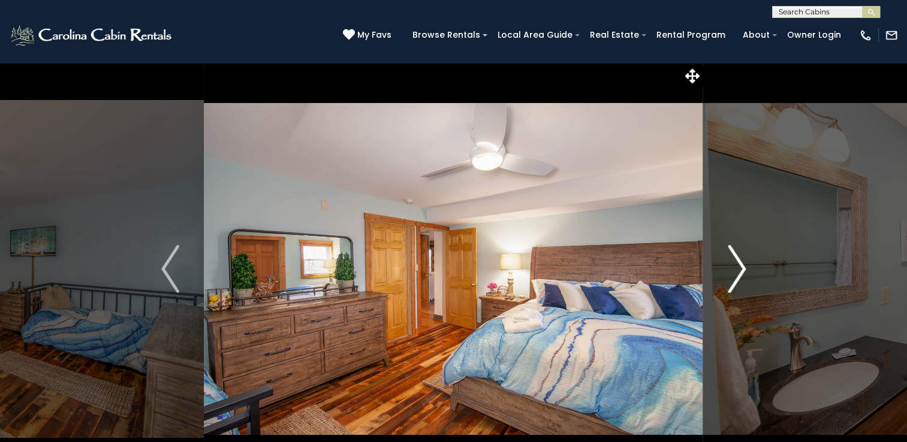
click at [738, 270] on img "Next" at bounding box center [737, 269] width 18 height 48
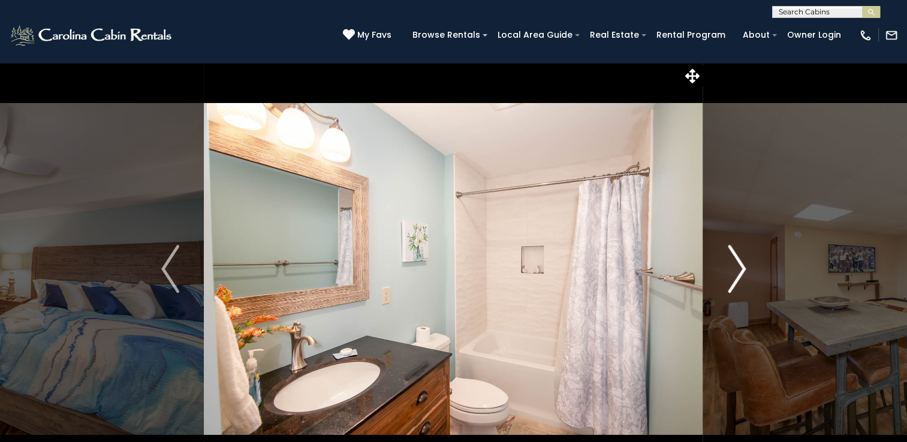
click at [738, 270] on img "Next" at bounding box center [737, 269] width 18 height 48
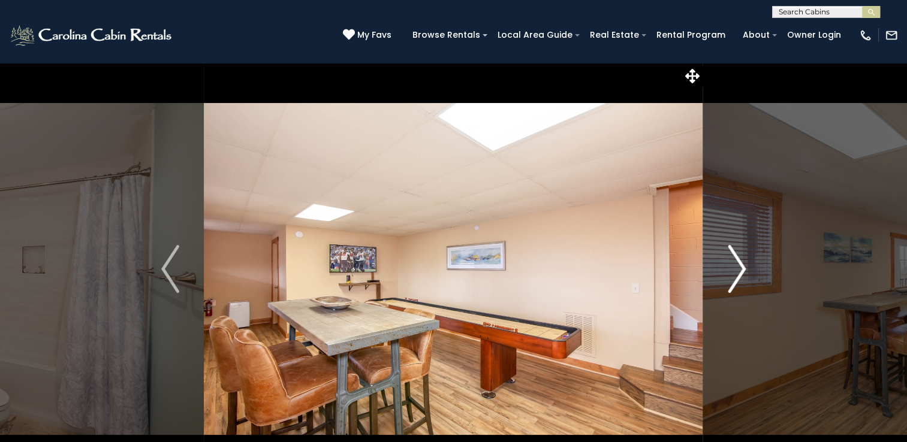
click at [738, 270] on img "Next" at bounding box center [737, 269] width 18 height 48
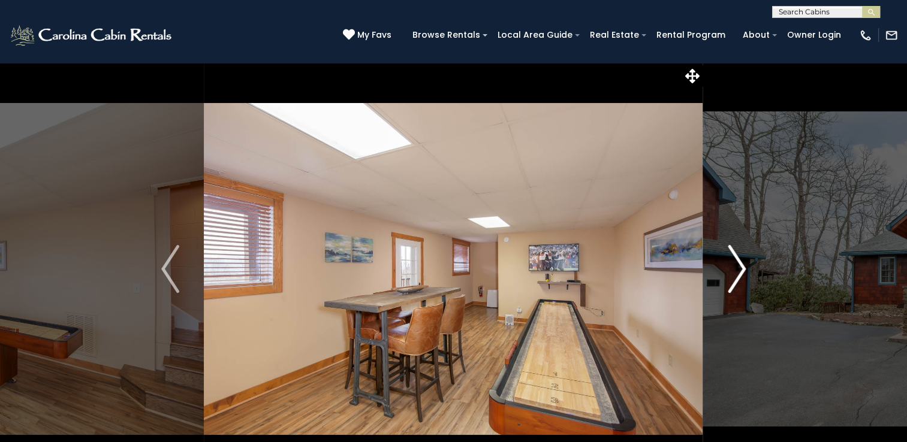
click at [738, 270] on img "Next" at bounding box center [737, 269] width 18 height 48
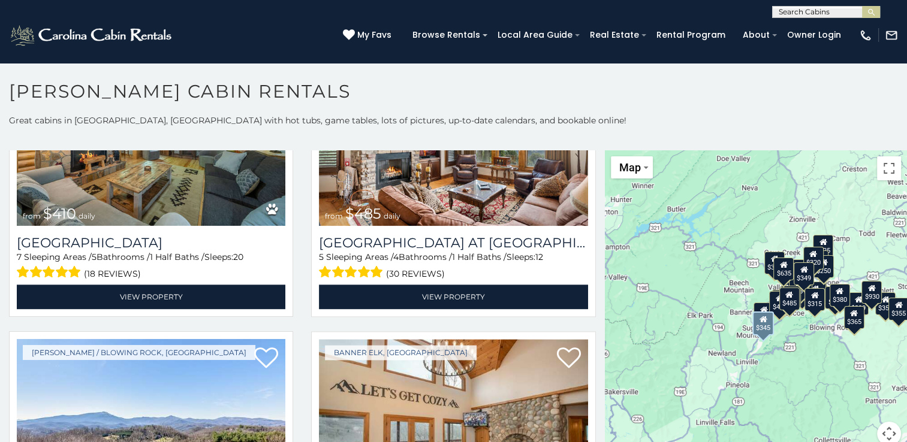
scroll to position [1537, 0]
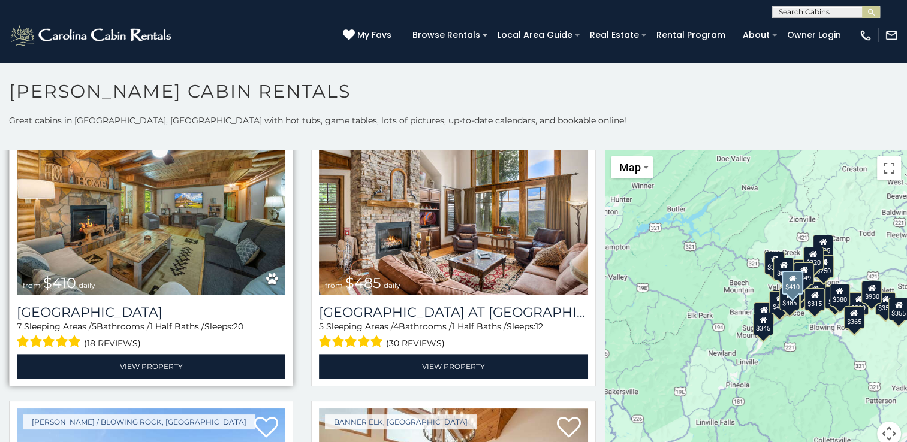
click at [176, 193] on img at bounding box center [151, 206] width 268 height 180
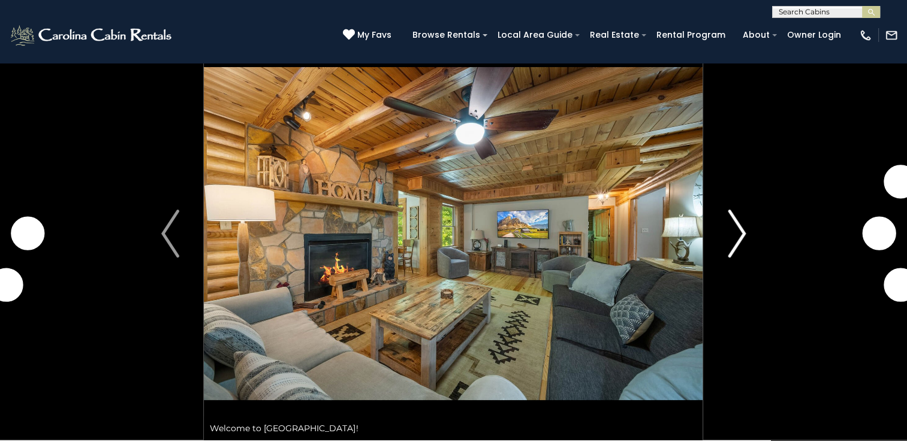
click at [741, 236] on img "Next" at bounding box center [737, 234] width 18 height 48
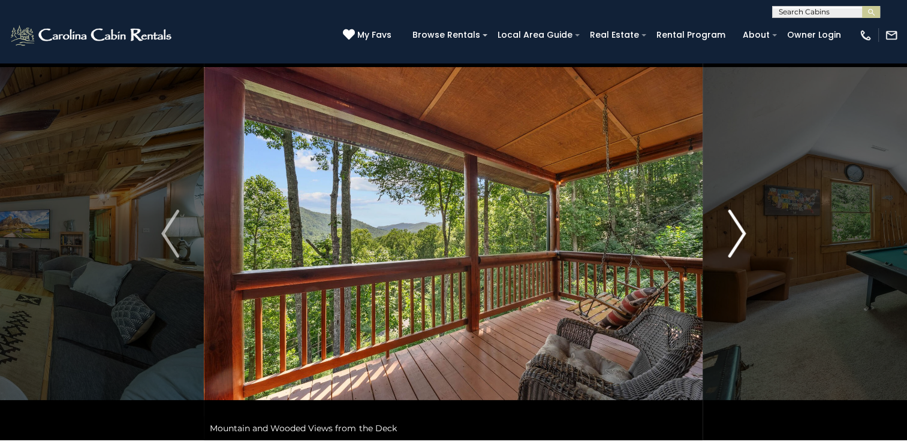
click at [741, 236] on img "Next" at bounding box center [737, 234] width 18 height 48
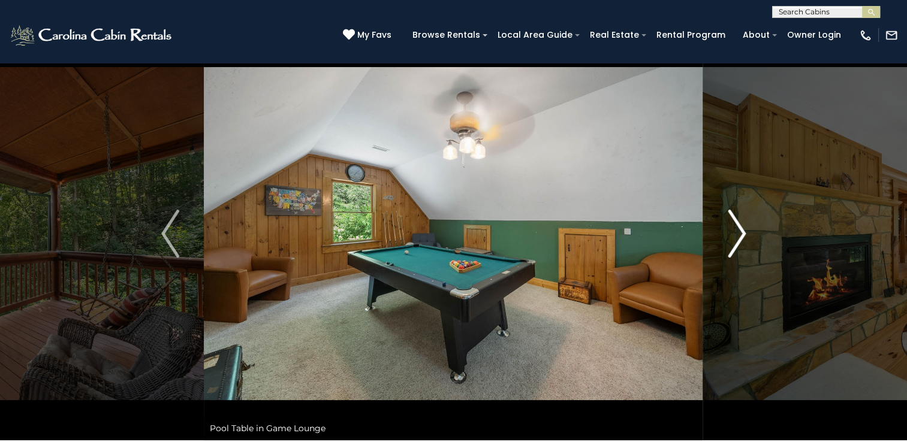
click at [741, 236] on img "Next" at bounding box center [737, 234] width 18 height 48
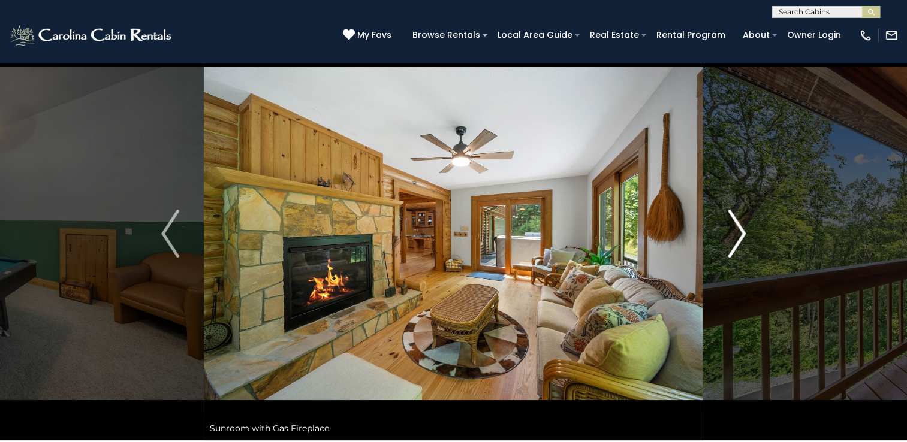
click at [741, 236] on img "Next" at bounding box center [737, 234] width 18 height 48
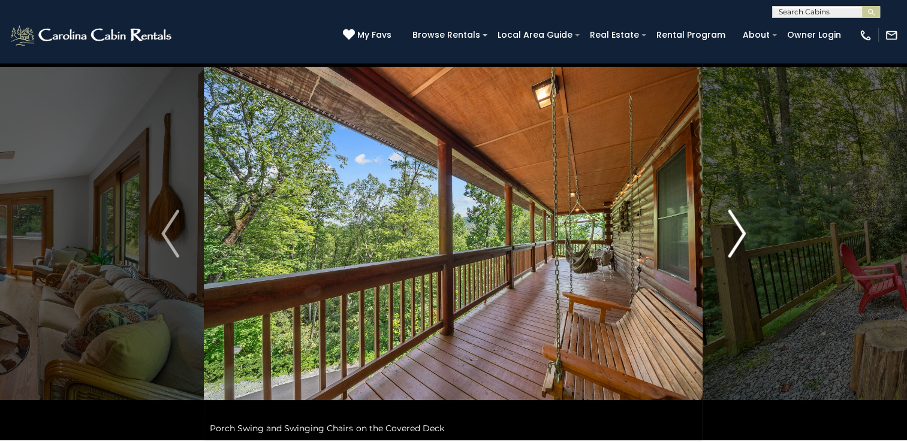
click at [741, 236] on img "Next" at bounding box center [737, 234] width 18 height 48
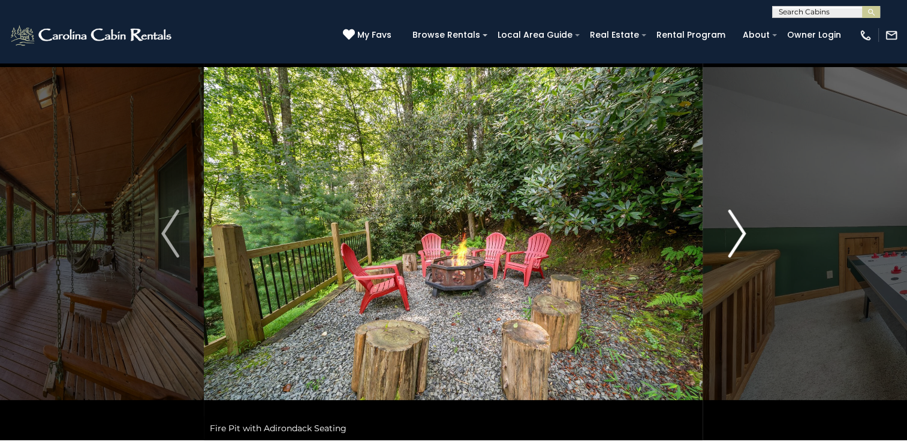
click at [741, 236] on img "Next" at bounding box center [737, 234] width 18 height 48
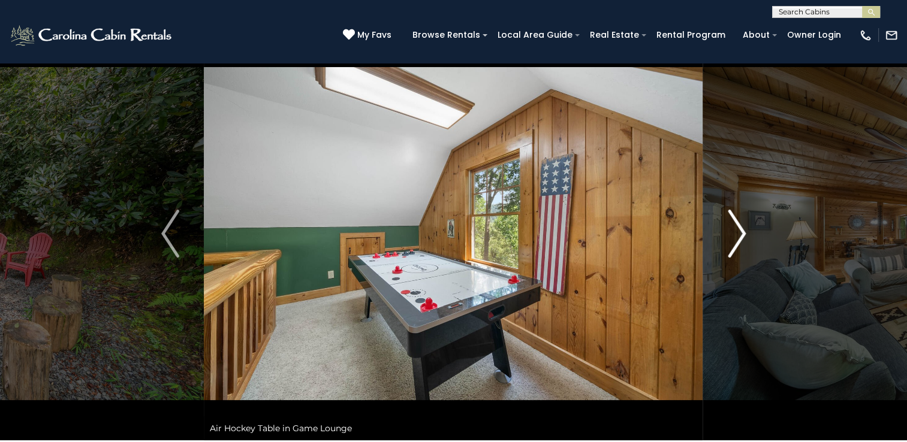
click at [741, 236] on img "Next" at bounding box center [737, 234] width 18 height 48
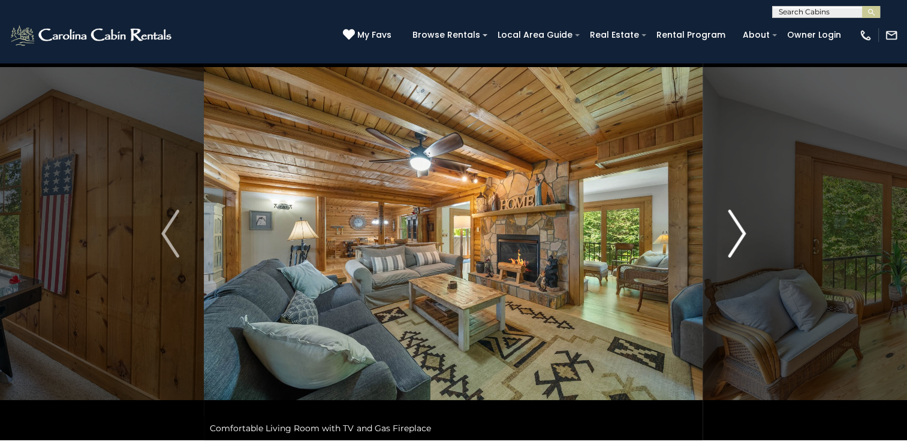
click at [741, 236] on img "Next" at bounding box center [737, 234] width 18 height 48
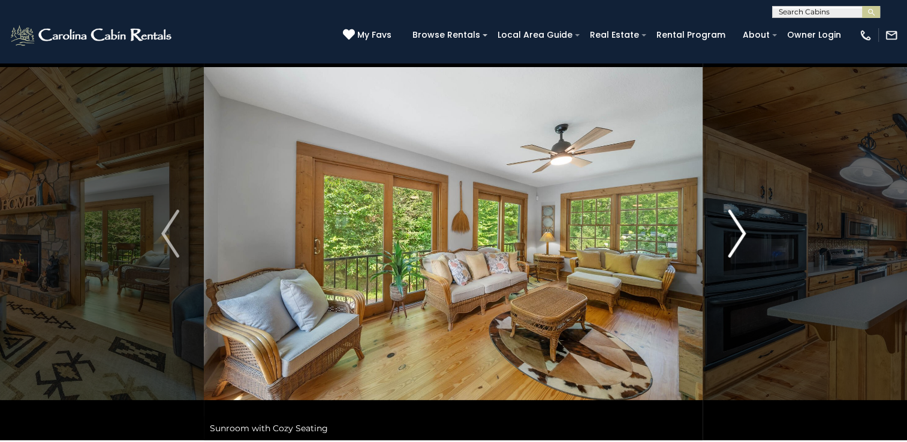
click at [741, 236] on img "Next" at bounding box center [737, 234] width 18 height 48
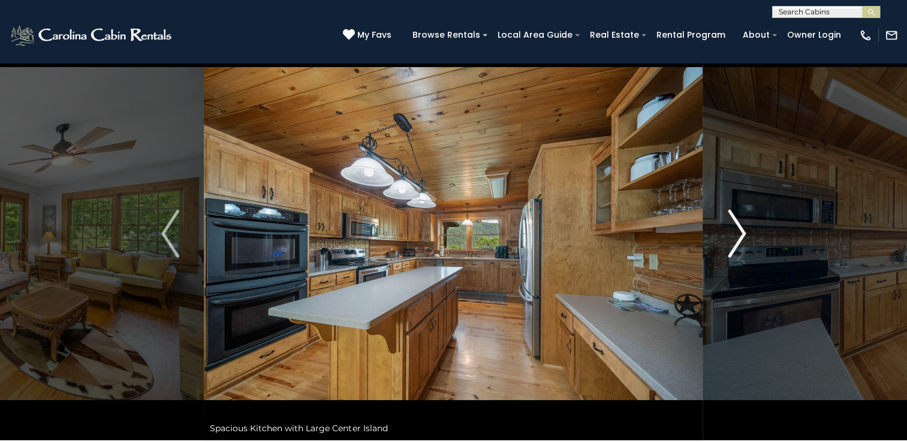
click at [741, 236] on img "Next" at bounding box center [737, 234] width 18 height 48
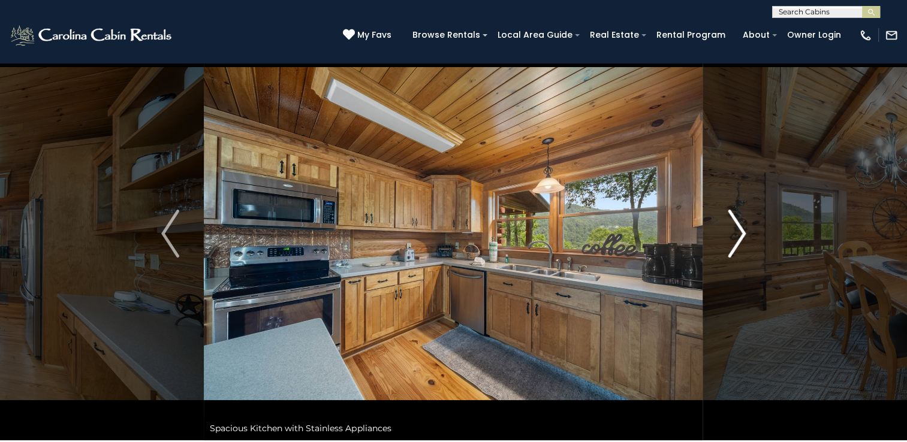
click at [741, 236] on img "Next" at bounding box center [737, 234] width 18 height 48
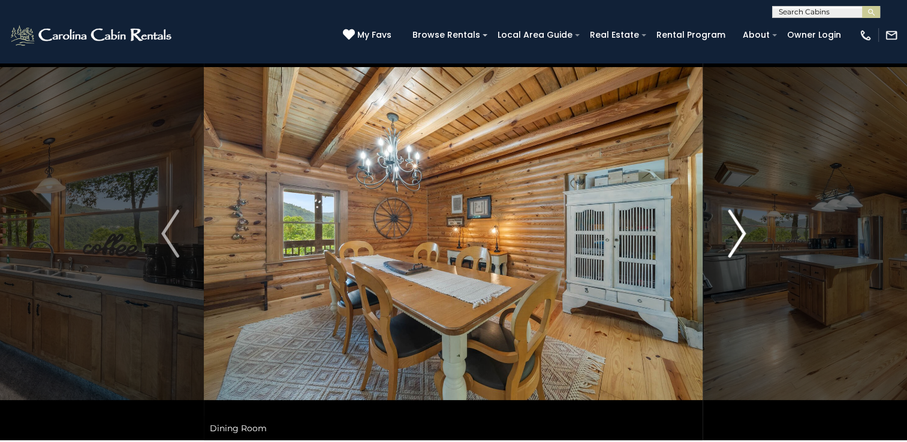
click at [741, 236] on img "Next" at bounding box center [737, 234] width 18 height 48
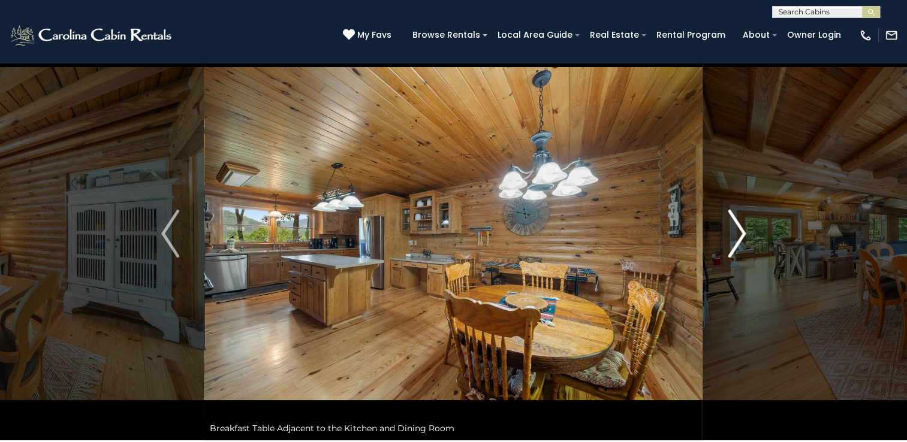
click at [741, 236] on img "Next" at bounding box center [737, 234] width 18 height 48
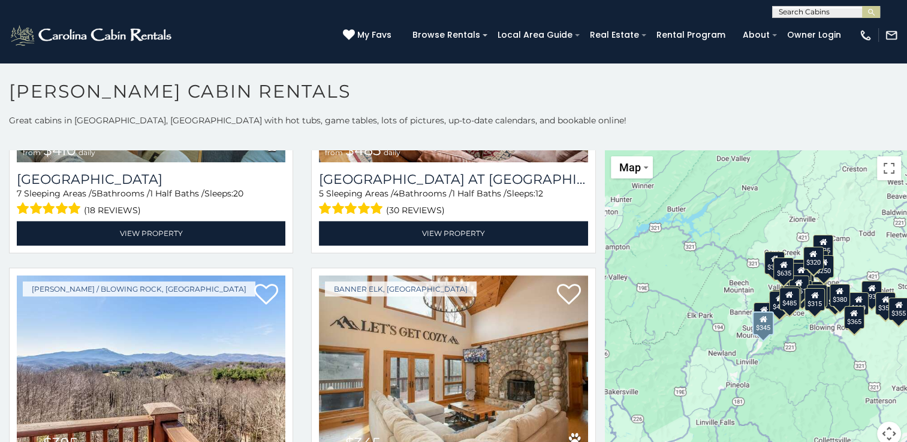
scroll to position [1806, 0]
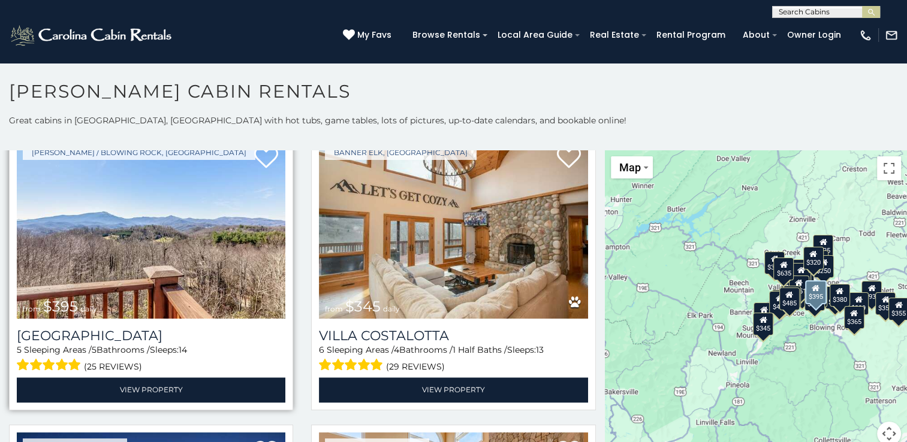
click at [185, 229] on img at bounding box center [151, 229] width 268 height 180
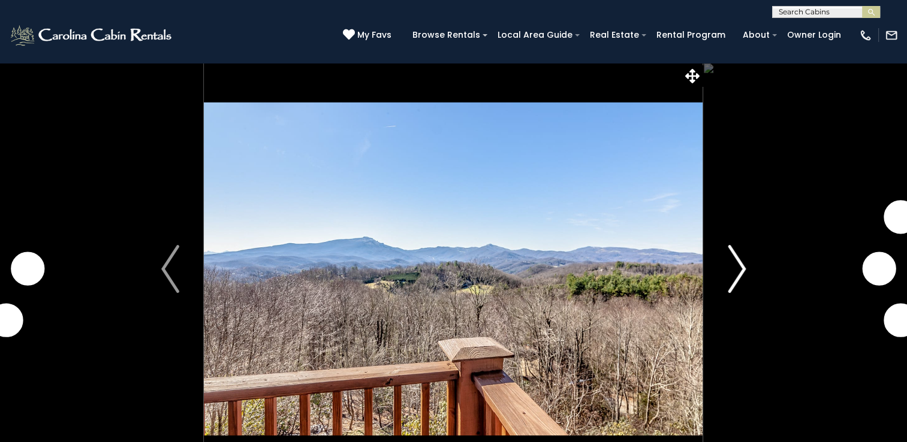
click at [736, 274] on img "Next" at bounding box center [737, 269] width 18 height 48
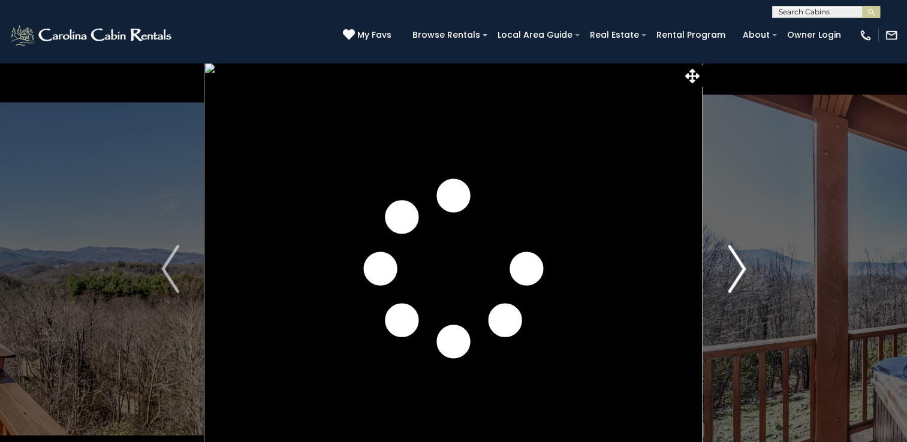
click at [736, 274] on img "Next" at bounding box center [737, 269] width 18 height 48
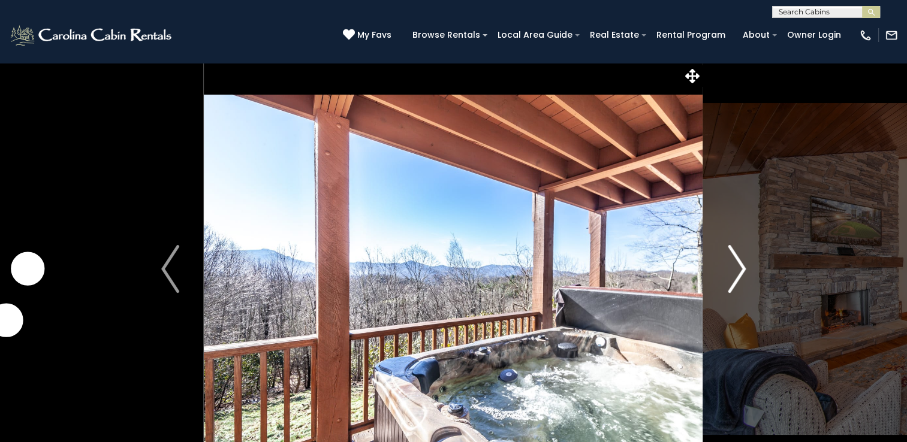
click at [736, 274] on img "Next" at bounding box center [737, 269] width 18 height 48
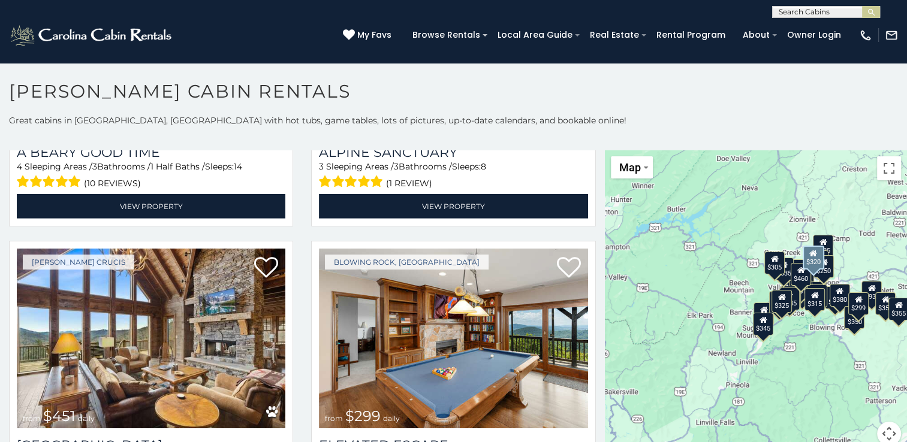
scroll to position [3778, 0]
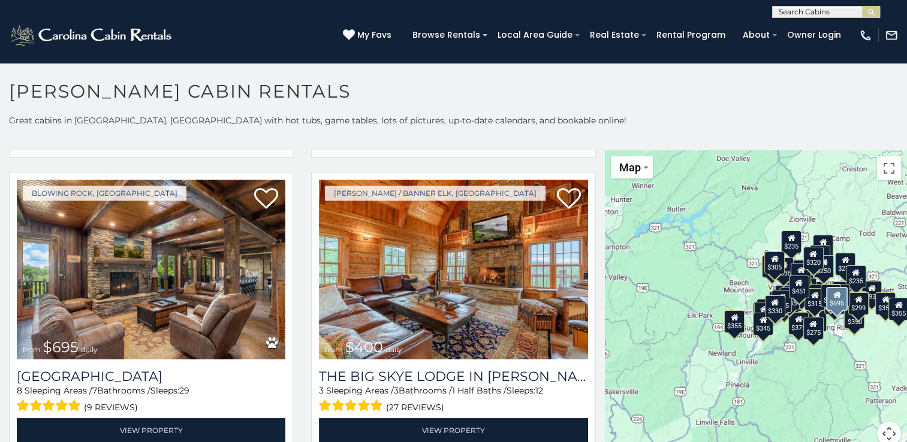
scroll to position [4406, 0]
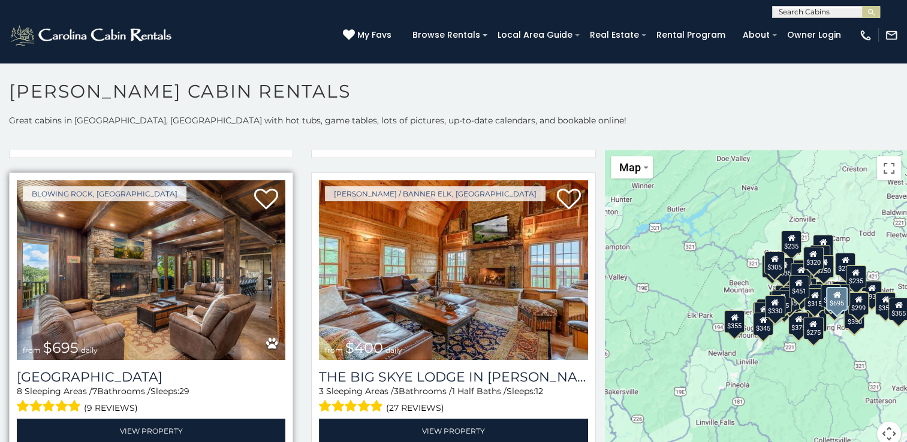
click at [136, 194] on img at bounding box center [151, 270] width 268 height 180
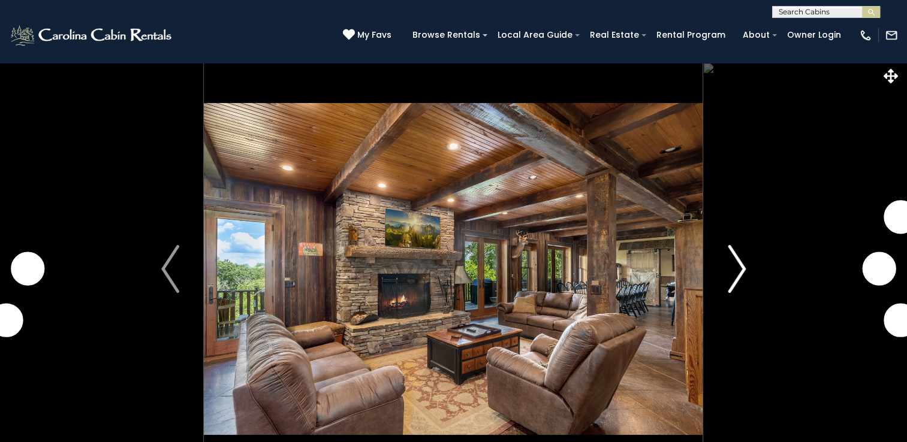
click at [737, 270] on img "Next" at bounding box center [737, 269] width 18 height 48
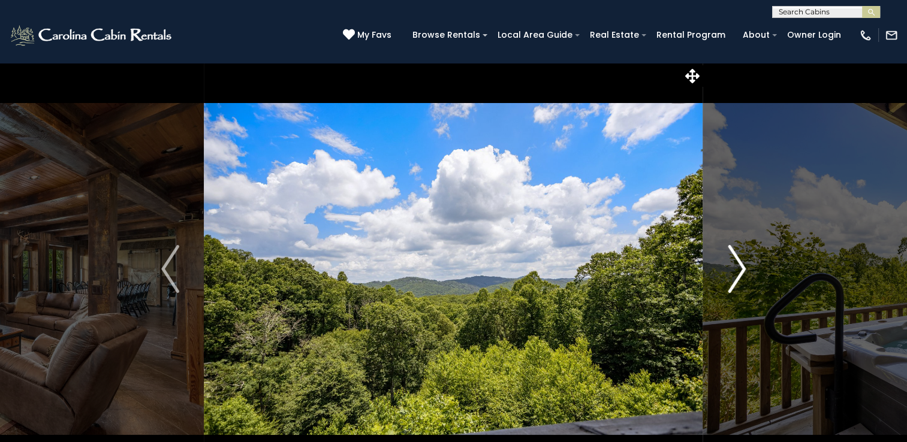
click at [737, 270] on img "Next" at bounding box center [737, 269] width 18 height 48
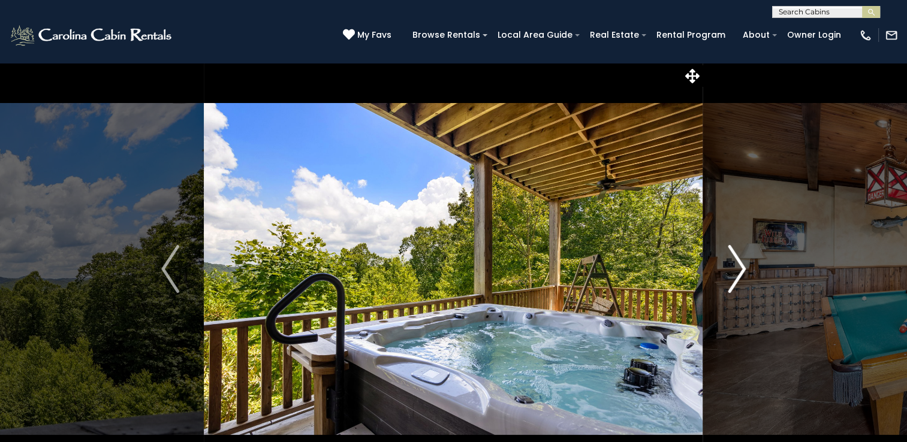
click at [737, 270] on img "Next" at bounding box center [737, 269] width 18 height 48
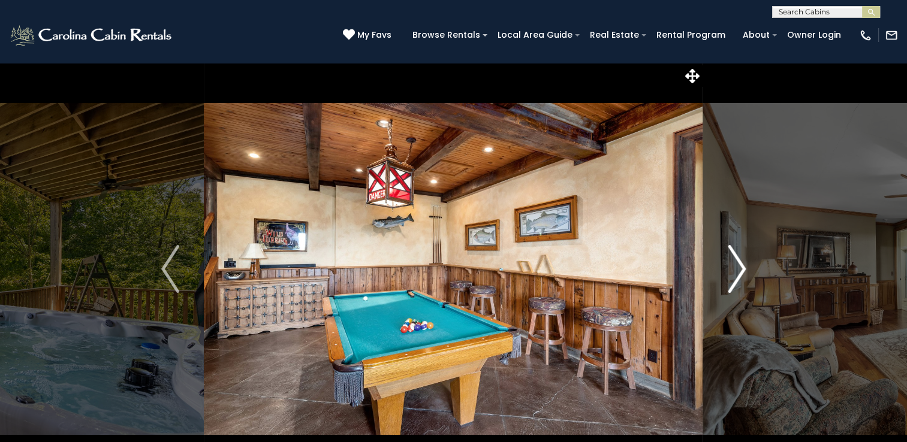
click at [737, 270] on img "Next" at bounding box center [737, 269] width 18 height 48
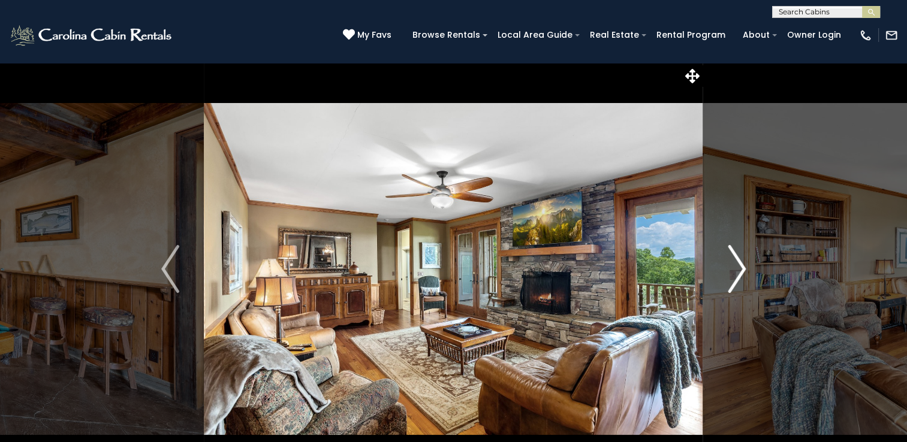
click at [737, 270] on img "Next" at bounding box center [737, 269] width 18 height 48
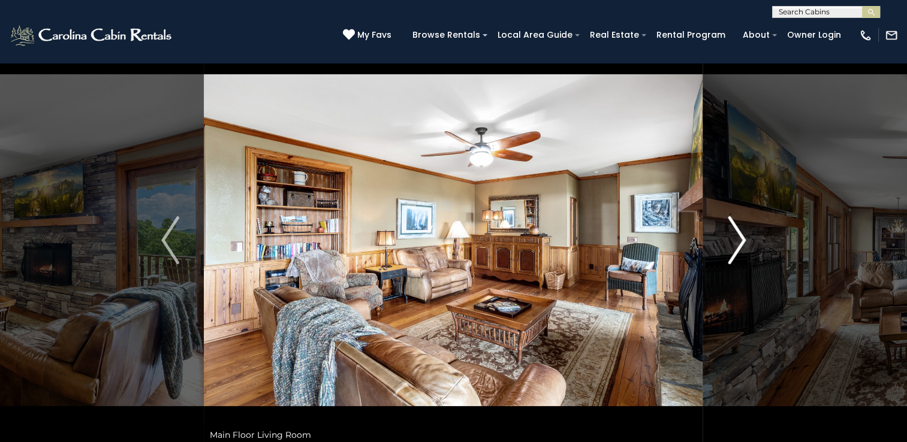
scroll to position [42, 0]
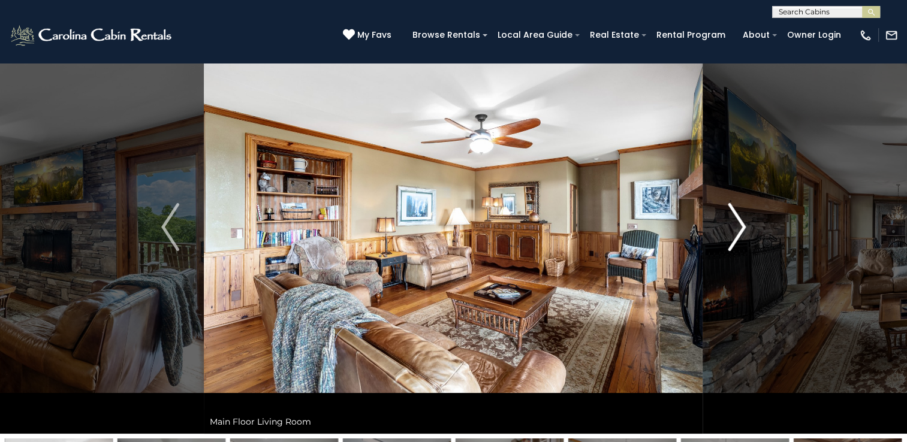
click at [734, 232] on img "Next" at bounding box center [737, 227] width 18 height 48
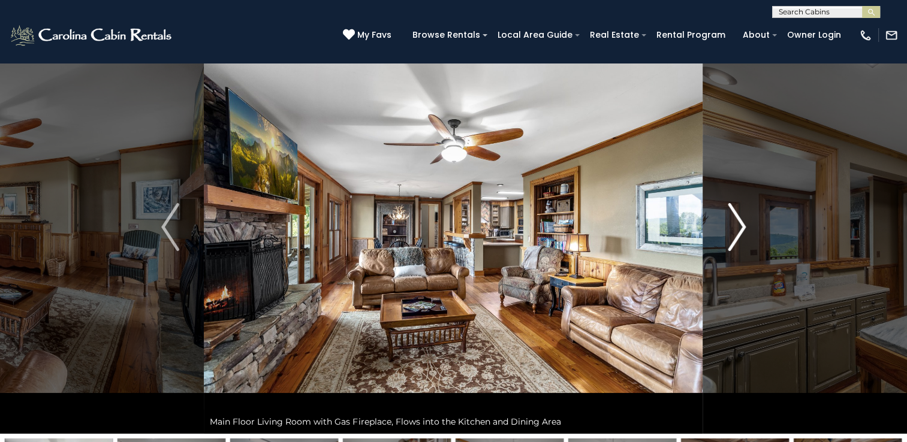
click at [734, 232] on img "Next" at bounding box center [737, 227] width 18 height 48
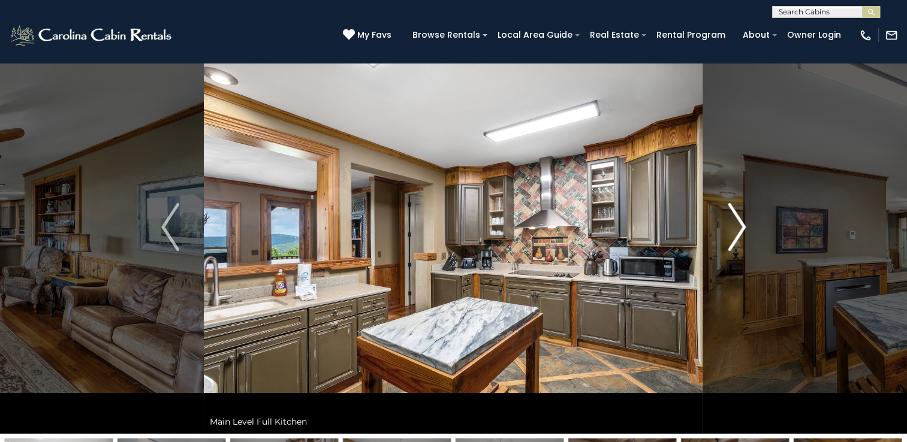
click at [734, 232] on img "Next" at bounding box center [737, 227] width 18 height 48
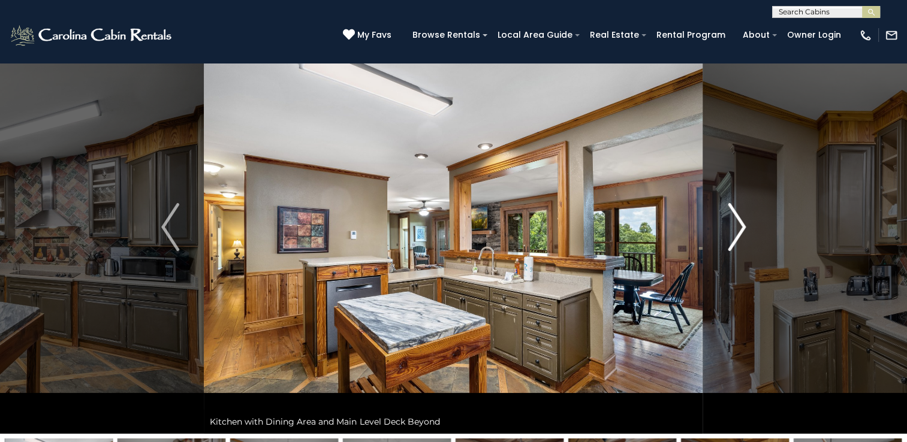
click at [734, 232] on img "Next" at bounding box center [737, 227] width 18 height 48
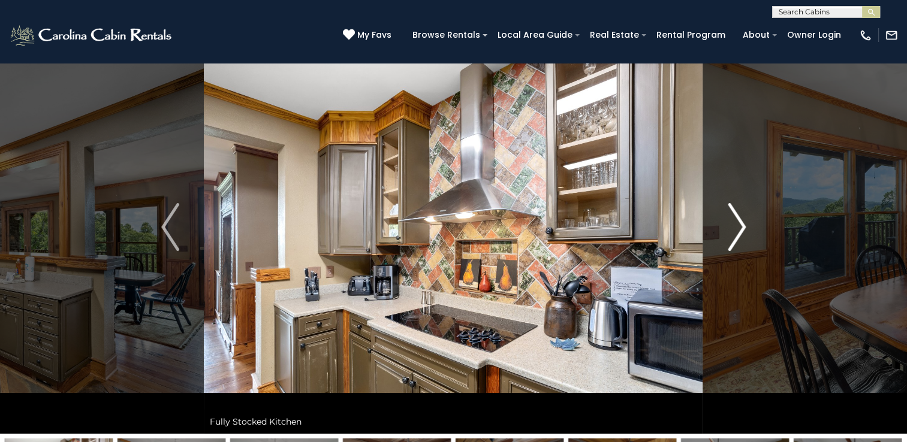
click at [734, 232] on img "Next" at bounding box center [737, 227] width 18 height 48
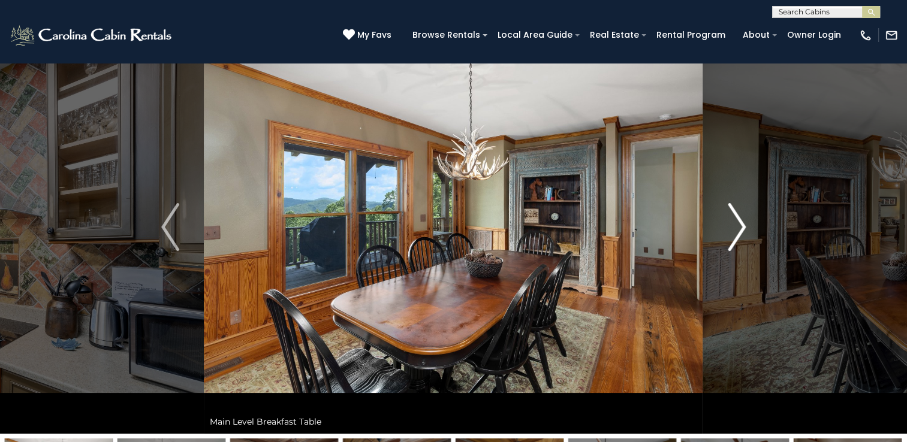
click at [734, 232] on img "Next" at bounding box center [737, 227] width 18 height 48
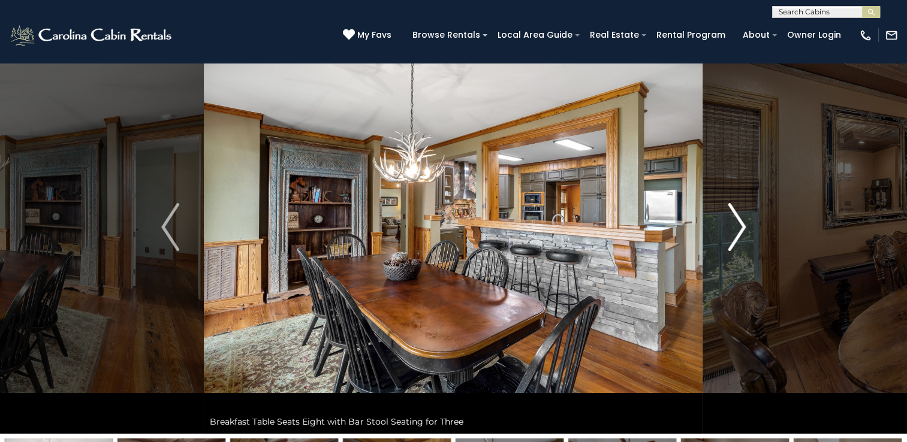
click at [734, 232] on img "Next" at bounding box center [737, 227] width 18 height 48
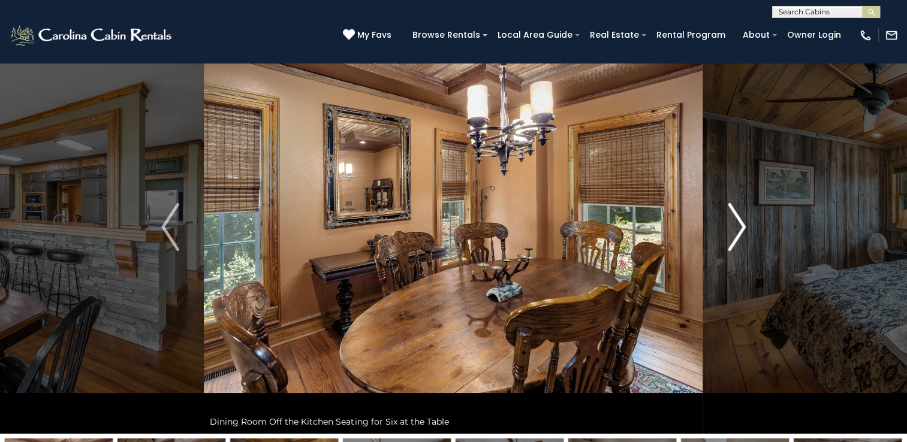
click at [734, 232] on img "Next" at bounding box center [737, 227] width 18 height 48
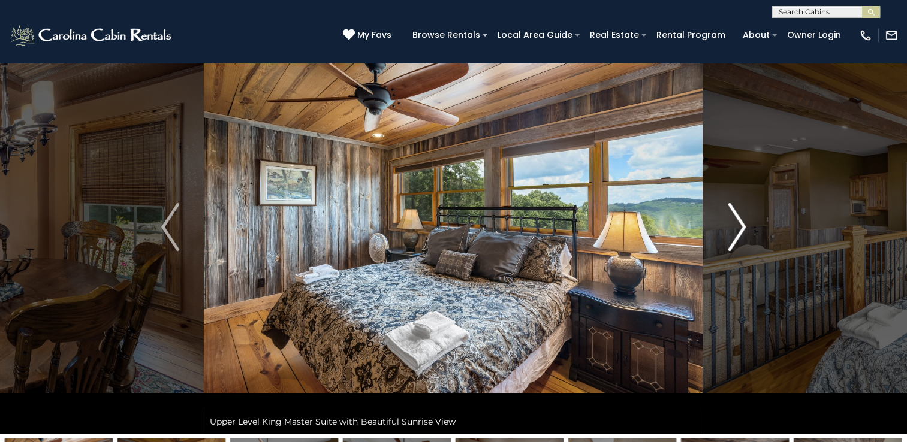
click at [734, 232] on img "Next" at bounding box center [737, 227] width 18 height 48
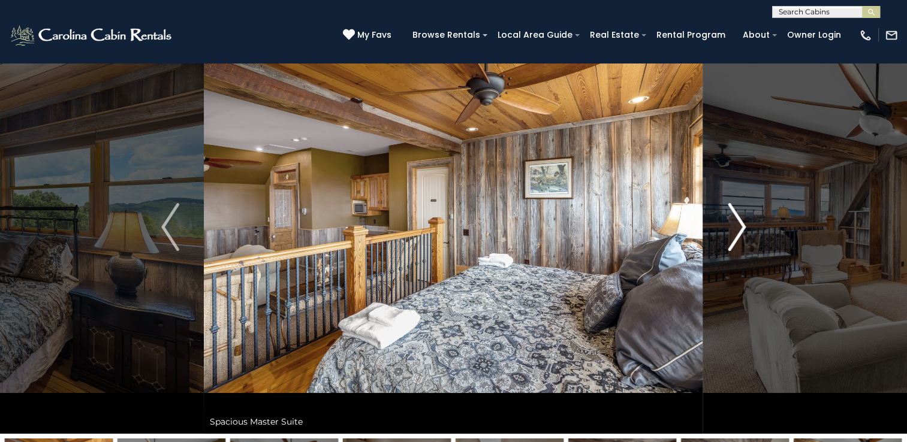
click at [734, 232] on img "Next" at bounding box center [737, 227] width 18 height 48
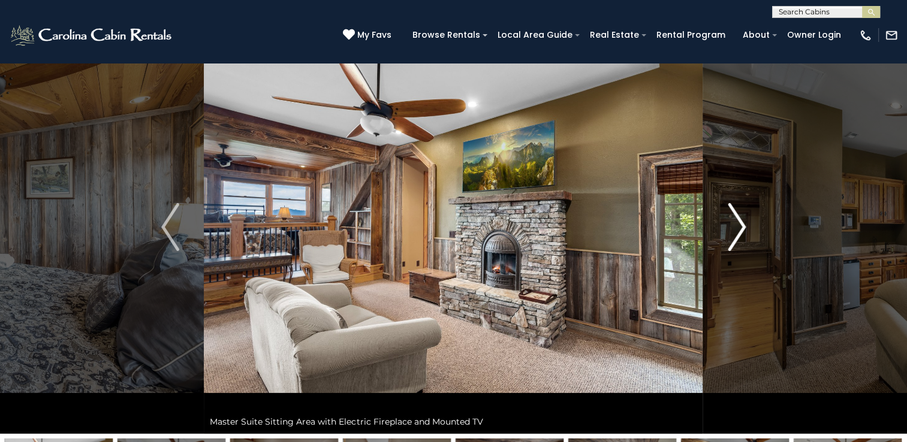
click at [734, 232] on img "Next" at bounding box center [737, 227] width 18 height 48
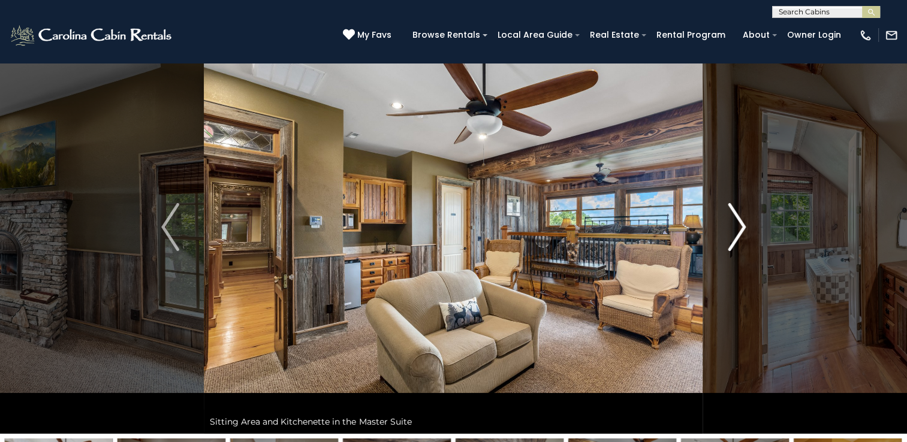
click at [734, 232] on img "Next" at bounding box center [737, 227] width 18 height 48
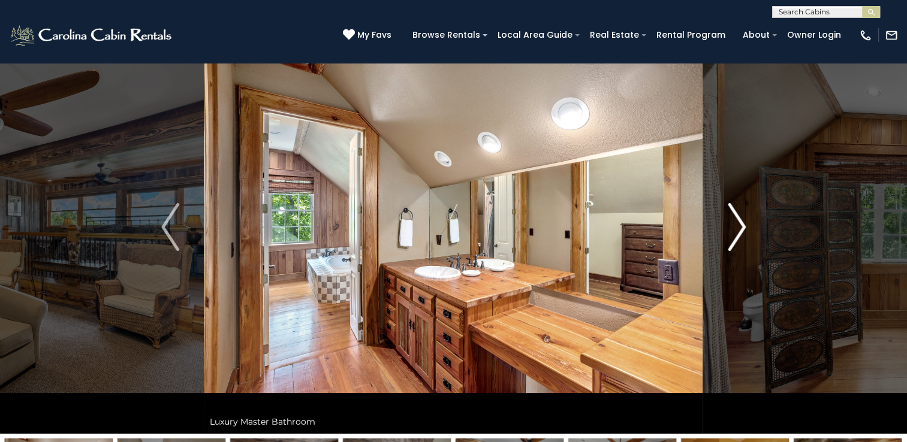
click at [734, 232] on img "Next" at bounding box center [737, 227] width 18 height 48
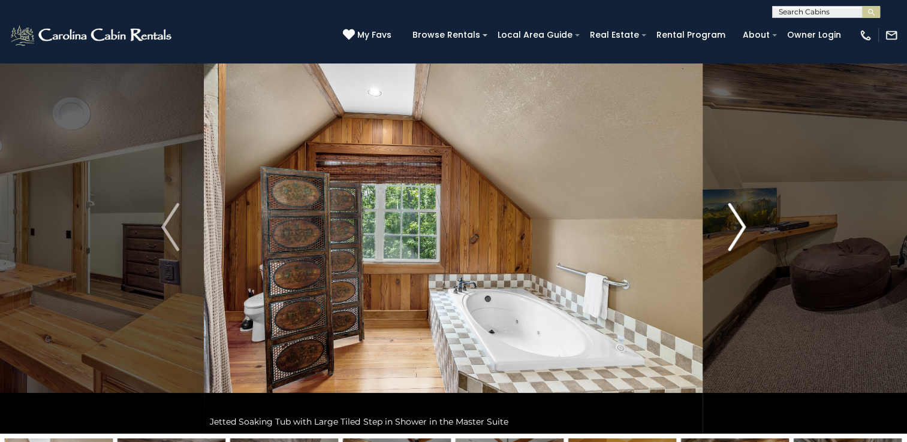
click at [734, 232] on img "Next" at bounding box center [737, 227] width 18 height 48
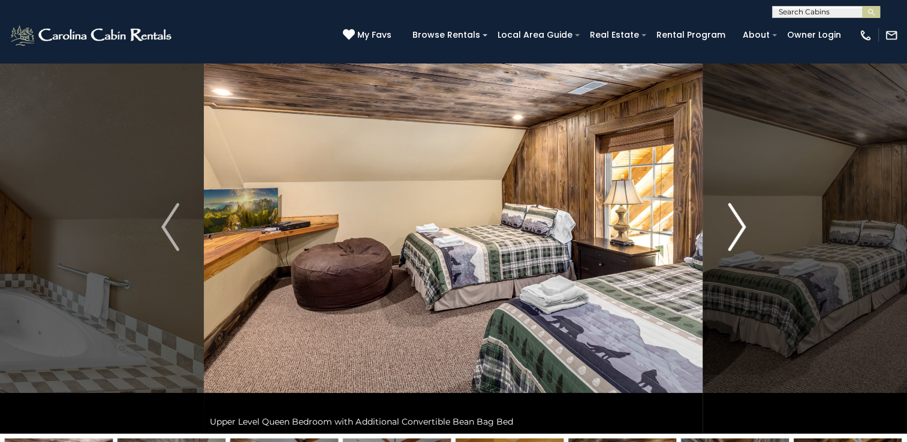
click at [734, 232] on img "Next" at bounding box center [737, 227] width 18 height 48
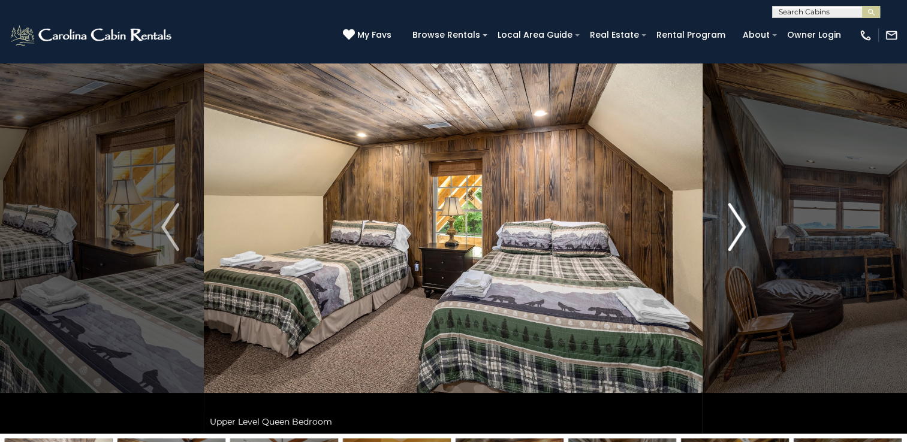
click at [734, 232] on img "Next" at bounding box center [737, 227] width 18 height 48
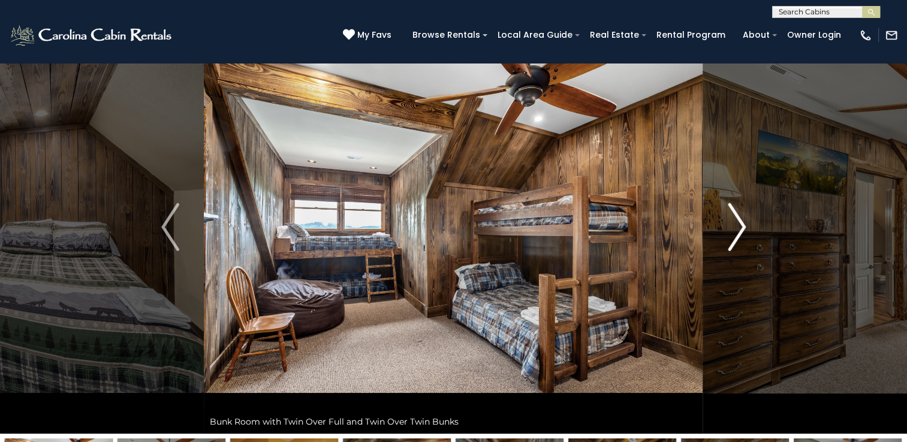
click at [734, 232] on img "Next" at bounding box center [737, 227] width 18 height 48
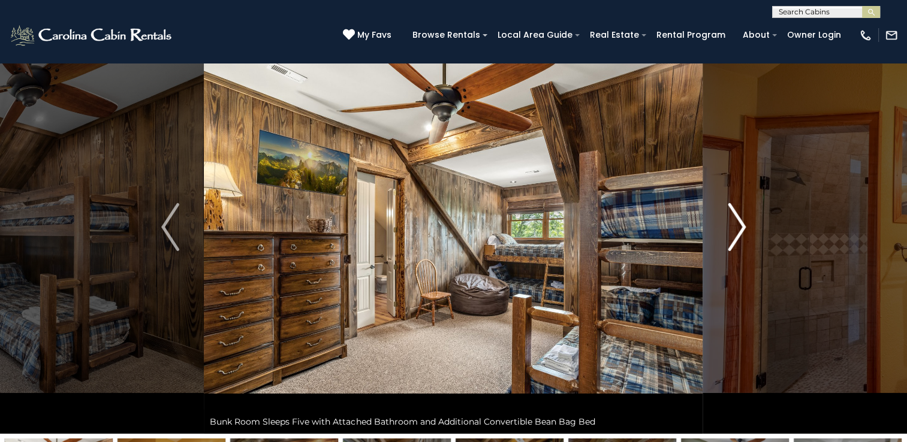
click at [734, 232] on img "Next" at bounding box center [737, 227] width 18 height 48
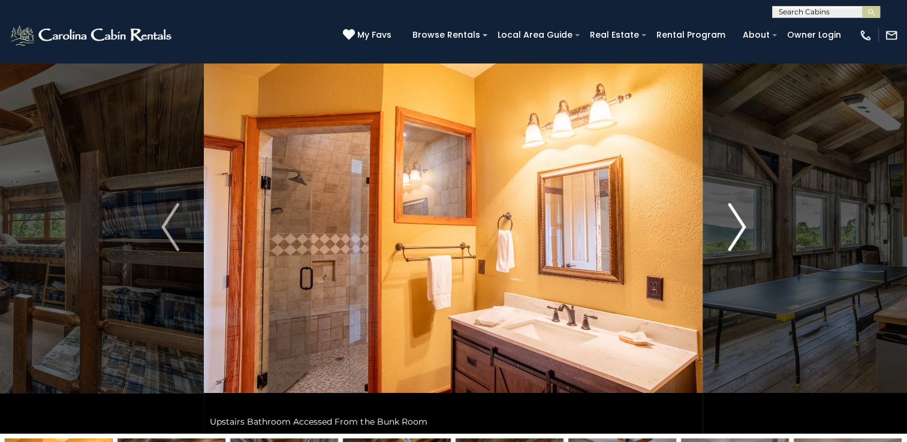
click at [734, 232] on img "Next" at bounding box center [737, 227] width 18 height 48
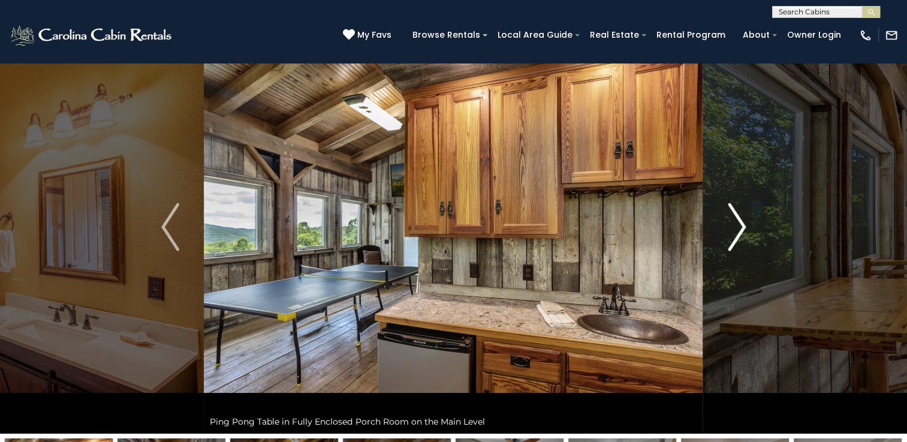
click at [734, 232] on img "Next" at bounding box center [737, 227] width 18 height 48
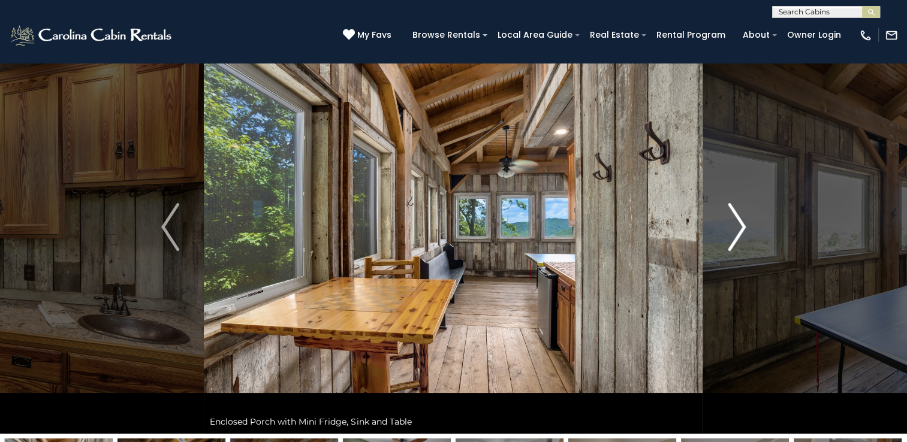
click at [734, 232] on img "Next" at bounding box center [737, 227] width 18 height 48
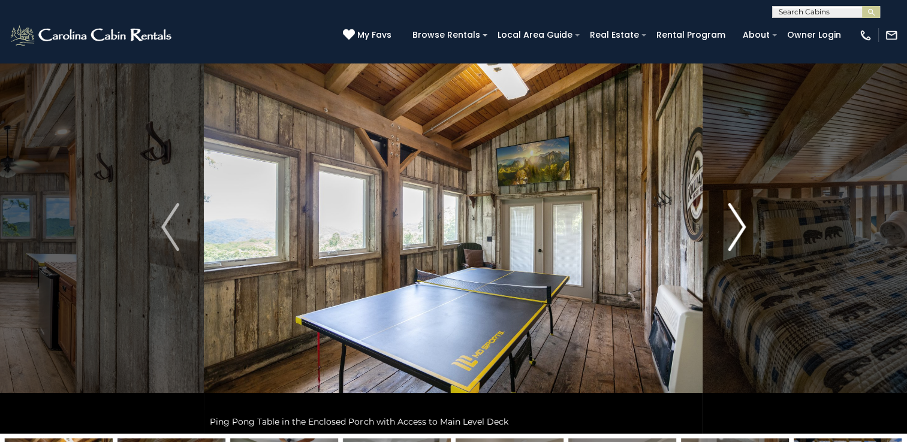
click at [734, 232] on img "Next" at bounding box center [737, 227] width 18 height 48
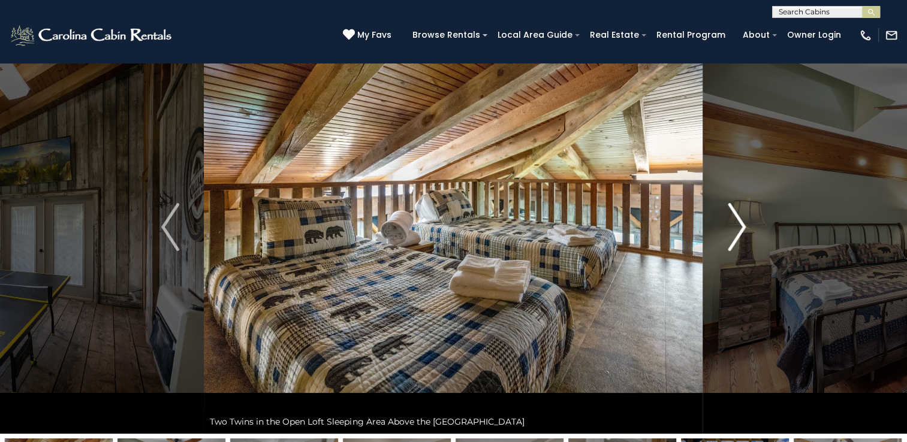
click at [734, 232] on img "Next" at bounding box center [737, 227] width 18 height 48
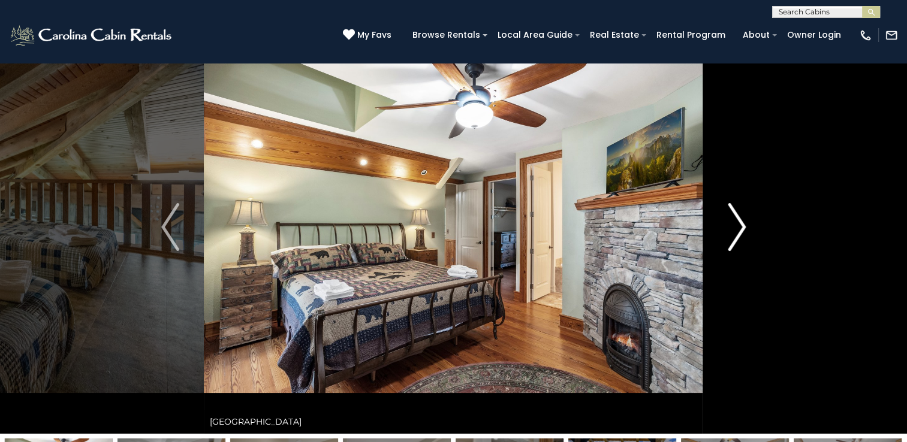
click at [734, 232] on img "Next" at bounding box center [737, 227] width 18 height 48
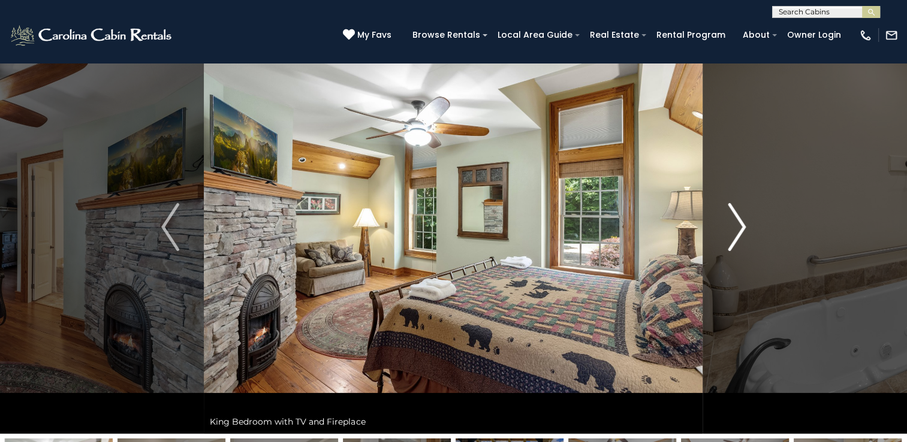
click at [734, 232] on img "Next" at bounding box center [737, 227] width 18 height 48
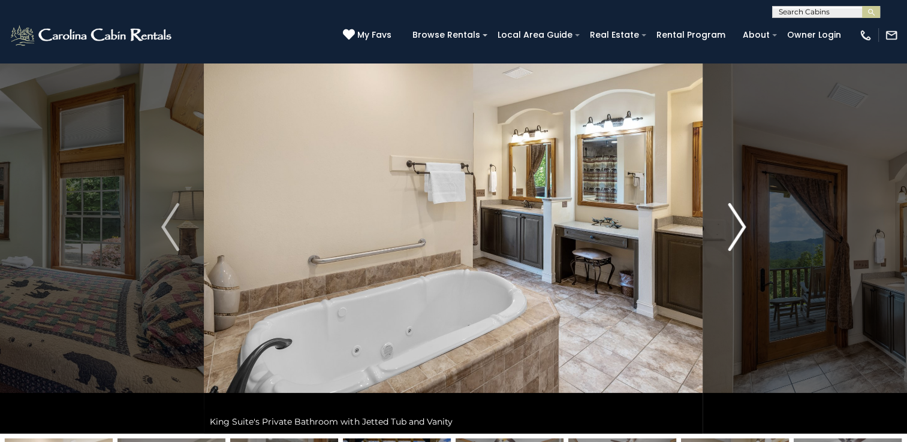
click at [734, 232] on img "Next" at bounding box center [737, 227] width 18 height 48
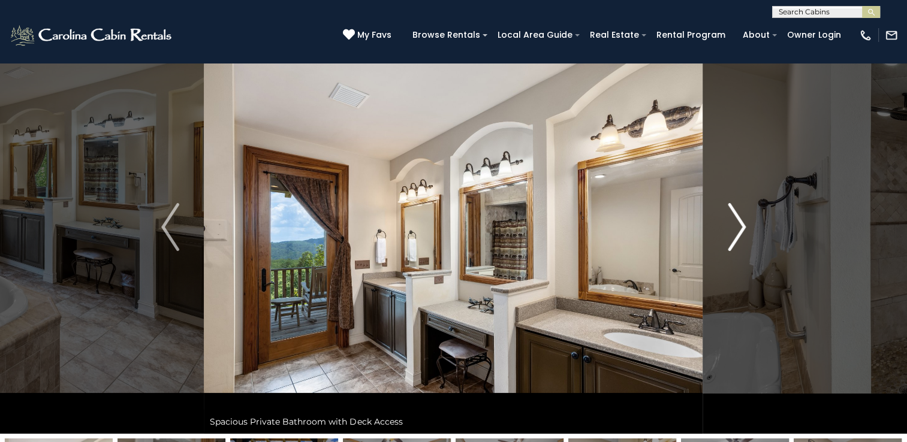
click at [734, 232] on img "Next" at bounding box center [737, 227] width 18 height 48
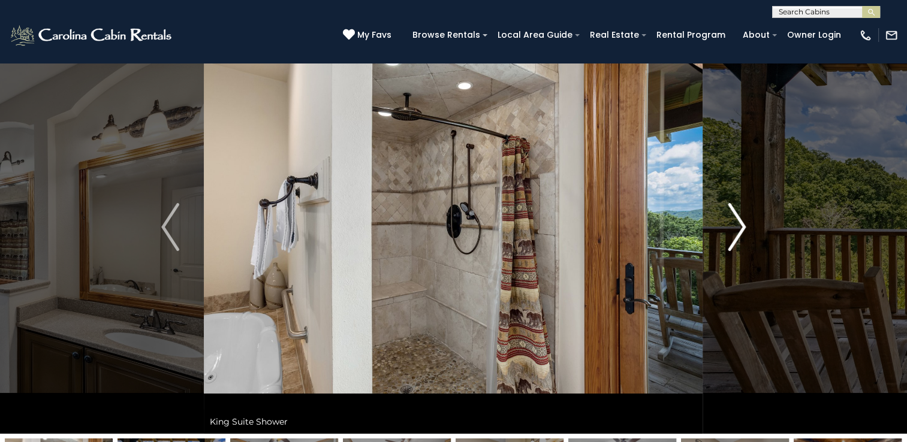
click at [734, 232] on img "Next" at bounding box center [737, 227] width 18 height 48
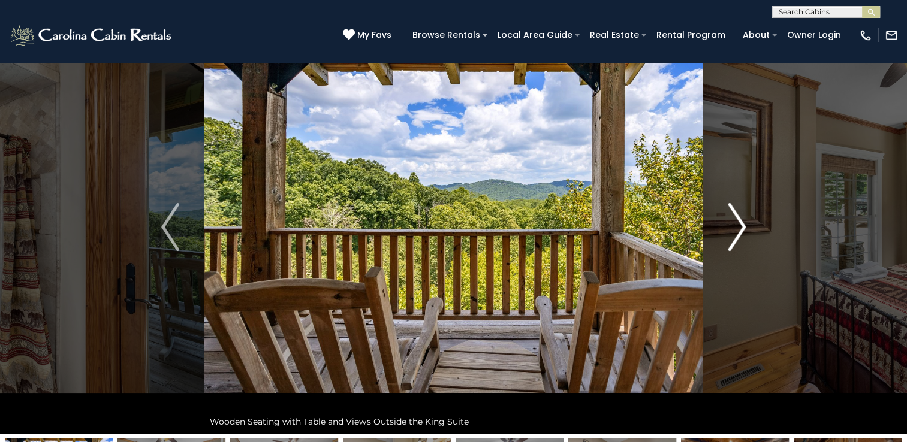
click at [734, 232] on img "Next" at bounding box center [737, 227] width 18 height 48
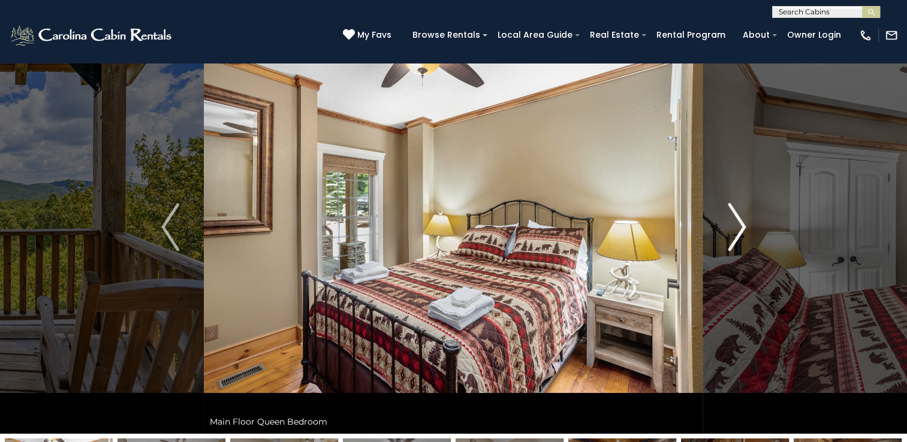
click at [734, 232] on img "Next" at bounding box center [737, 227] width 18 height 48
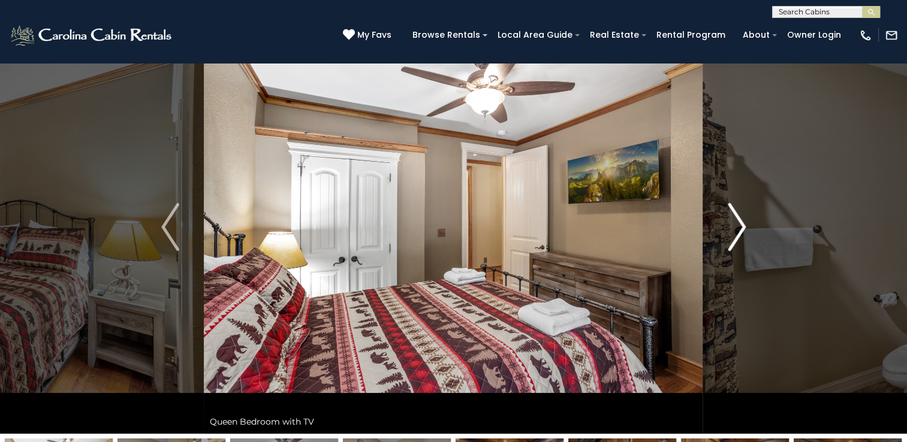
click at [734, 232] on img "Next" at bounding box center [737, 227] width 18 height 48
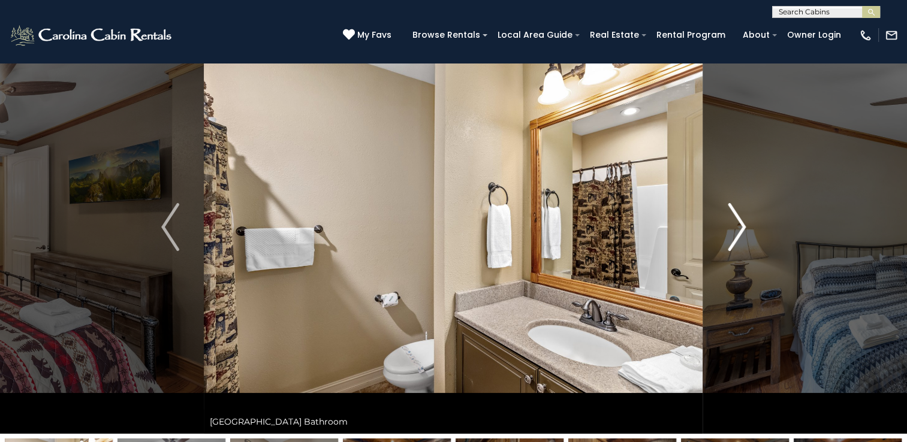
click at [734, 232] on img "Next" at bounding box center [737, 227] width 18 height 48
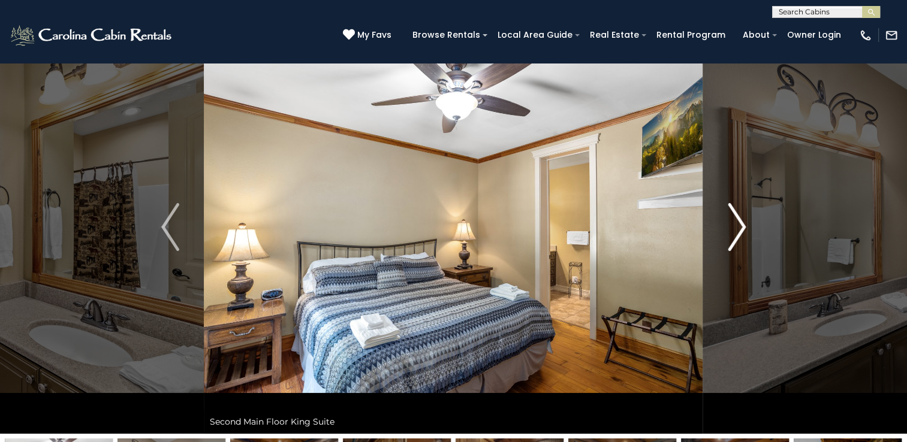
click at [734, 232] on img "Next" at bounding box center [737, 227] width 18 height 48
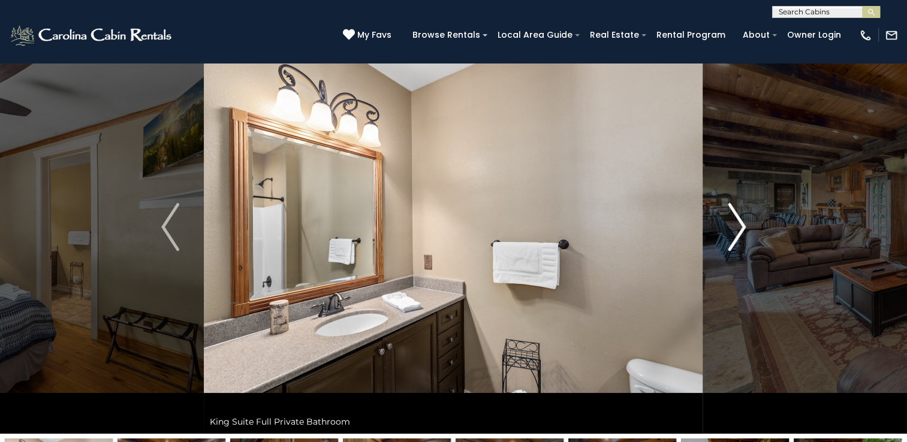
click at [734, 232] on img "Next" at bounding box center [737, 227] width 18 height 48
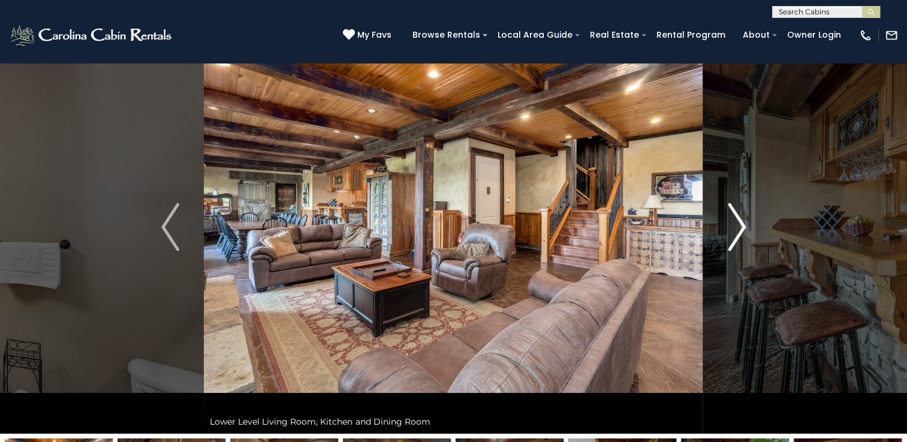
click at [734, 232] on img "Next" at bounding box center [737, 227] width 18 height 48
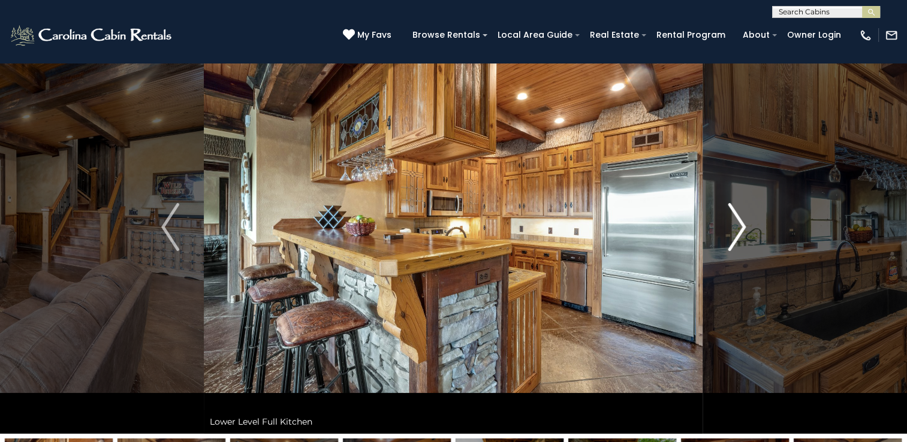
click at [734, 232] on img "Next" at bounding box center [737, 227] width 18 height 48
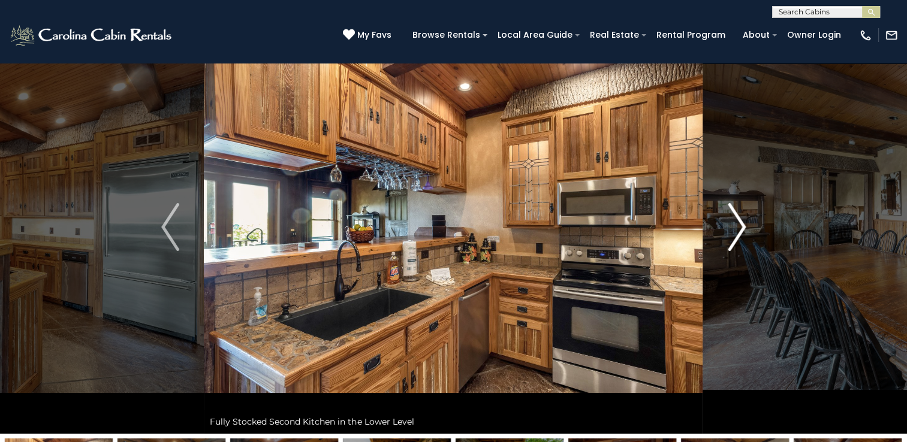
click at [734, 232] on img "Next" at bounding box center [737, 227] width 18 height 48
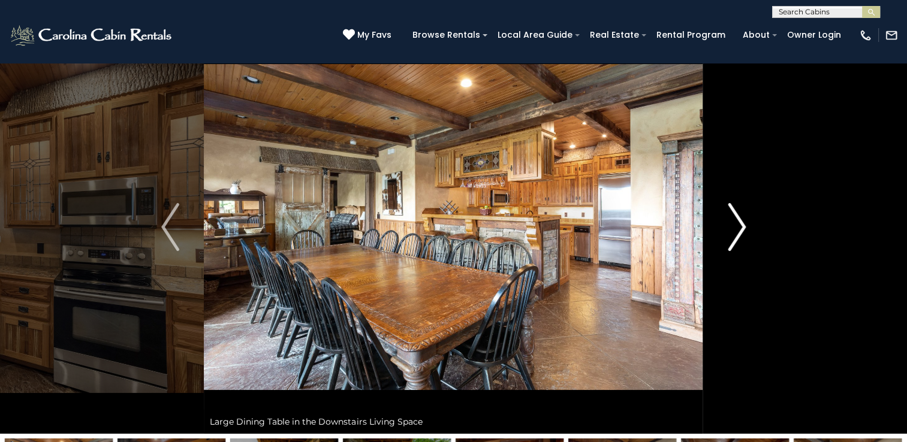
click at [734, 232] on img "Next" at bounding box center [737, 227] width 18 height 48
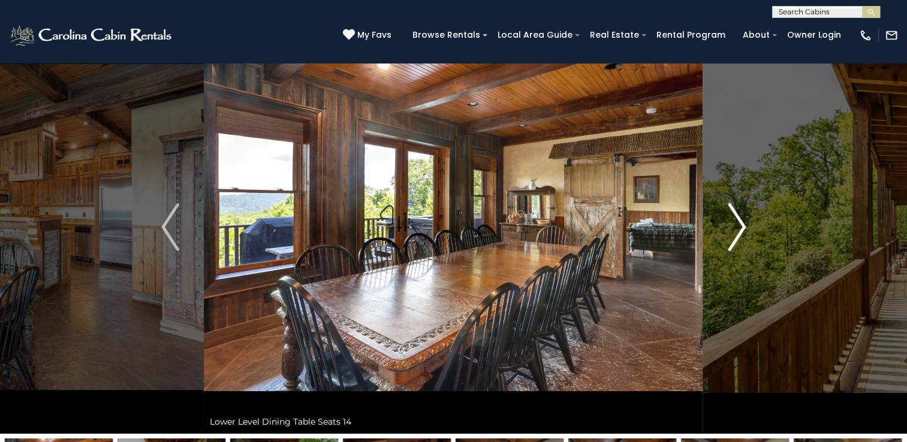
click at [734, 232] on img "Next" at bounding box center [737, 227] width 18 height 48
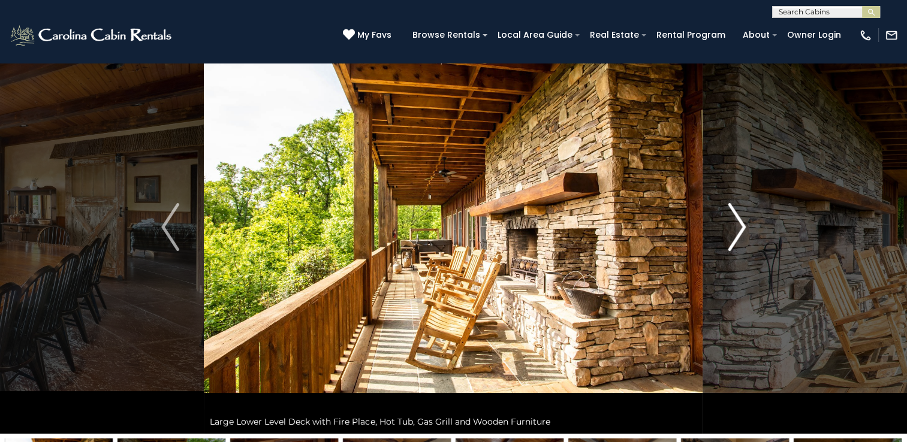
click at [734, 232] on img "Next" at bounding box center [737, 227] width 18 height 48
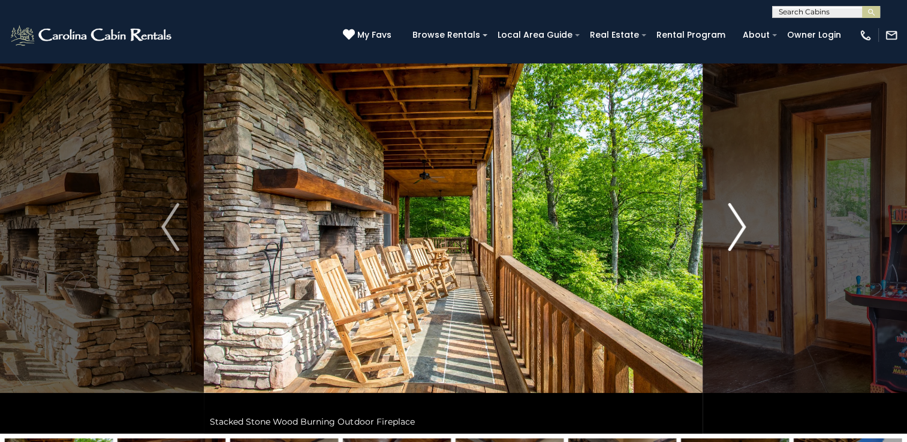
click at [734, 232] on img "Next" at bounding box center [737, 227] width 18 height 48
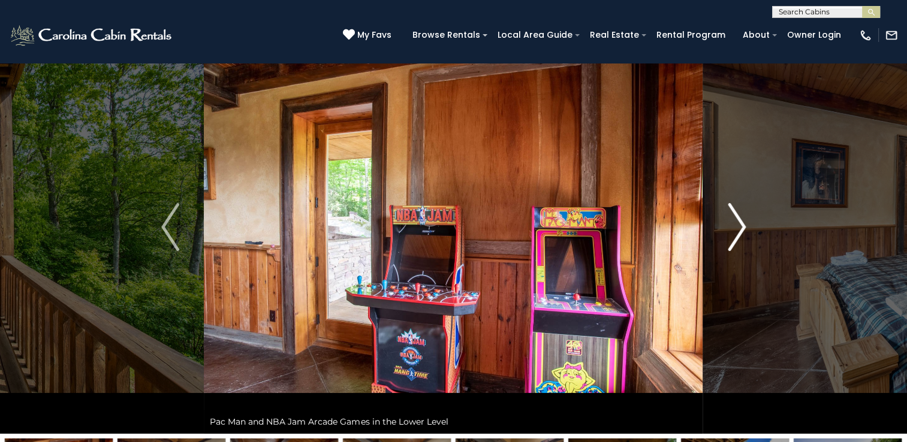
click at [734, 232] on img "Next" at bounding box center [737, 227] width 18 height 48
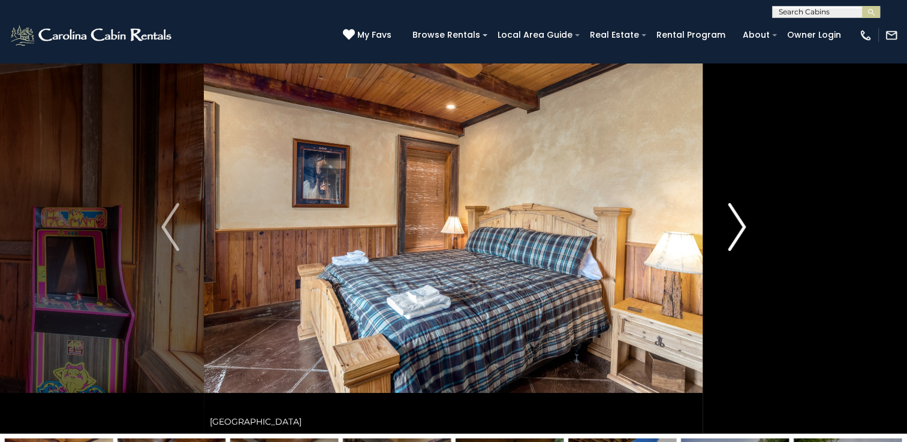
click at [734, 232] on img "Next" at bounding box center [737, 227] width 18 height 48
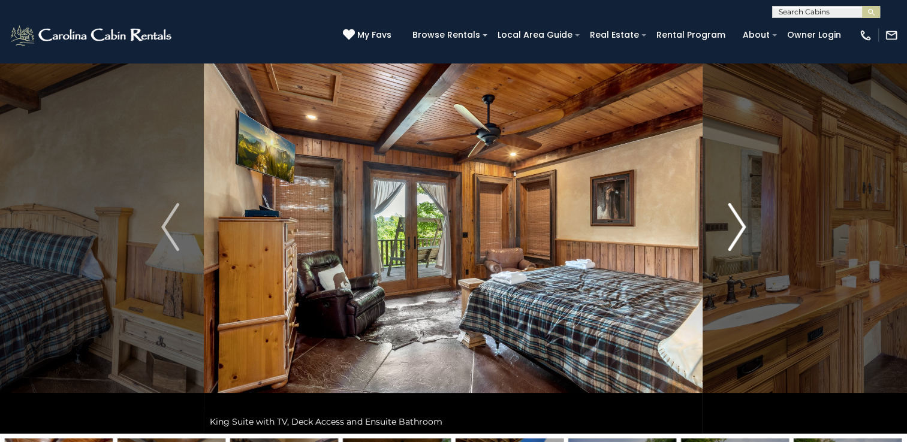
click at [734, 232] on img "Next" at bounding box center [737, 227] width 18 height 48
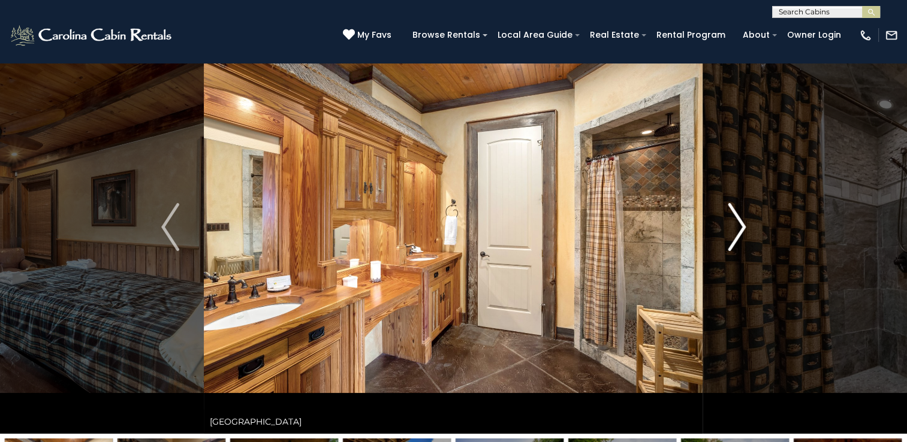
click at [734, 232] on img "Next" at bounding box center [737, 227] width 18 height 48
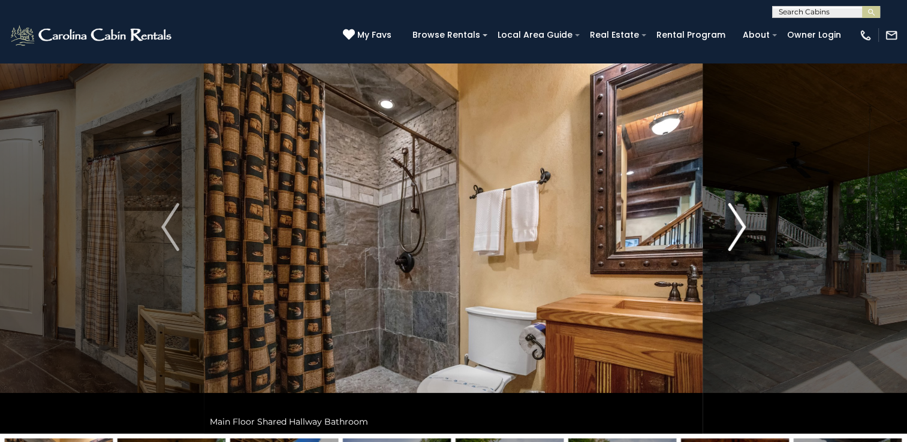
click at [734, 232] on img "Next" at bounding box center [737, 227] width 18 height 48
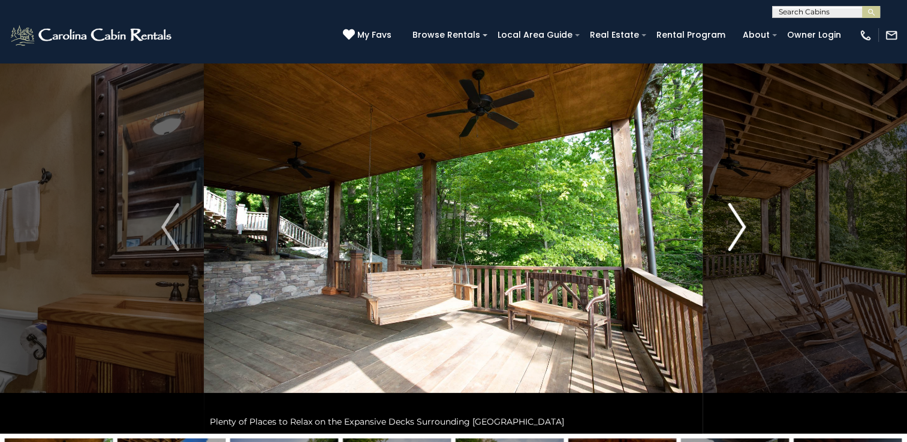
click at [734, 232] on img "Next" at bounding box center [737, 227] width 18 height 48
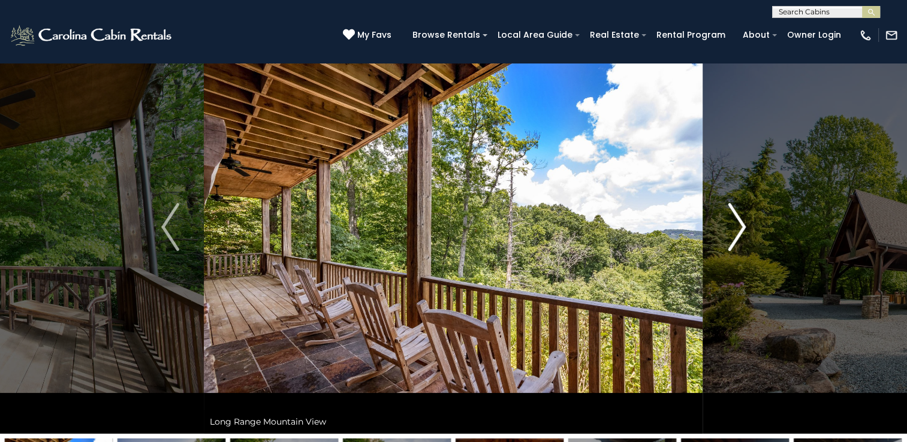
click at [734, 232] on img "Next" at bounding box center [737, 227] width 18 height 48
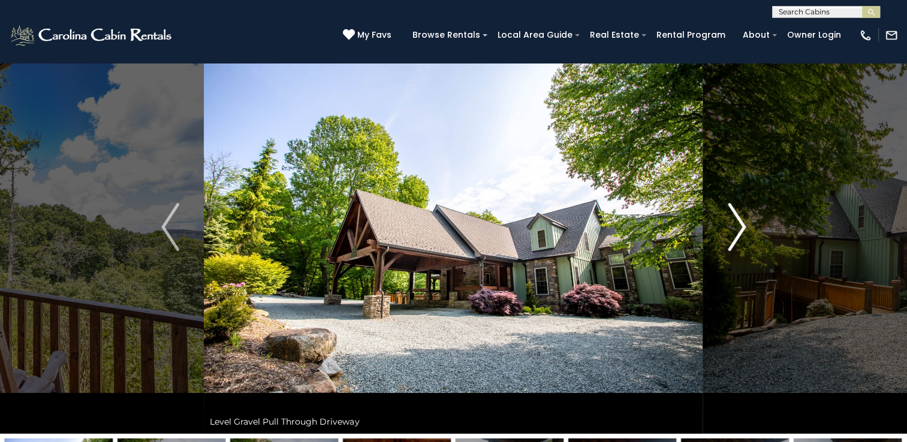
click at [734, 232] on img "Next" at bounding box center [737, 227] width 18 height 48
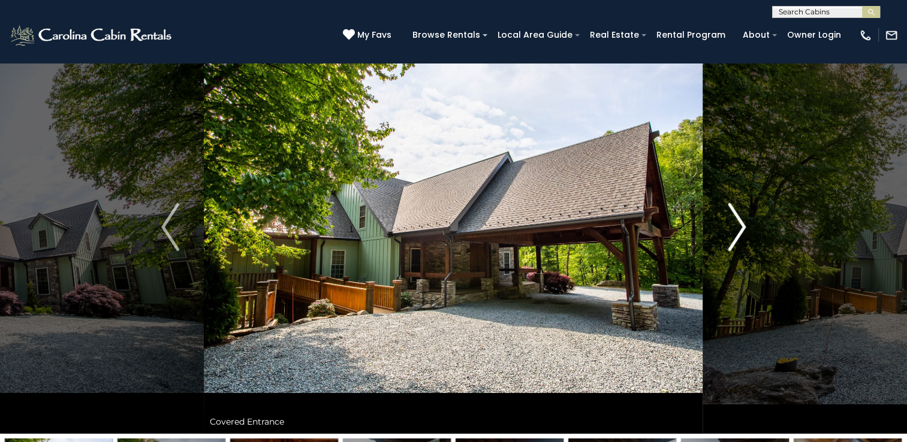
click at [734, 232] on img "Next" at bounding box center [737, 227] width 18 height 48
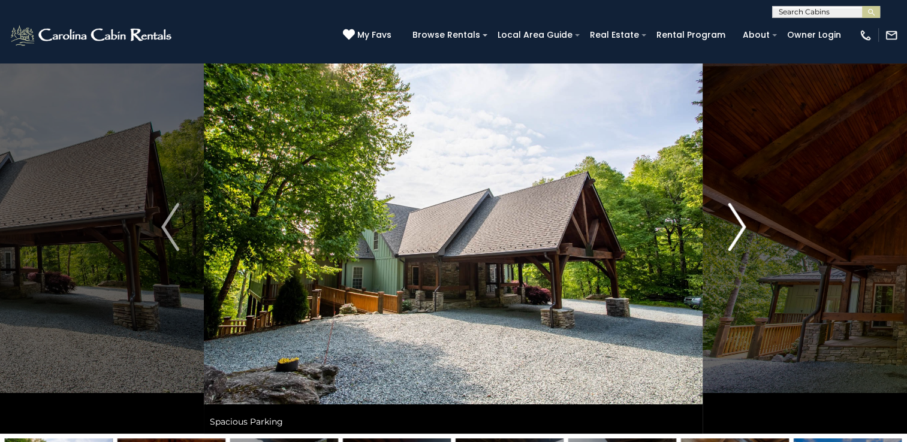
click at [734, 232] on img "Next" at bounding box center [737, 227] width 18 height 48
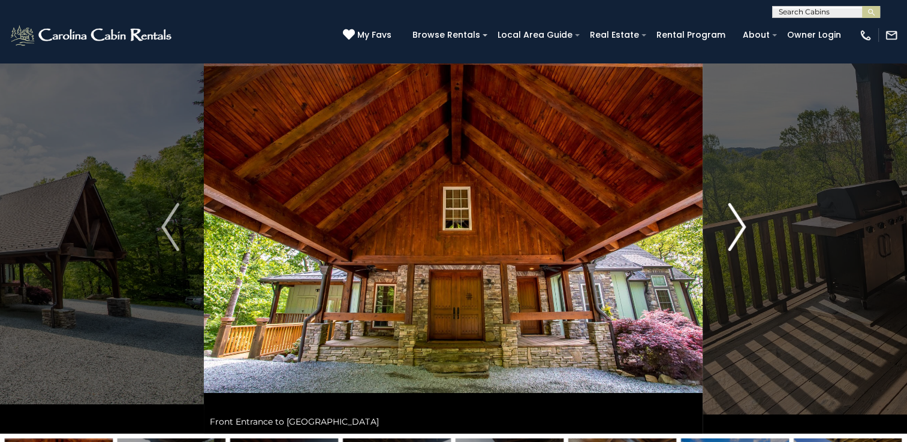
click at [734, 232] on img "Next" at bounding box center [737, 227] width 18 height 48
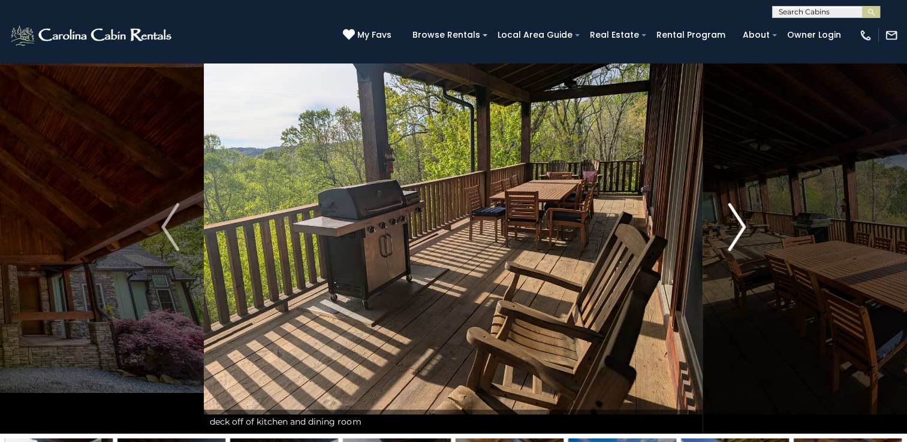
click at [734, 232] on img "Next" at bounding box center [737, 227] width 18 height 48
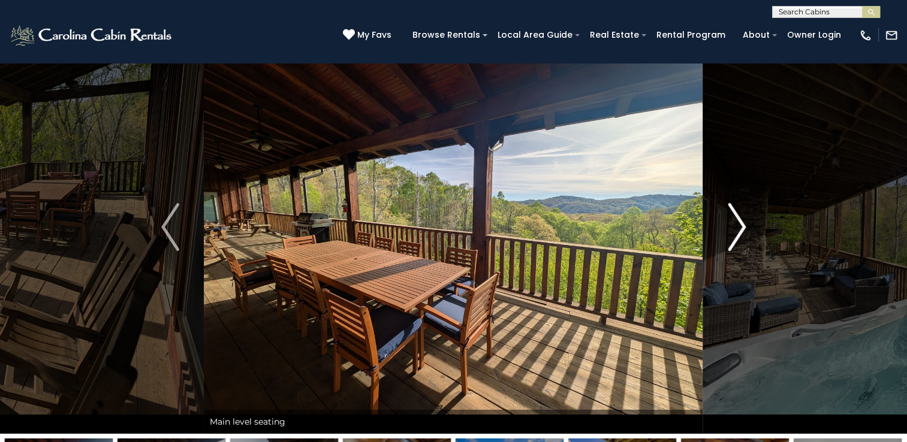
click at [734, 232] on img "Next" at bounding box center [737, 227] width 18 height 48
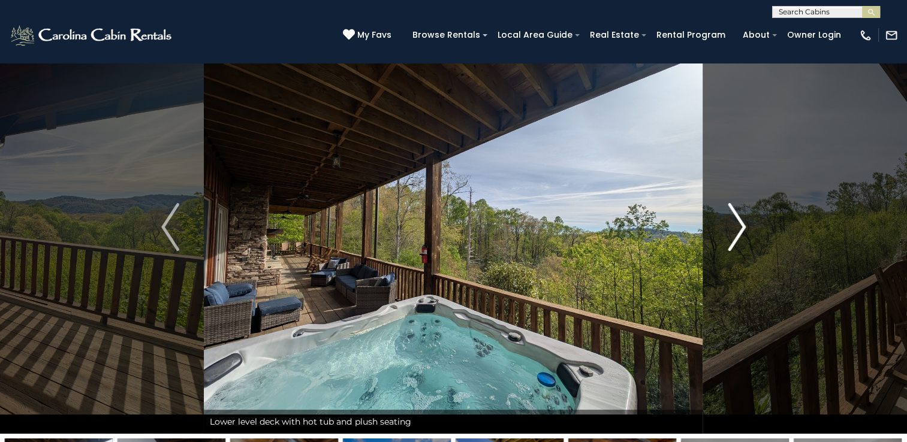
click at [734, 232] on img "Next" at bounding box center [737, 227] width 18 height 48
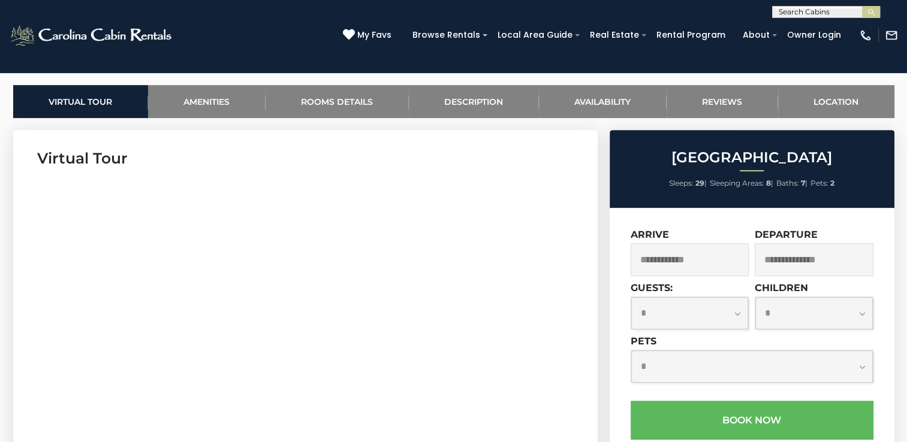
scroll to position [548, 0]
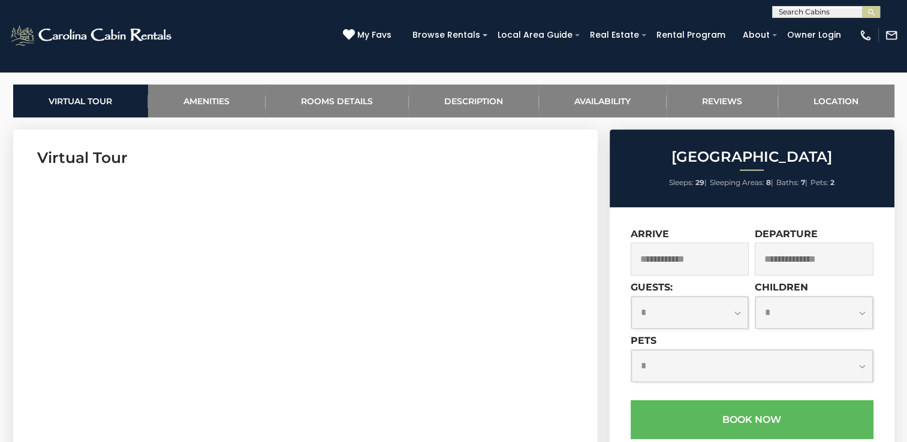
click at [711, 267] on input "text" at bounding box center [689, 259] width 119 height 33
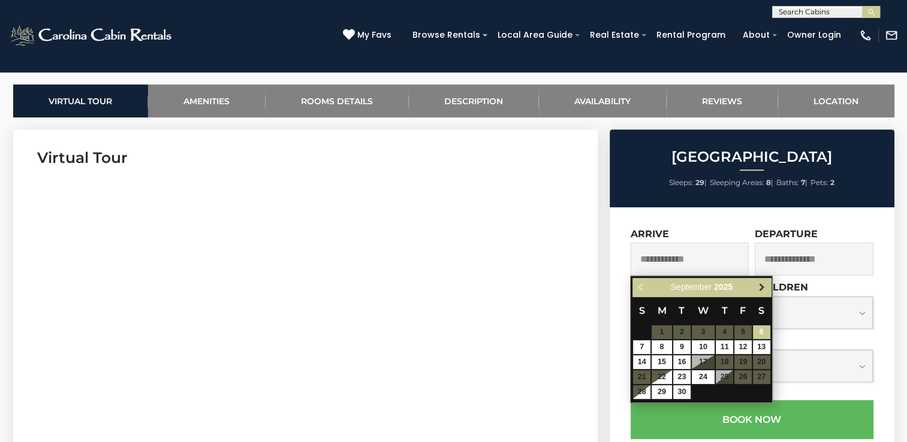
click at [762, 287] on span "Next" at bounding box center [762, 288] width 10 height 10
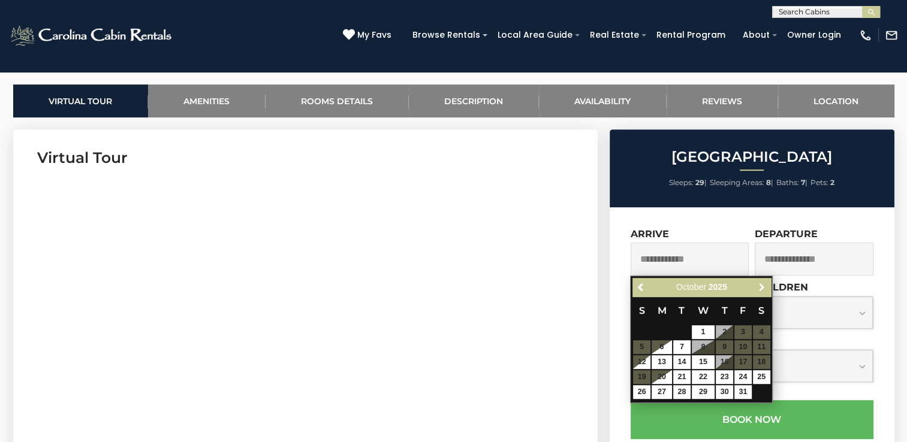
click at [762, 287] on span "Next" at bounding box center [762, 288] width 10 height 10
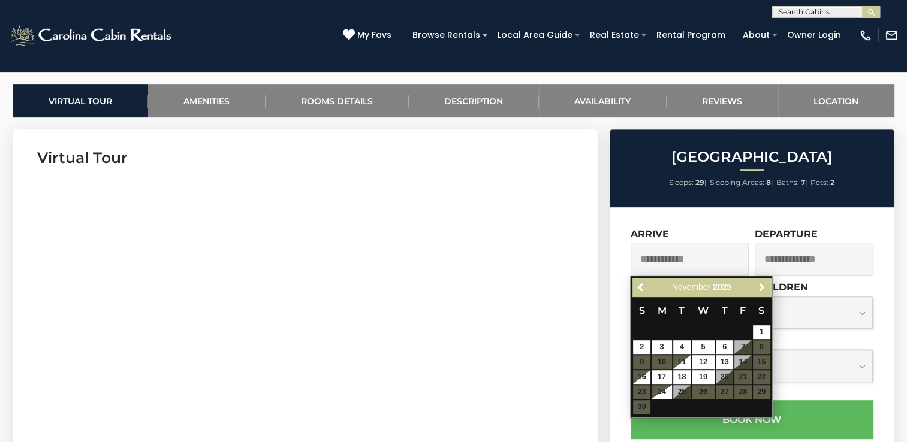
click at [762, 287] on span "Next" at bounding box center [762, 288] width 10 height 10
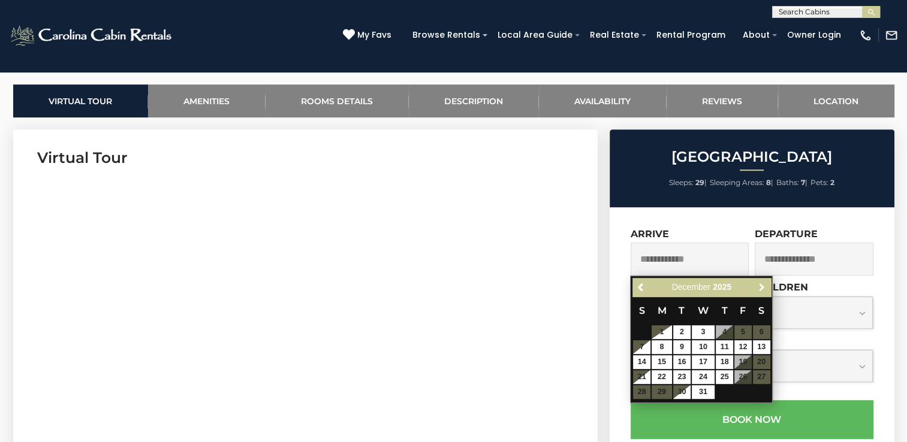
click at [762, 287] on span "Next" at bounding box center [762, 288] width 10 height 10
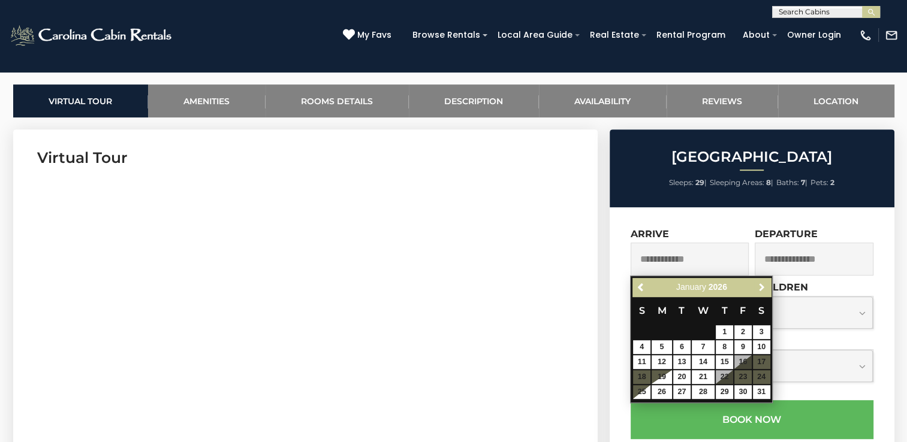
click at [762, 287] on span "Next" at bounding box center [762, 288] width 10 height 10
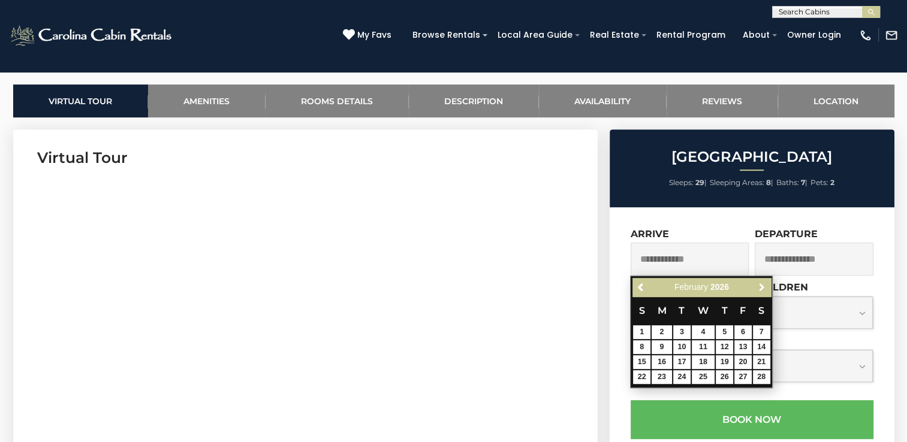
click at [762, 287] on span "Next" at bounding box center [762, 288] width 10 height 10
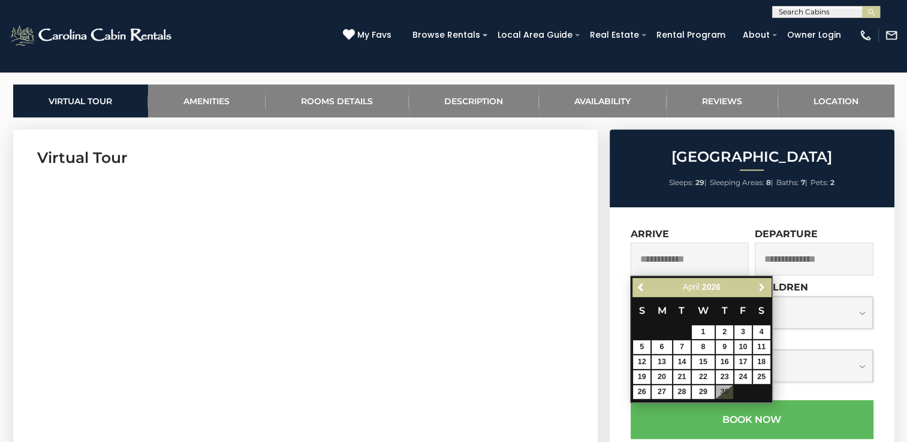
click at [762, 287] on span "Next" at bounding box center [762, 288] width 10 height 10
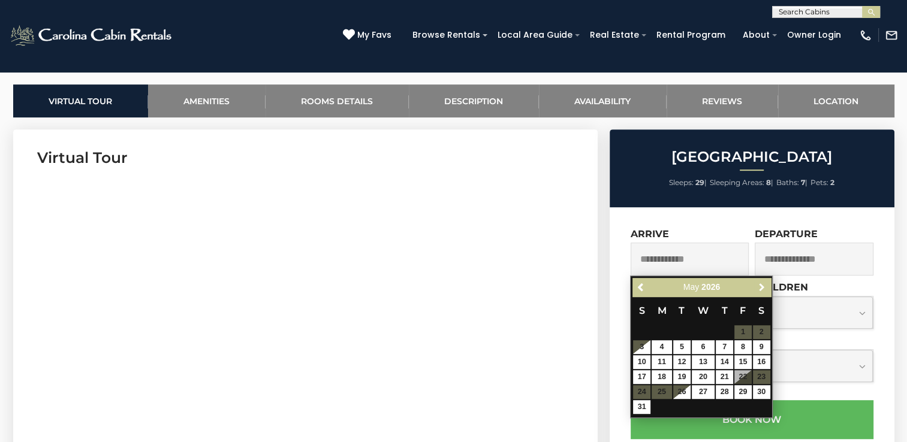
click at [762, 287] on span "Next" at bounding box center [762, 288] width 10 height 10
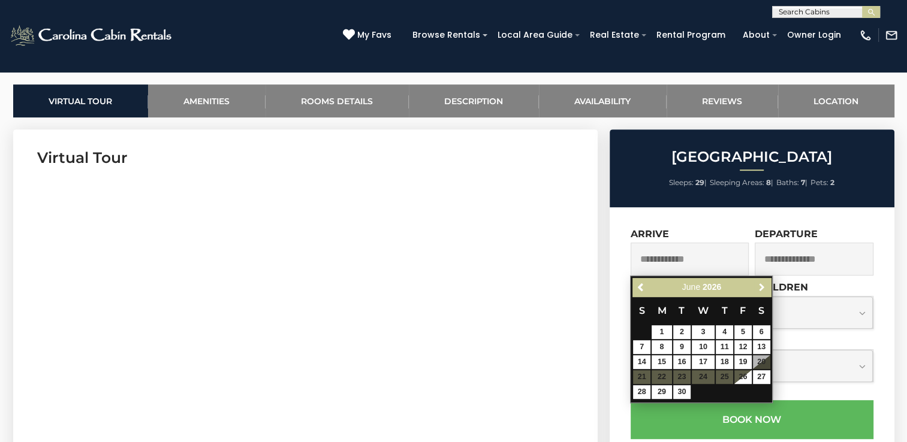
click at [762, 287] on span "Next" at bounding box center [762, 288] width 10 height 10
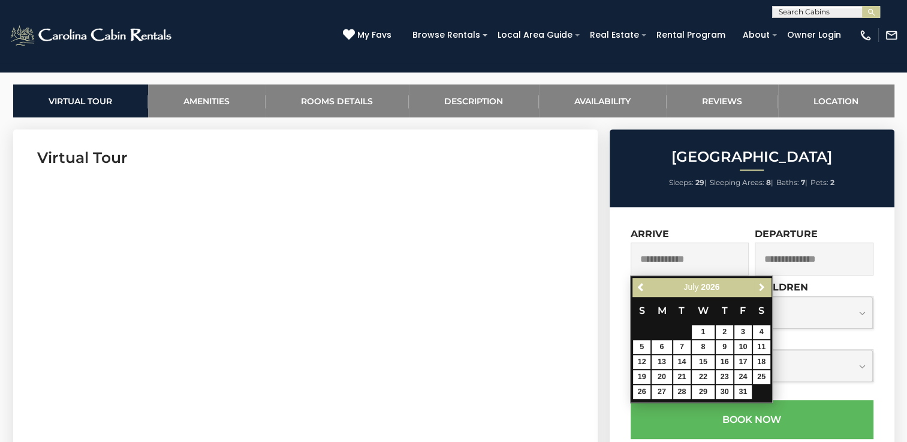
click at [762, 287] on span "Next" at bounding box center [762, 288] width 10 height 10
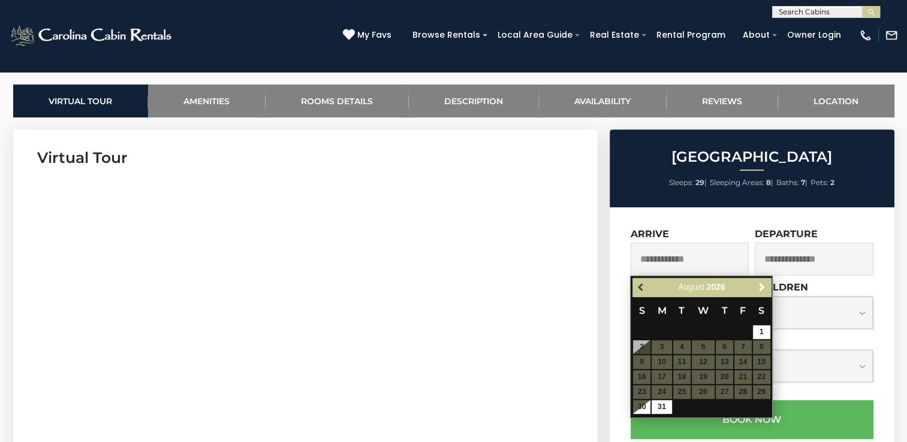
click at [642, 286] on span "Previous" at bounding box center [641, 288] width 10 height 10
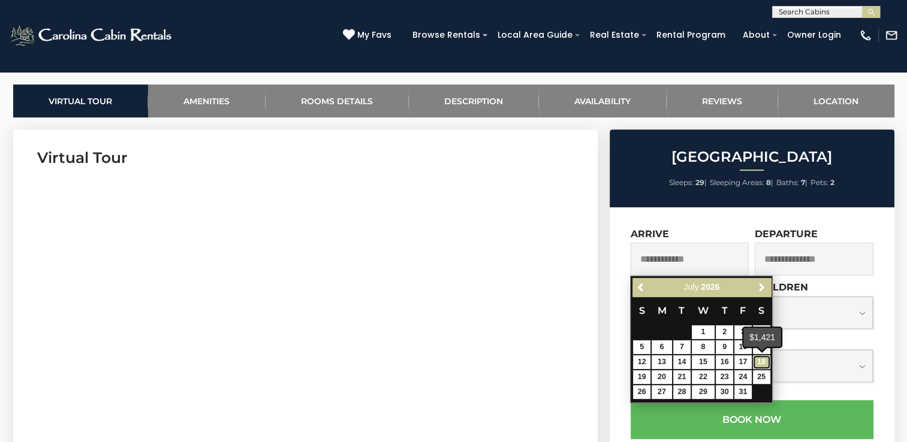
click at [760, 361] on link "18" at bounding box center [761, 362] width 17 height 14
type input "**********"
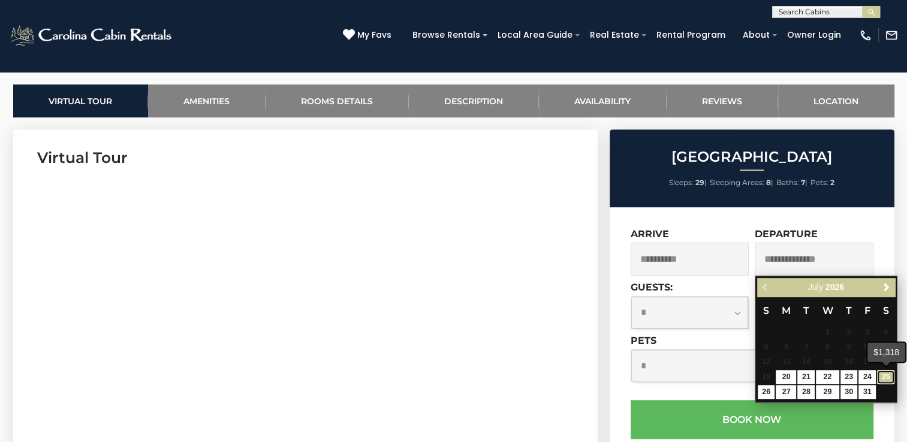
click at [880, 373] on link "25" at bounding box center [885, 377] width 17 height 14
type input "**********"
